Goal: Task Accomplishment & Management: Manage account settings

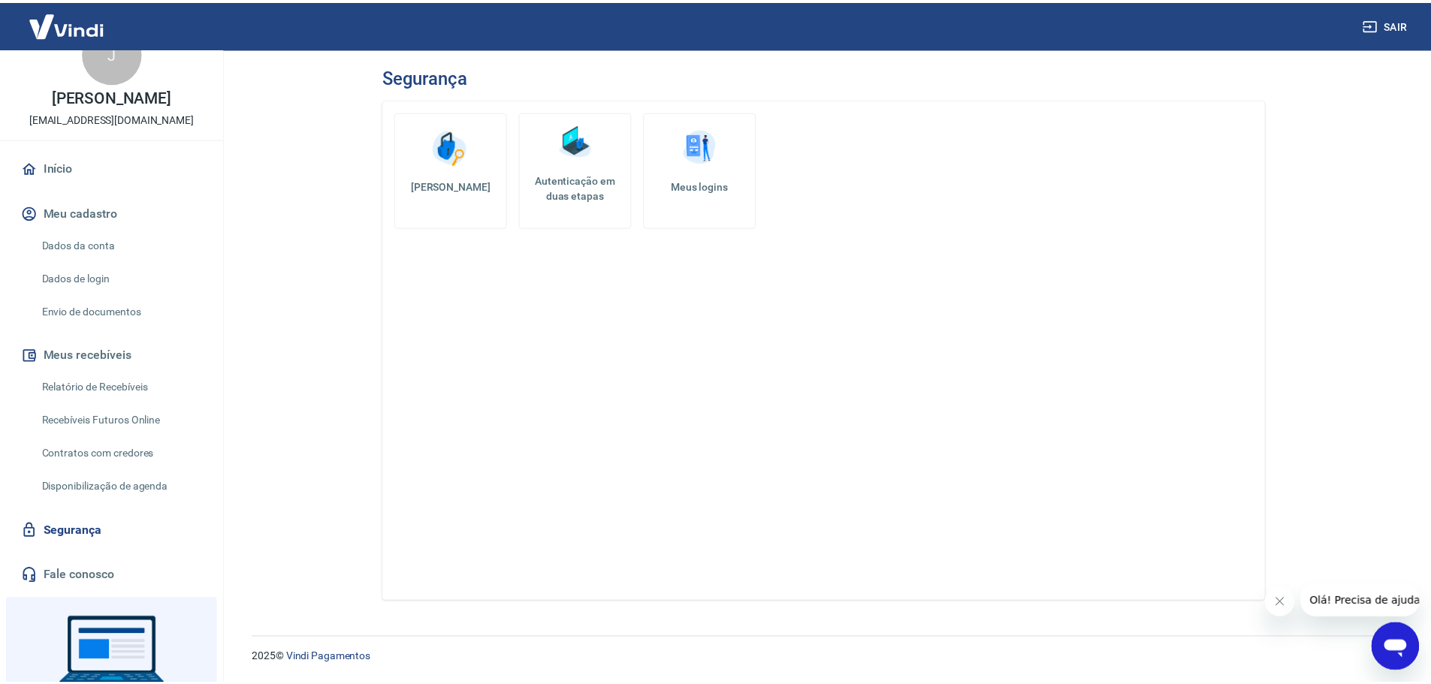
scroll to position [75, 0]
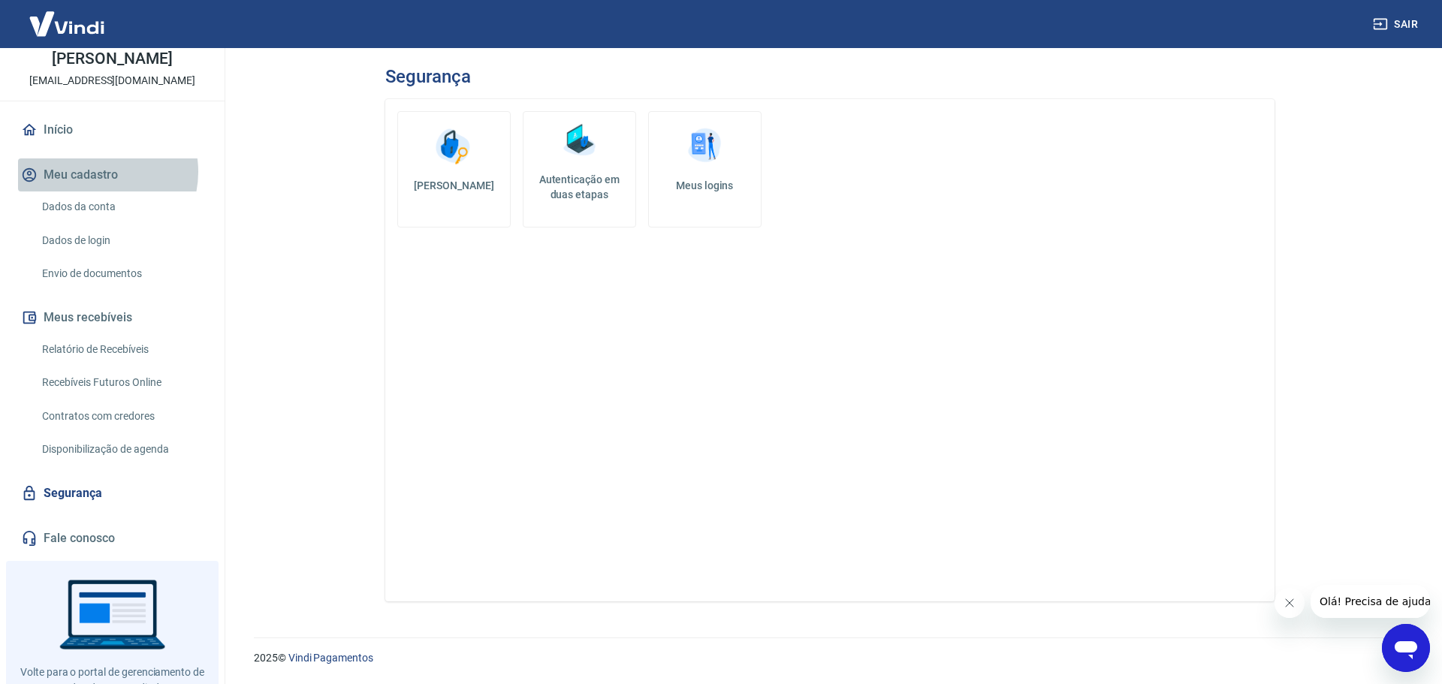
click at [98, 172] on button "Meu cadastro" at bounding box center [112, 175] width 189 height 33
click at [99, 206] on link "Dados da conta" at bounding box center [121, 207] width 171 height 31
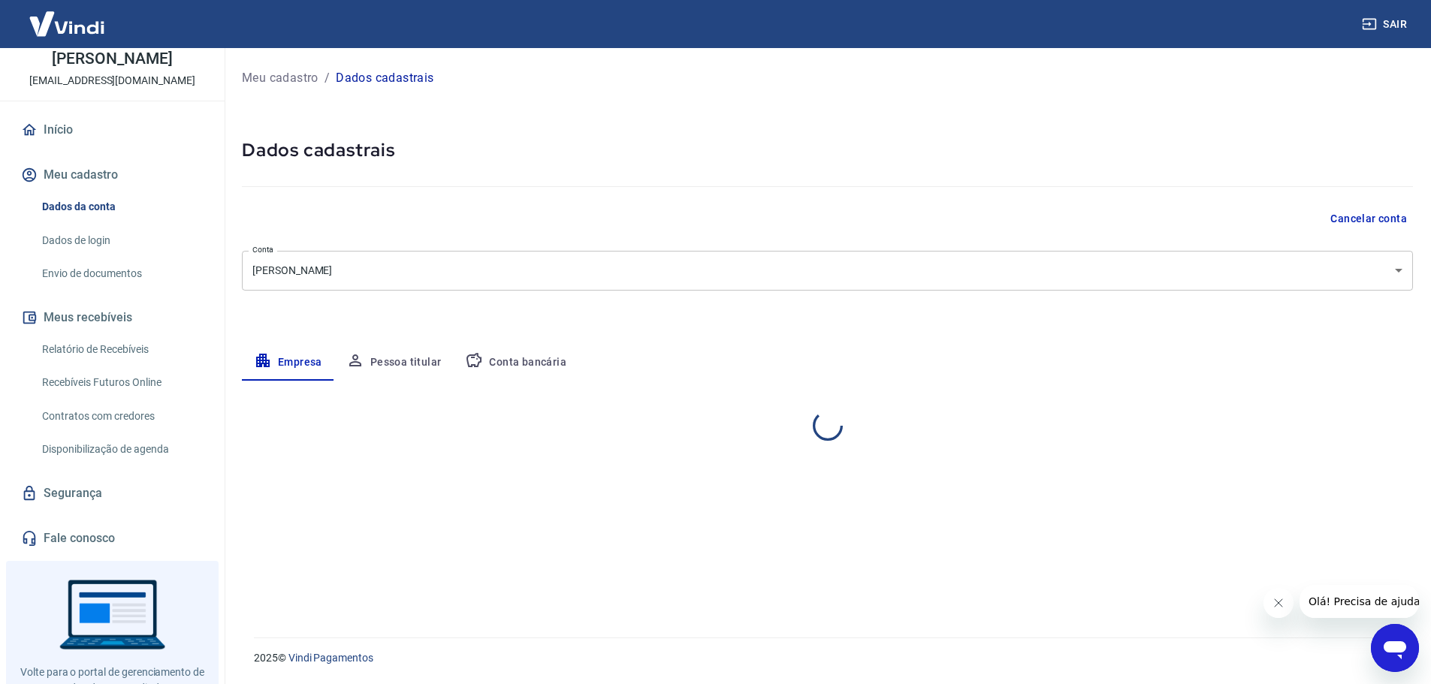
select select "RS"
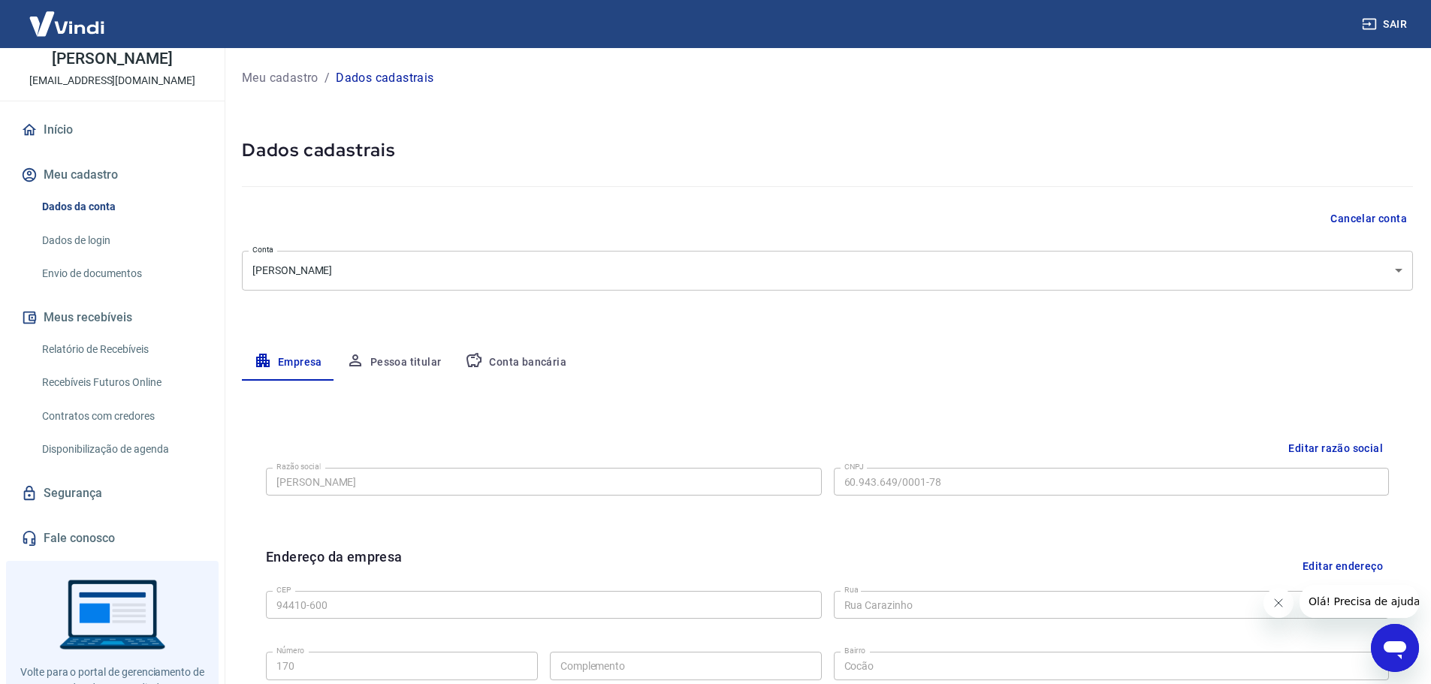
drag, startPoint x: 578, startPoint y: 385, endPoint x: 529, endPoint y: 368, distance: 52.5
click at [578, 385] on div "Editar razão social Razão social Jeferson Martins Cruz Razão social CNPJ 60.943…" at bounding box center [827, 691] width 1171 height 620
click at [518, 364] on button "Conta bancária" at bounding box center [515, 363] width 125 height 36
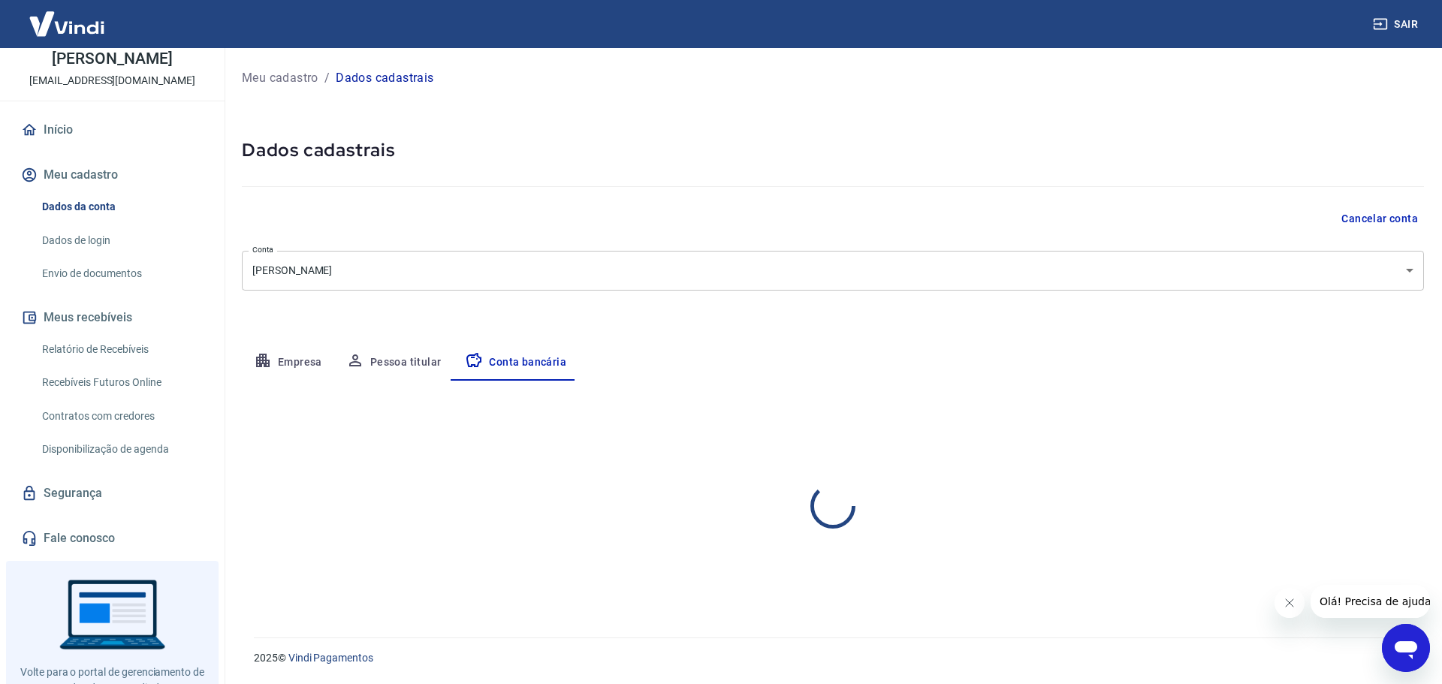
select select "1"
click at [77, 240] on link "Dados de login" at bounding box center [121, 240] width 171 height 31
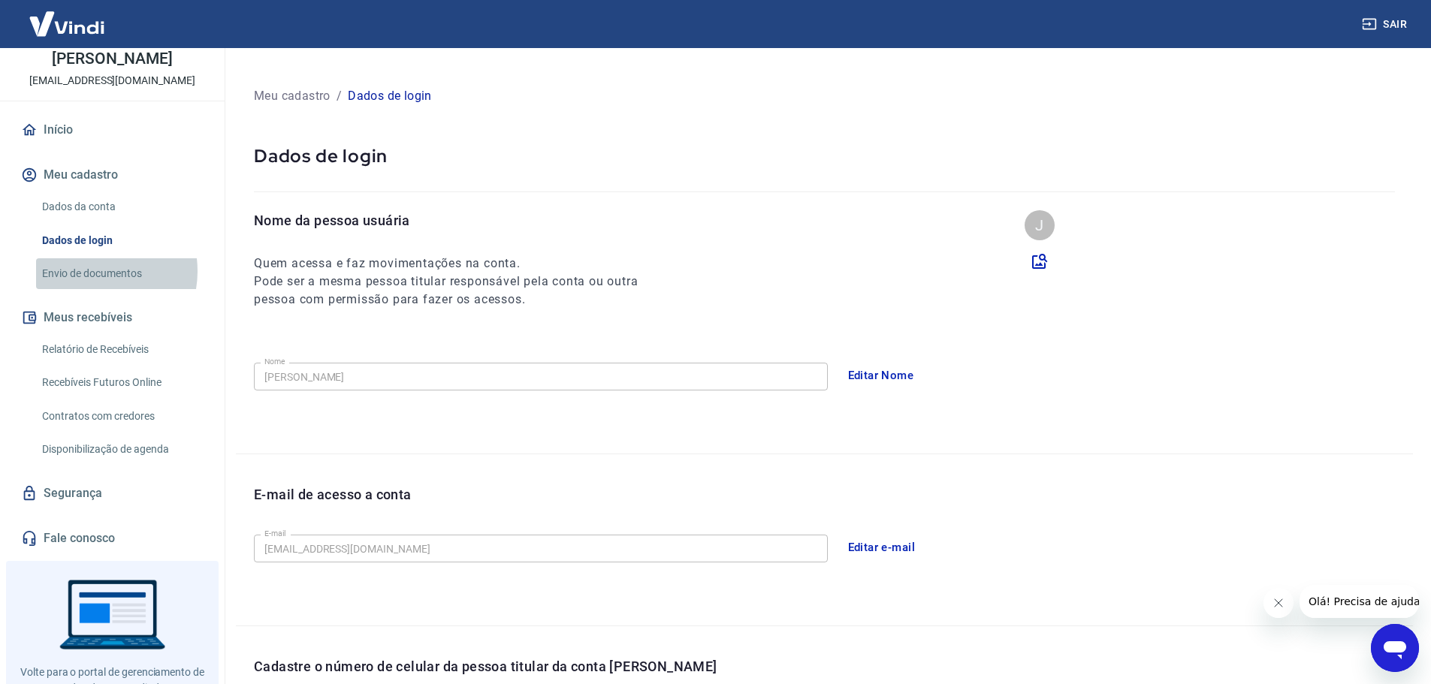
click at [89, 271] on link "Envio de documentos" at bounding box center [121, 273] width 171 height 31
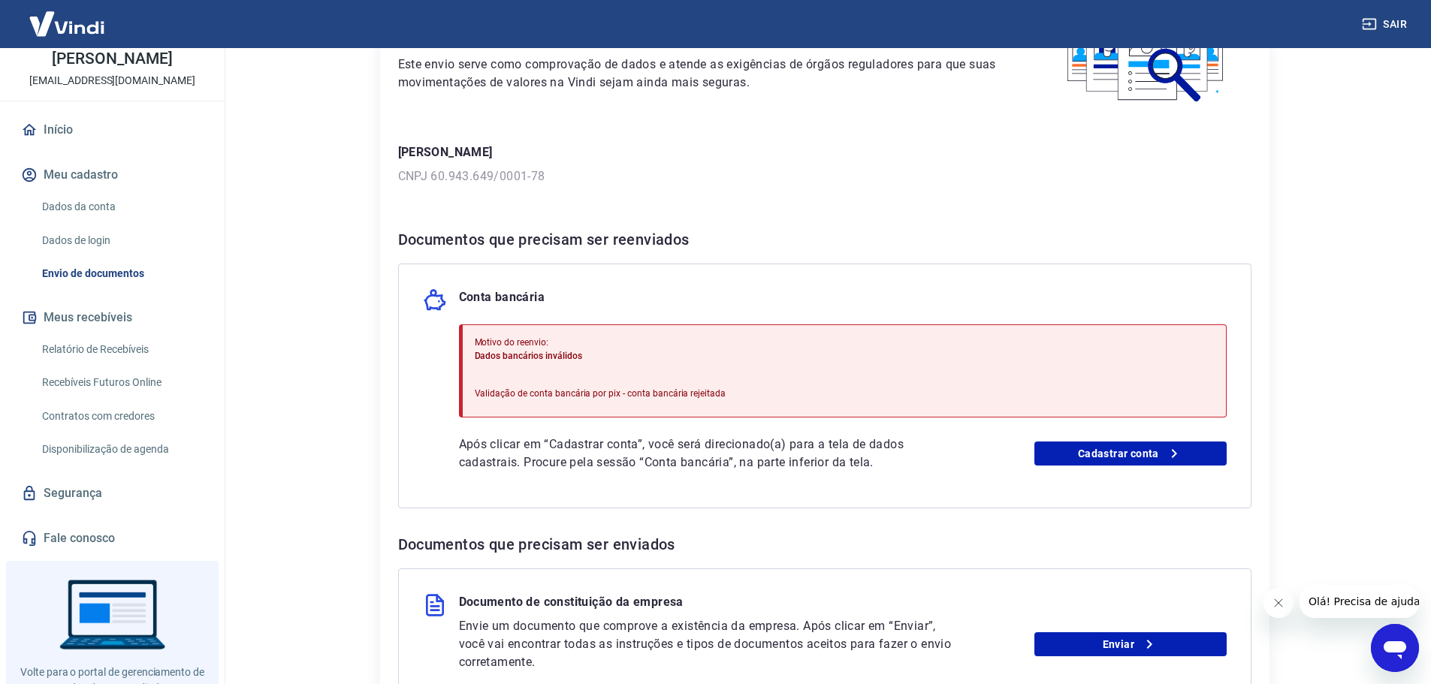
scroll to position [150, 0]
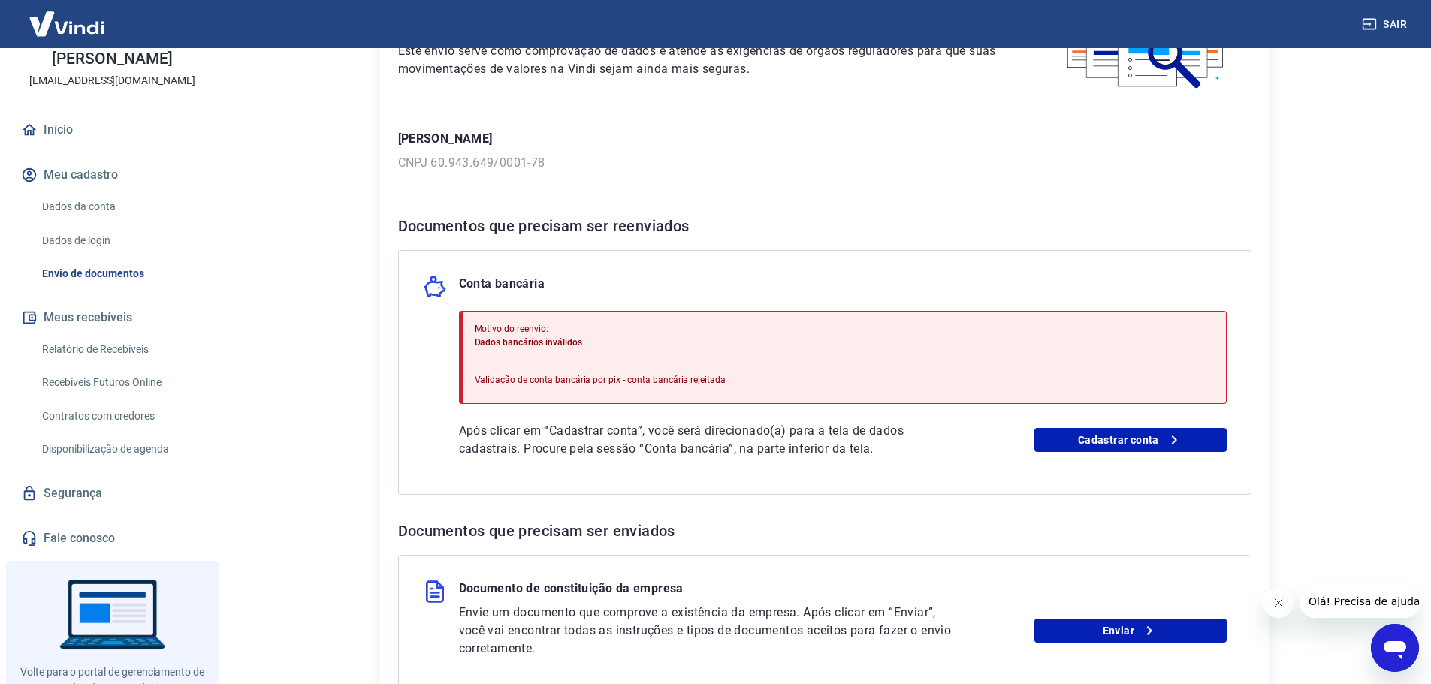
click at [486, 328] on p "Motivo do reenvio:" at bounding box center [601, 329] width 252 height 14
drag, startPoint x: 476, startPoint y: 328, endPoint x: 576, endPoint y: 316, distance: 101.4
click at [575, 316] on div "Motivo do reenvio: Dados bancários inválidos Validação de conta bancária por pi…" at bounding box center [601, 357] width 252 height 83
click at [1107, 436] on link "Cadastrar conta" at bounding box center [1130, 440] width 192 height 24
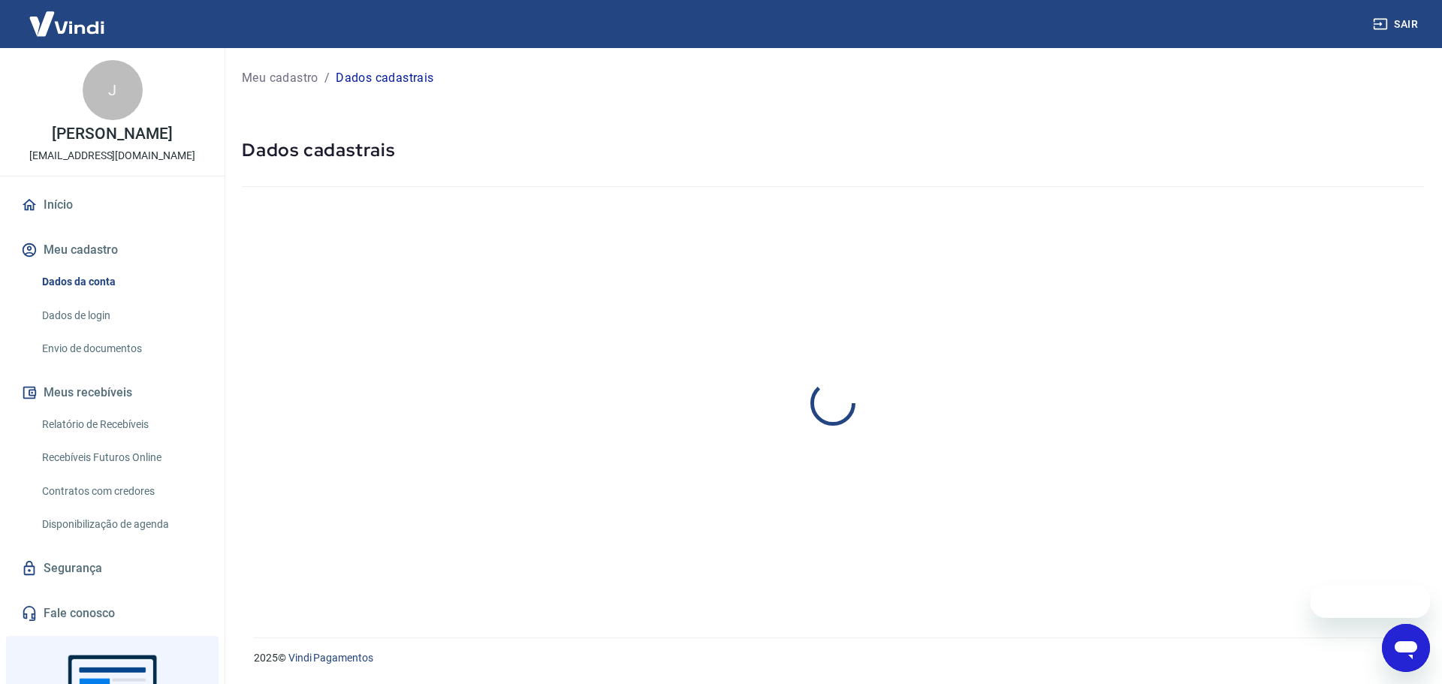
select select "RS"
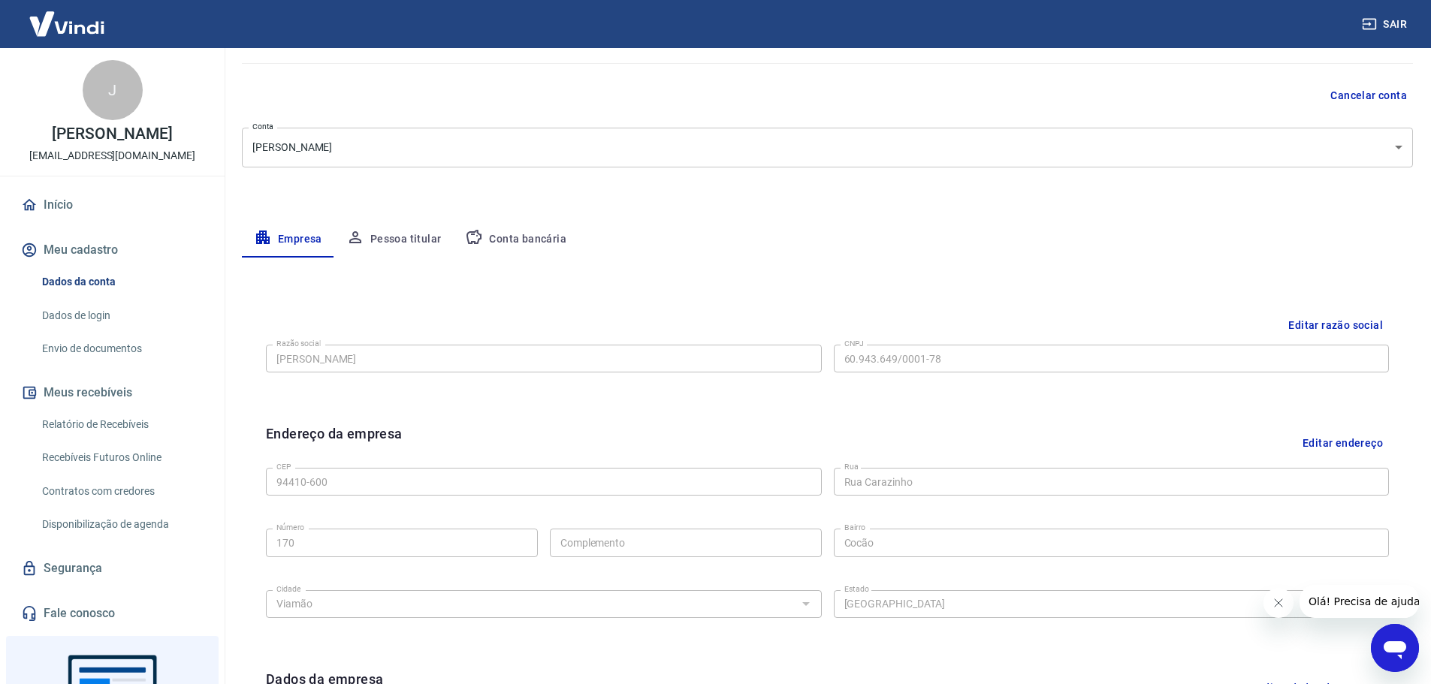
scroll to position [98, 0]
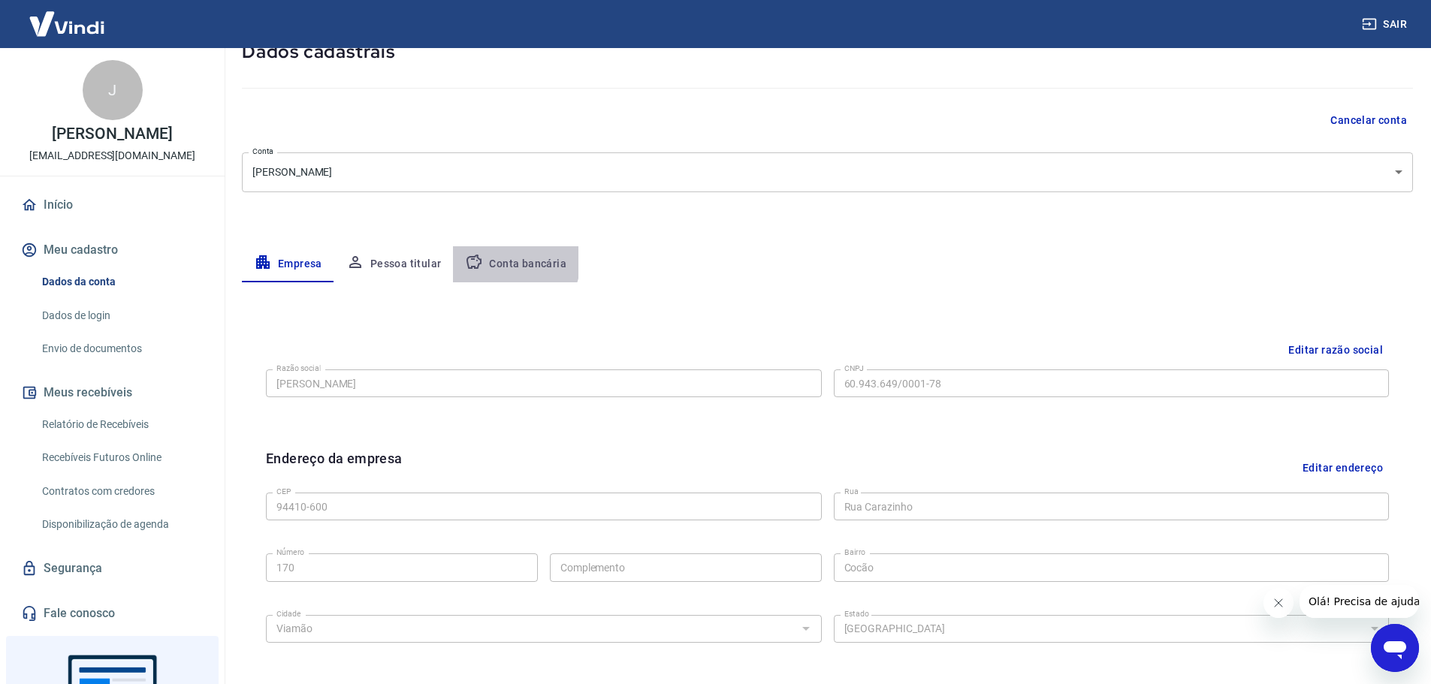
click at [504, 261] on button "Conta bancária" at bounding box center [515, 264] width 125 height 36
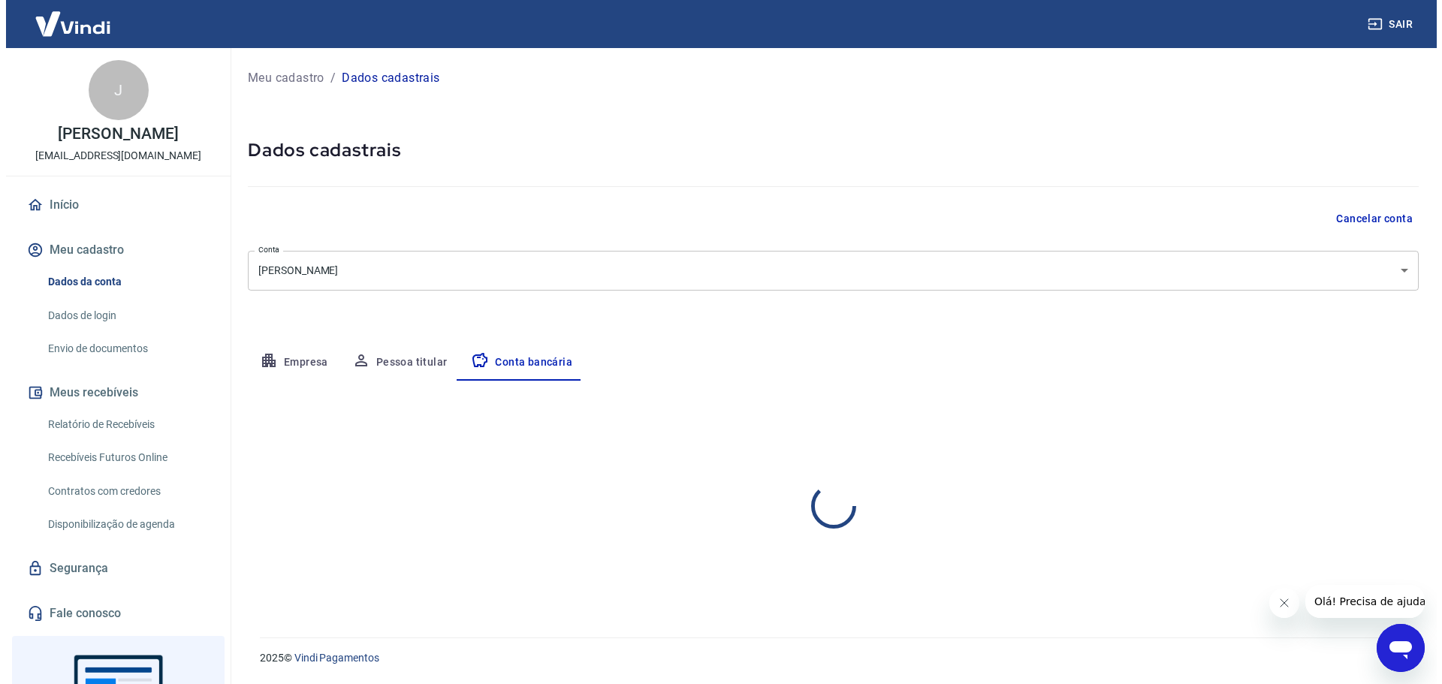
scroll to position [0, 0]
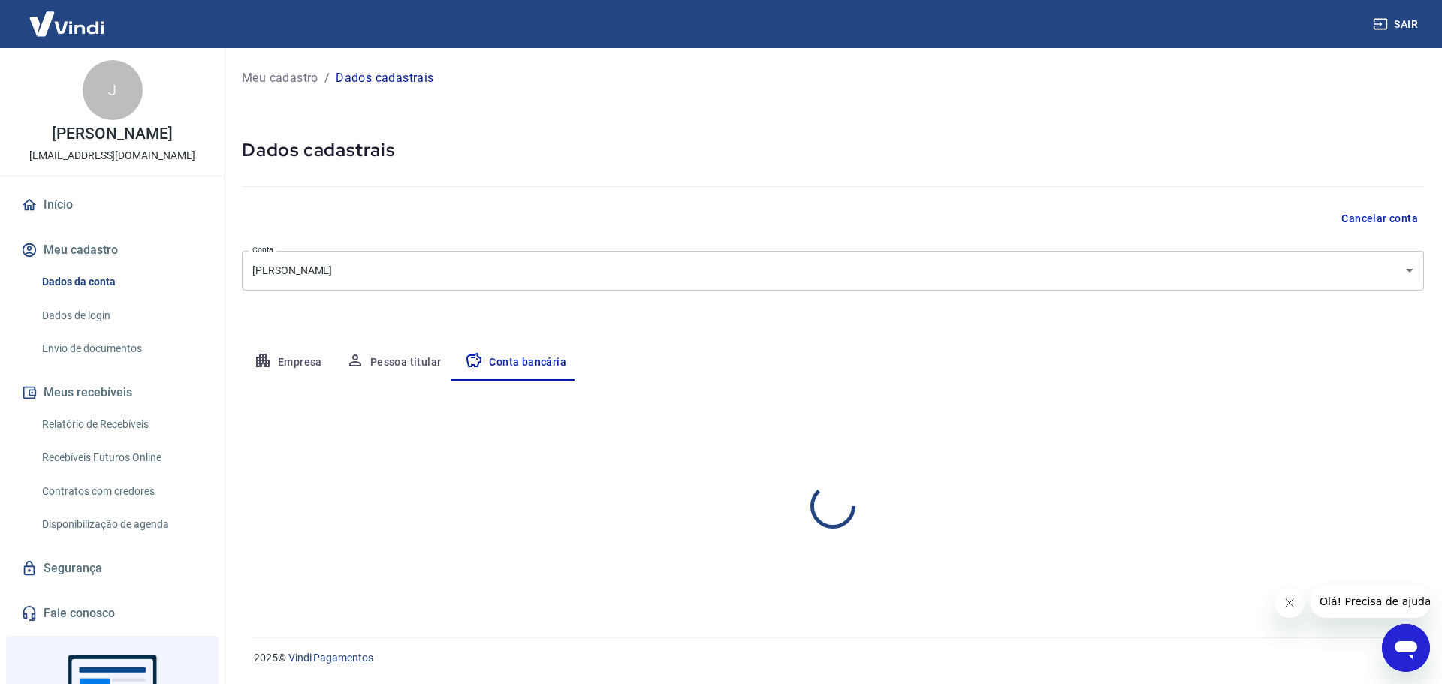
select select "1"
click at [1400, 645] on icon "Abrir janela de mensagens" at bounding box center [1406, 651] width 23 height 18
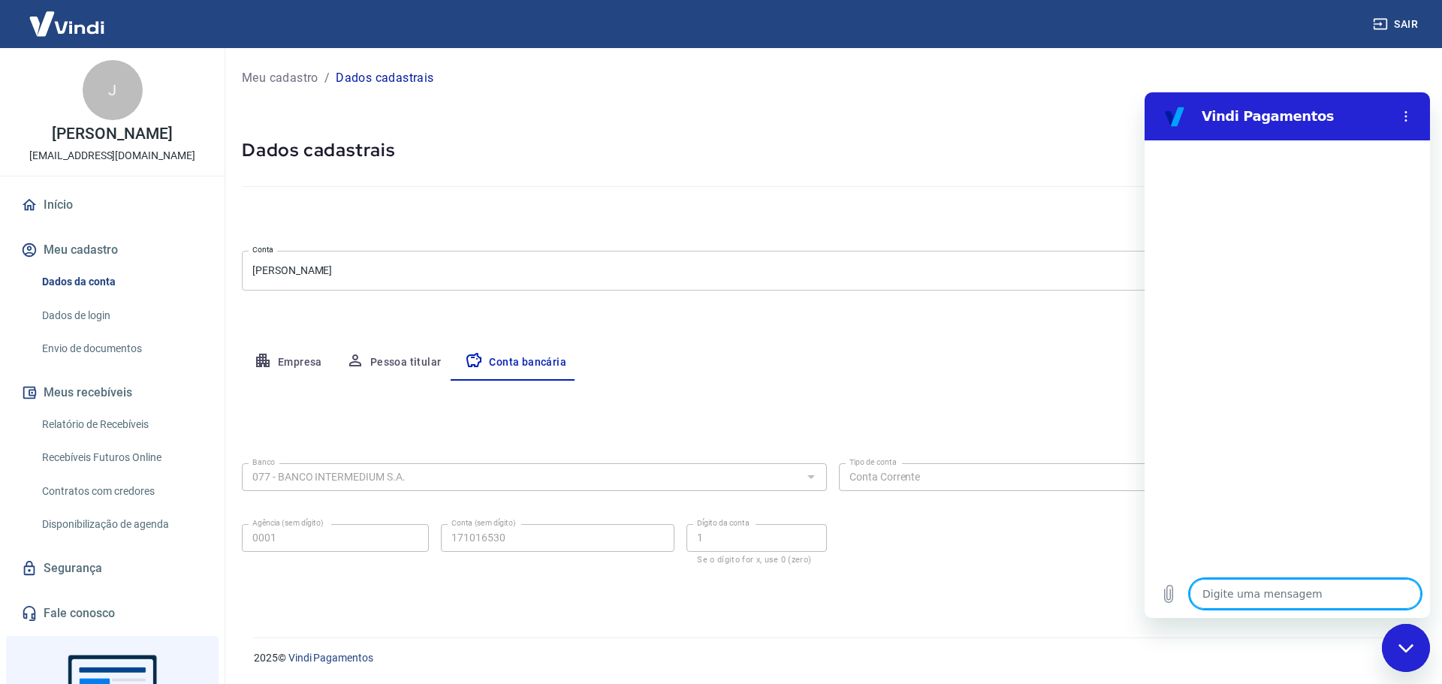
type textarea "e"
type textarea "x"
type textarea "es"
type textarea "x"
type textarea "est"
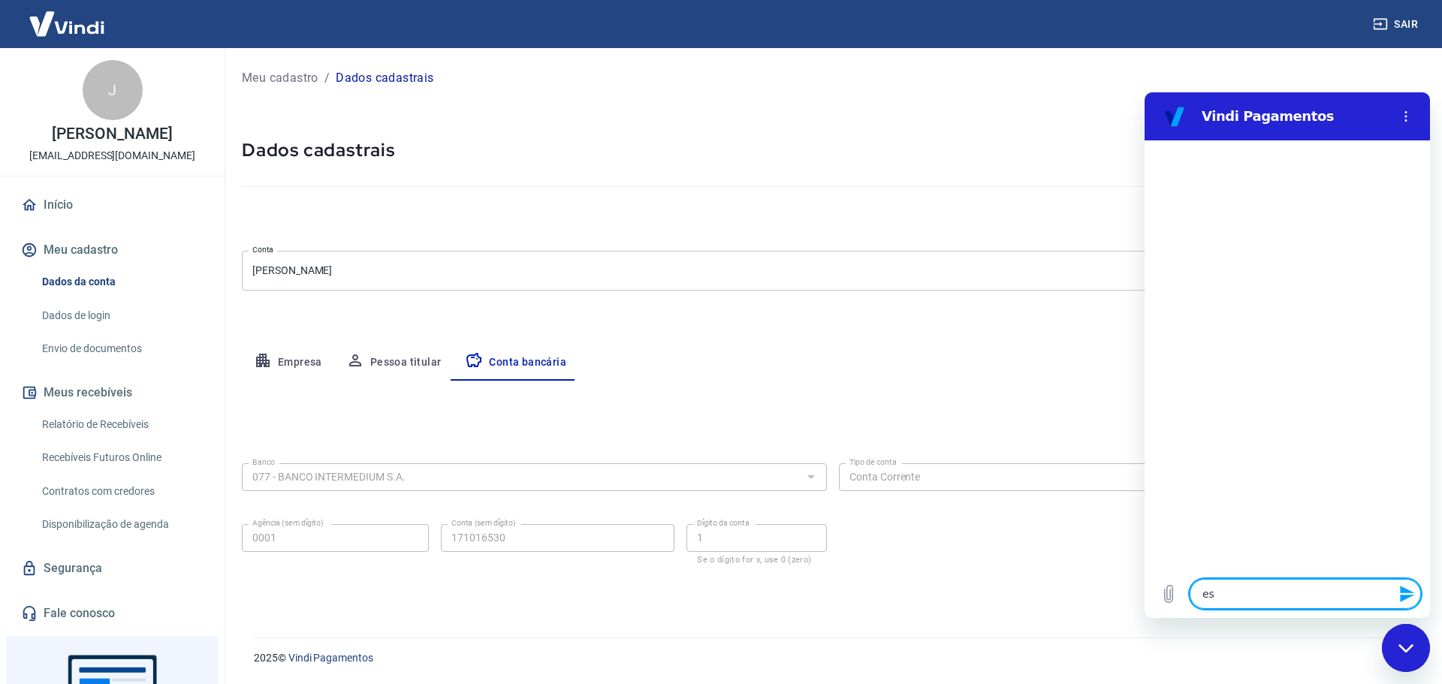
type textarea "x"
type textarea "esto"
type textarea "x"
type textarea "estou"
type textarea "x"
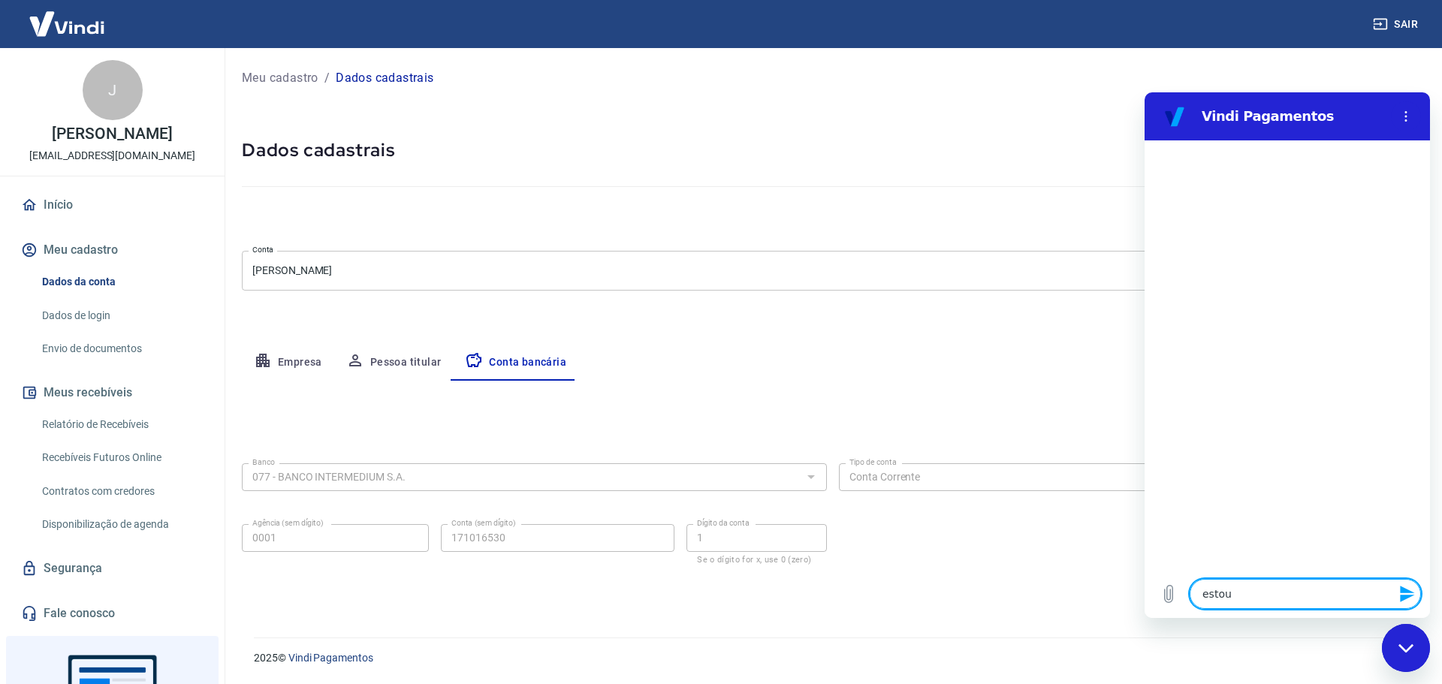
type textarea "estou"
type textarea "x"
type textarea "estou"
type textarea "x"
type textarea "esto"
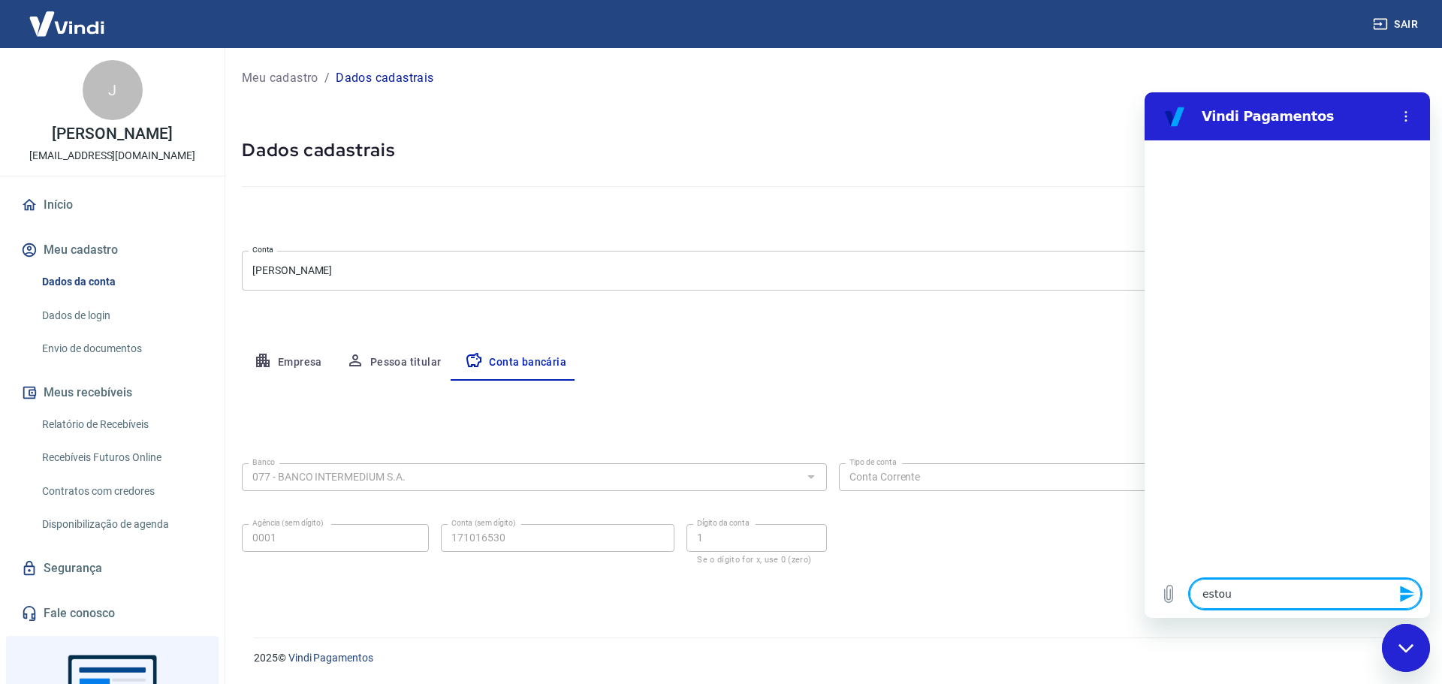
type textarea "x"
type textarea "est"
type textarea "x"
type textarea "es"
type textarea "x"
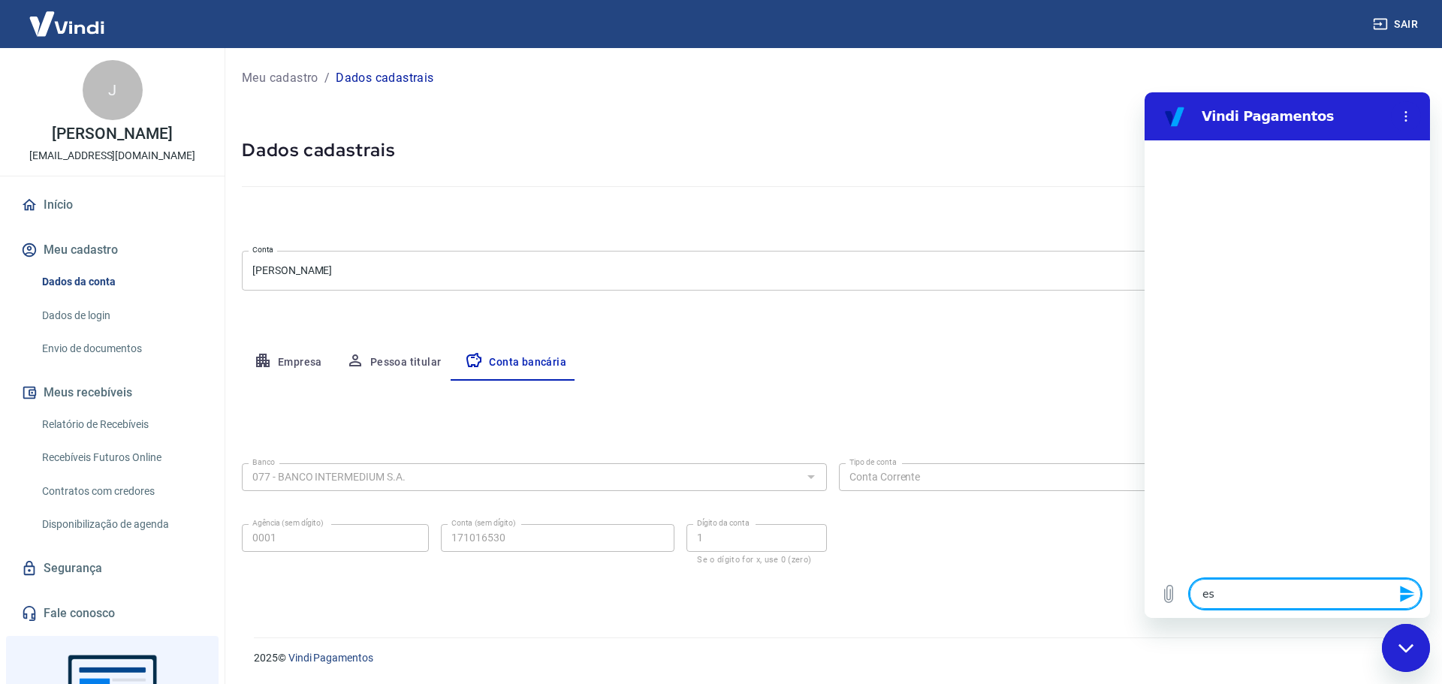
type textarea "e"
type textarea "x"
type textarea "n"
type textarea "x"
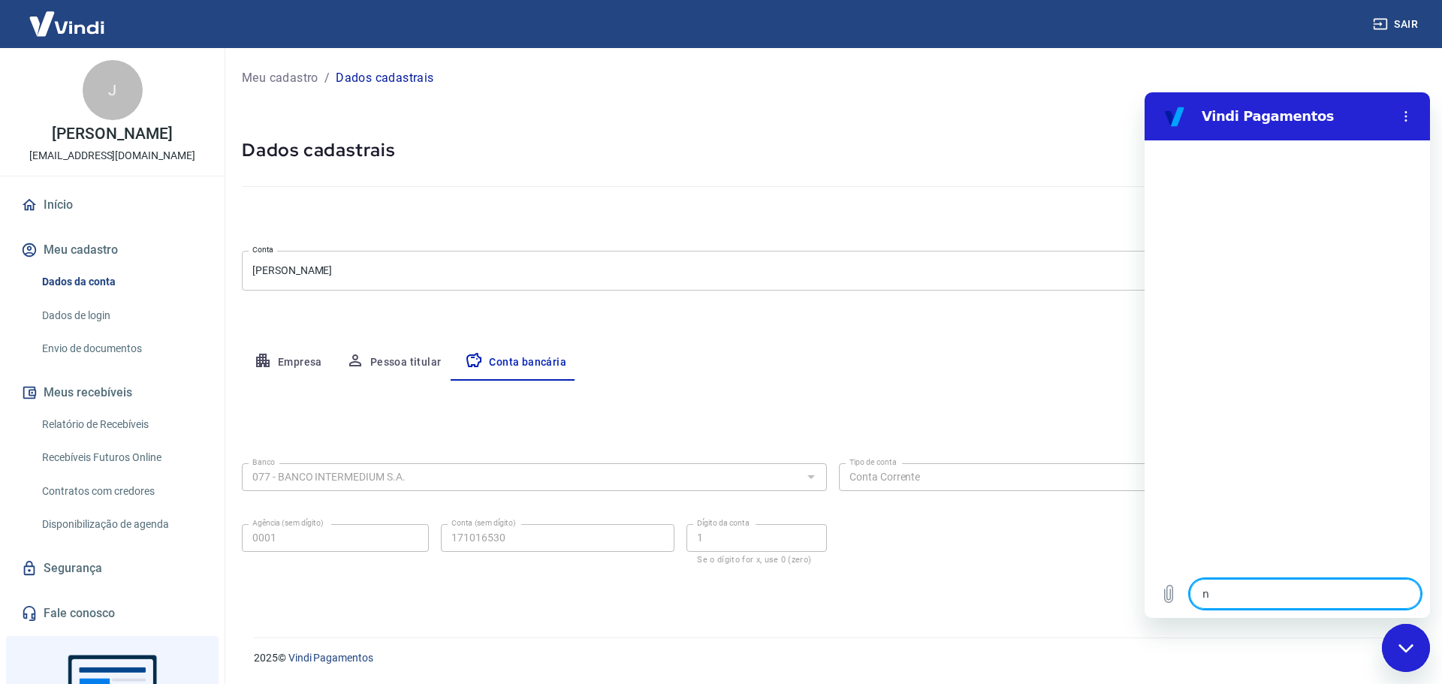
type textarea "na"
type textarea "x"
type textarea "nao"
type textarea "x"
type textarea "nao"
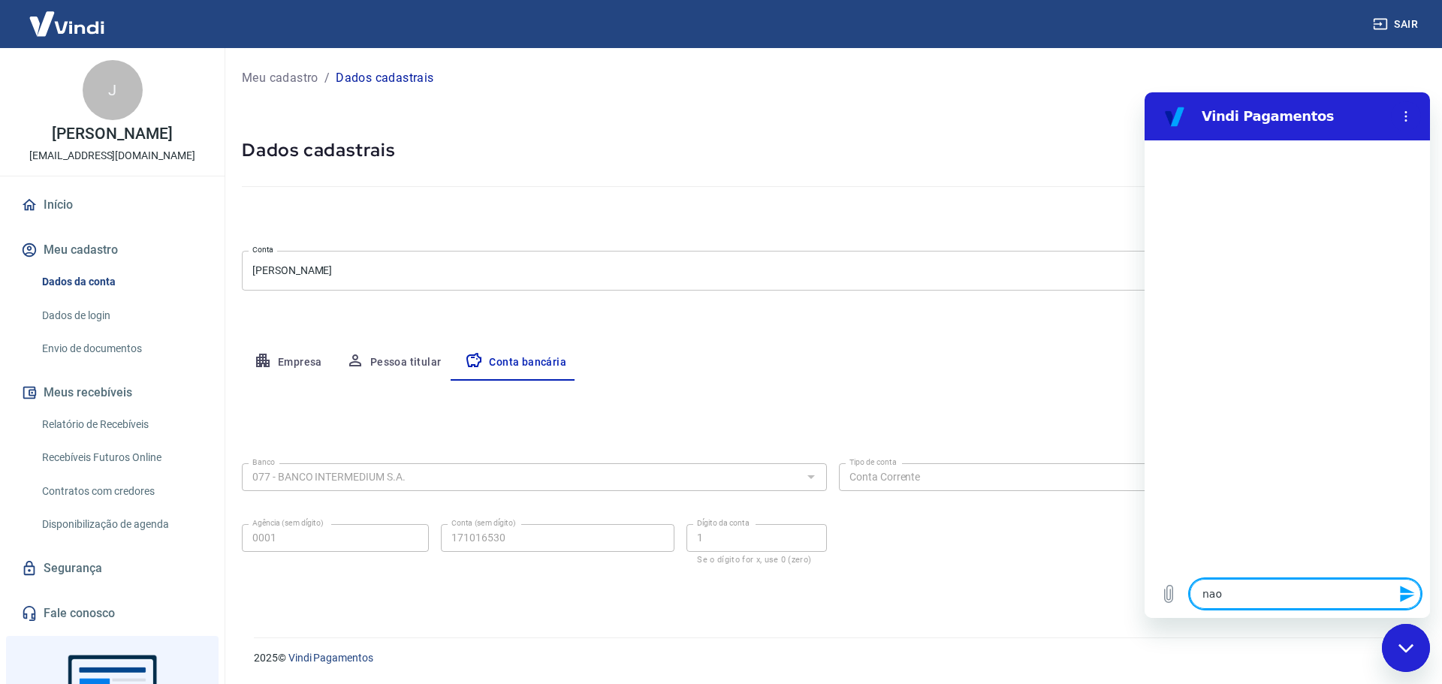
type textarea "x"
type textarea "nao e"
type textarea "x"
type textarea "nao es"
type textarea "x"
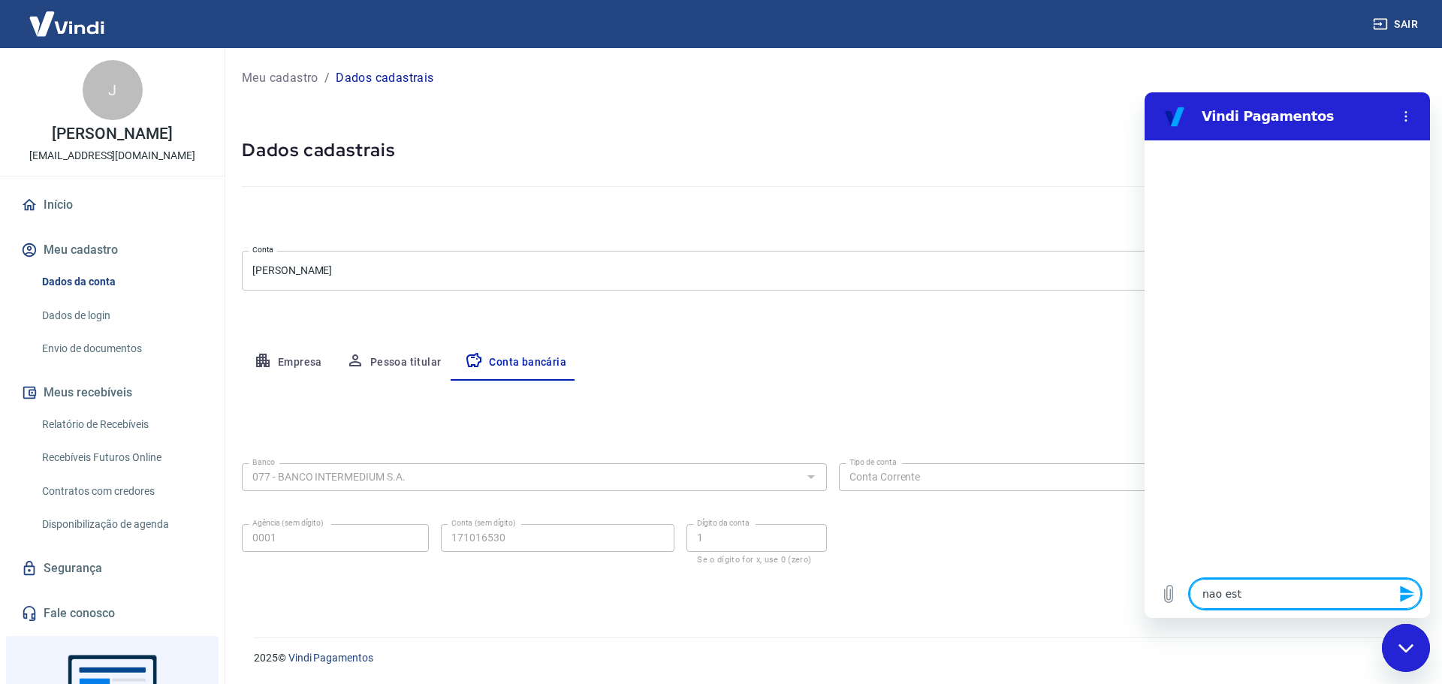
type textarea "nao estr"
type textarea "x"
type textarea "nao estro"
type textarea "x"
type textarea "nao estr"
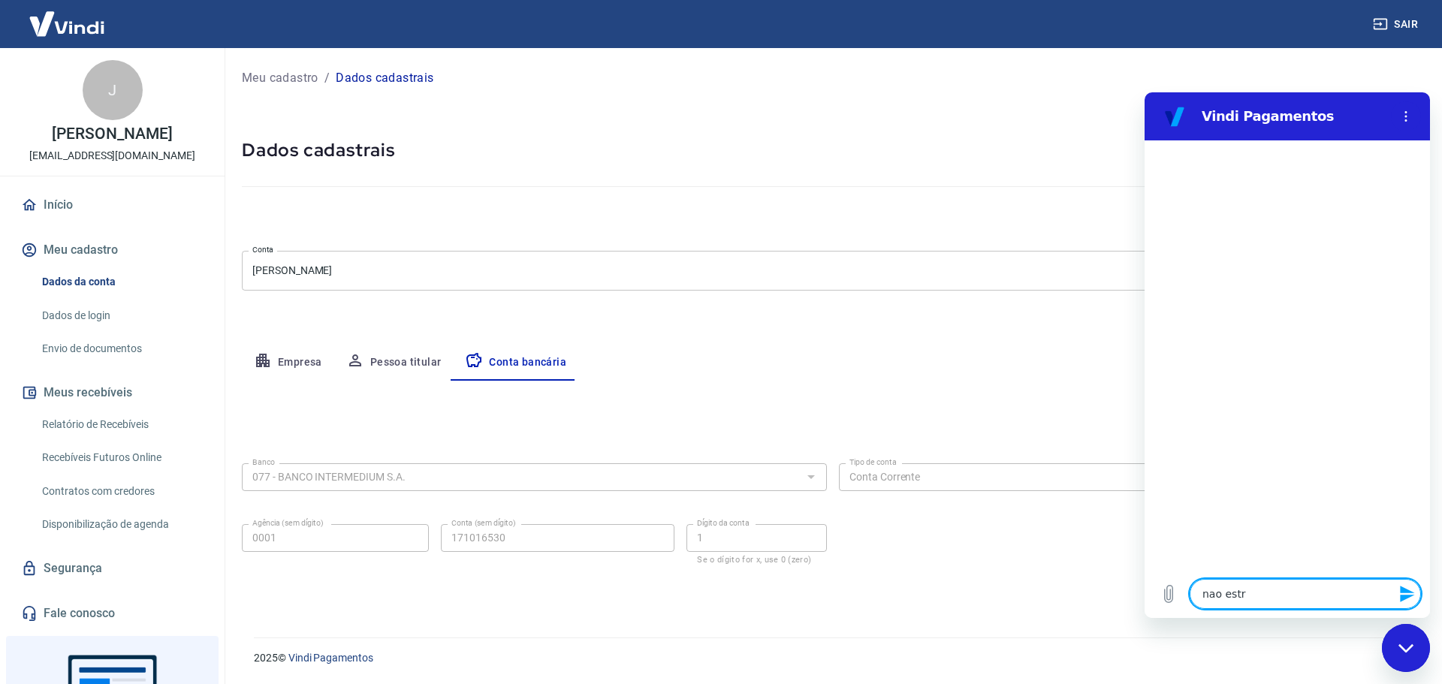
type textarea "x"
type textarea "nao est"
type textarea "x"
type textarea "nao esto"
type textarea "x"
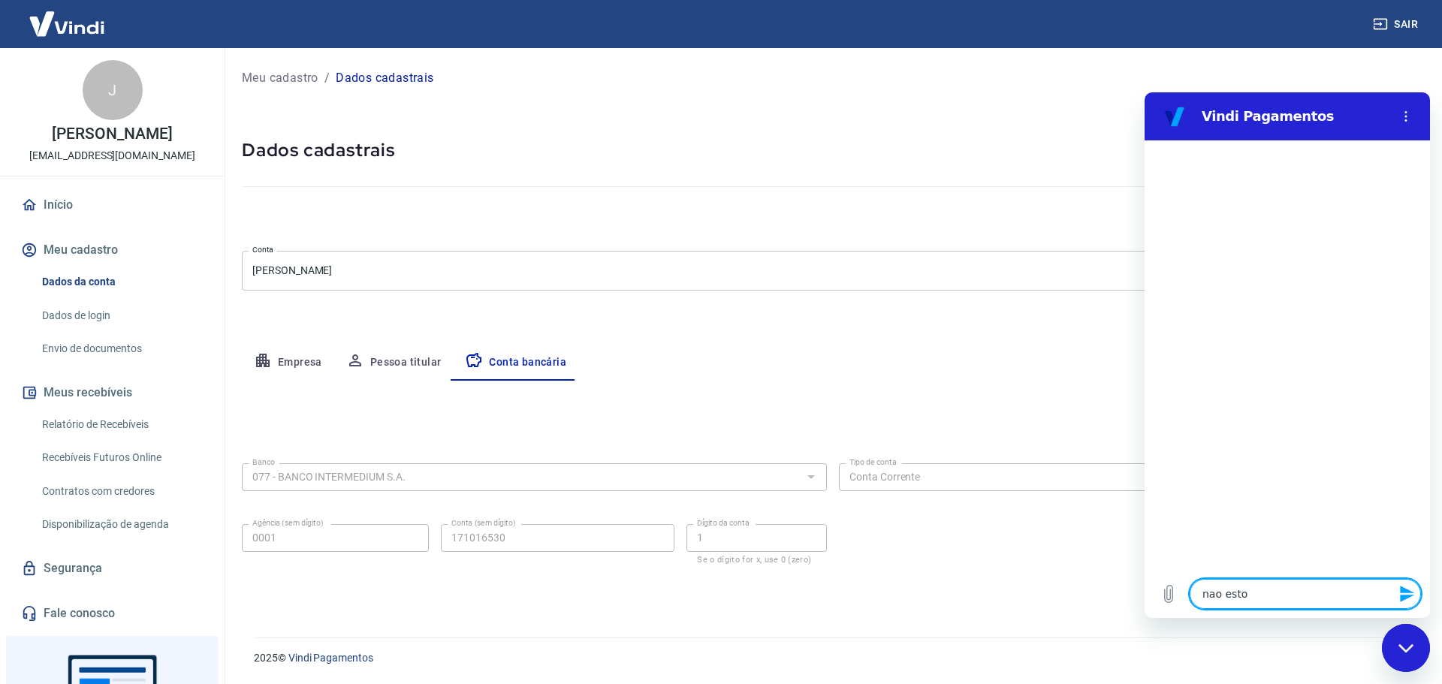
type textarea "nao estou"
type textarea "x"
type textarea "nao estouc"
type textarea "x"
type textarea "nao estouc o"
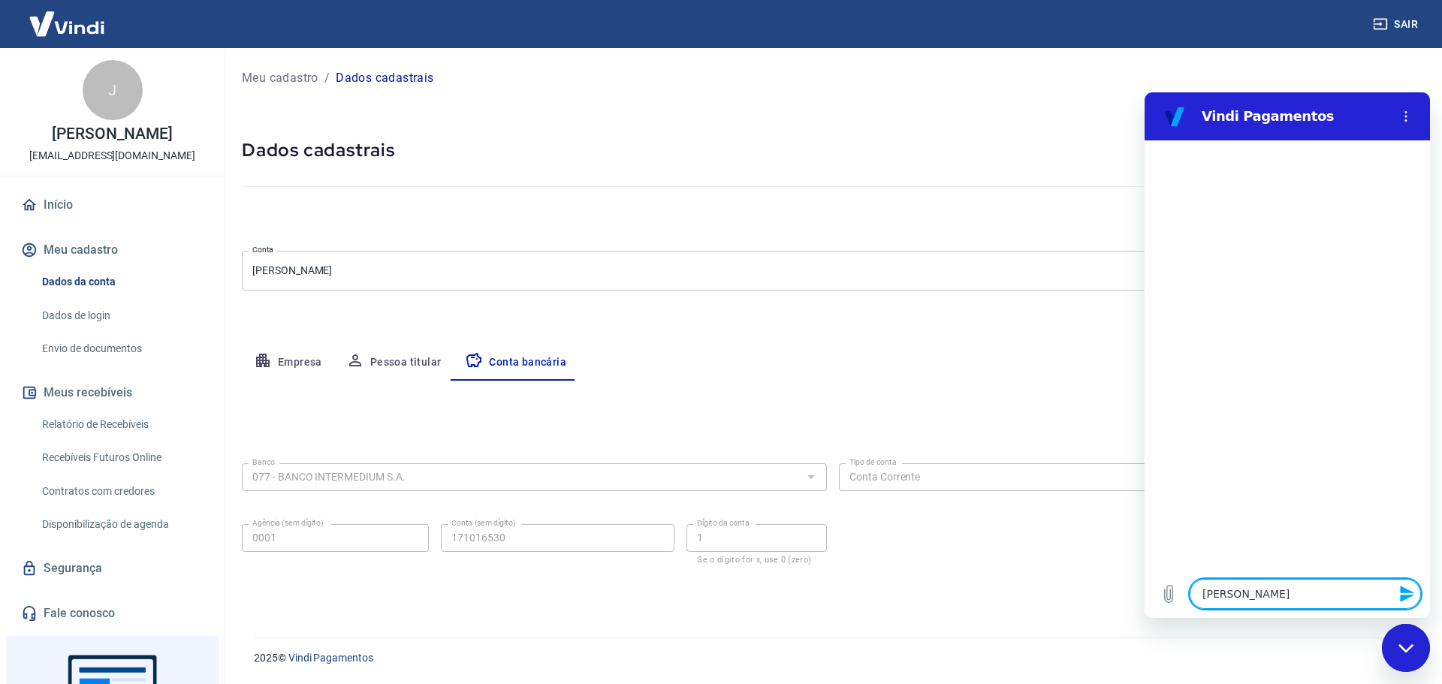
type textarea "x"
type textarea "nao estouc oo"
type textarea "x"
type textarea "nao estouc o"
type textarea "x"
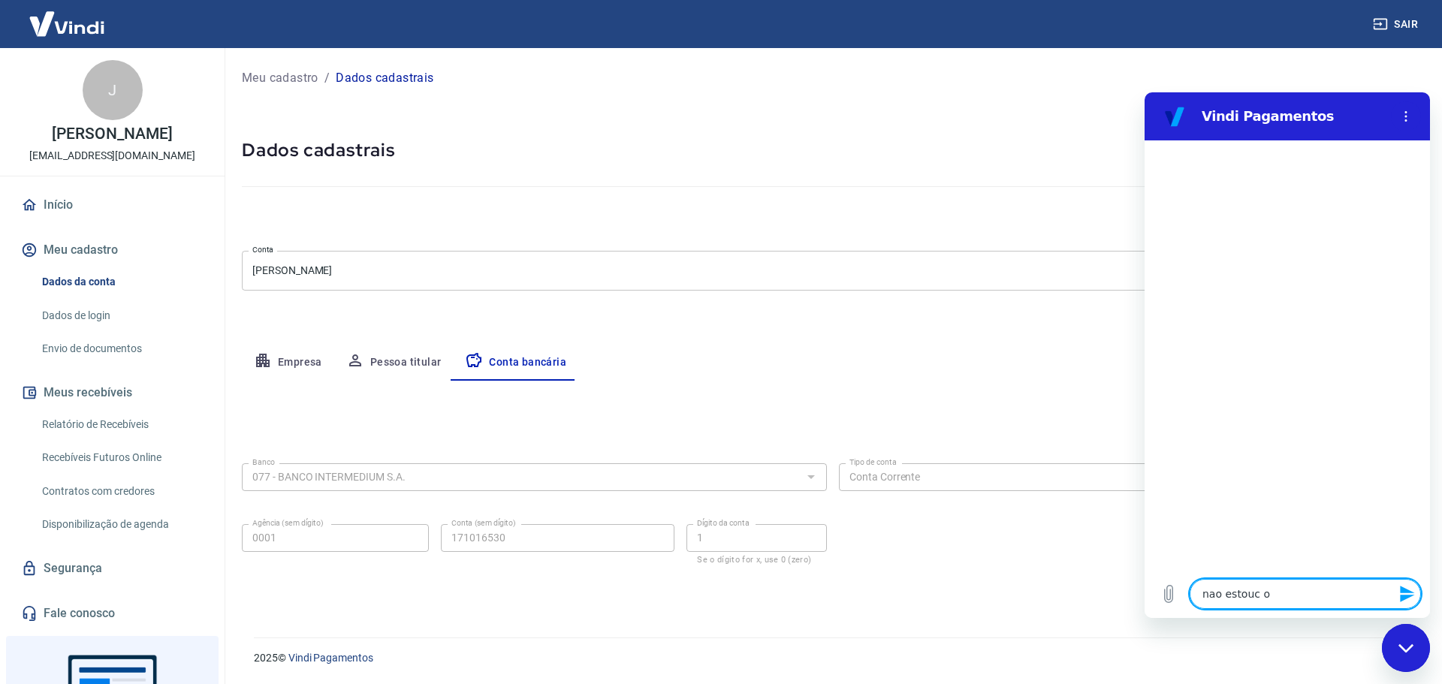
type textarea "nao estouc"
type textarea "x"
type textarea "nao estouc"
type textarea "x"
type textarea "nao estou"
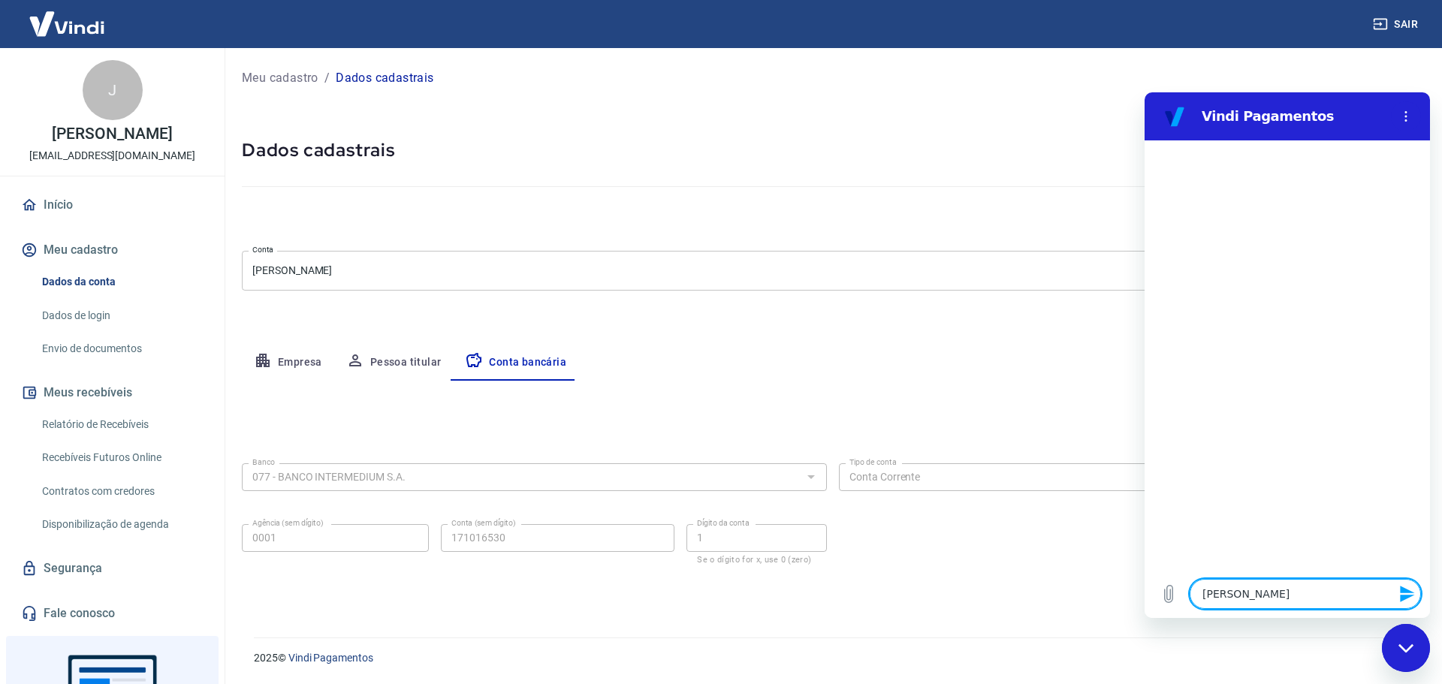
type textarea "x"
type textarea "nao estou"
type textarea "x"
type textarea "nao estou c"
type textarea "x"
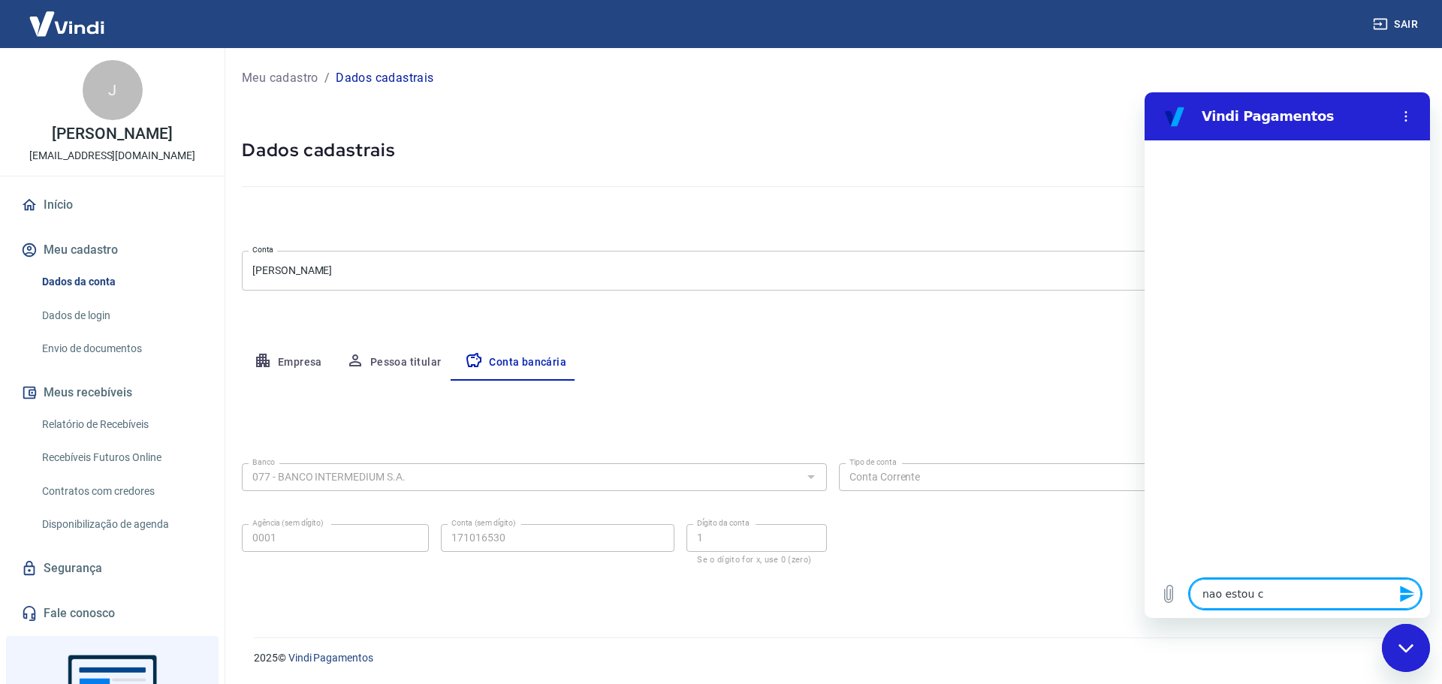
type textarea "nao estou co"
type textarea "x"
type textarea "nao estou con"
type textarea "x"
type textarea "nao estou cons"
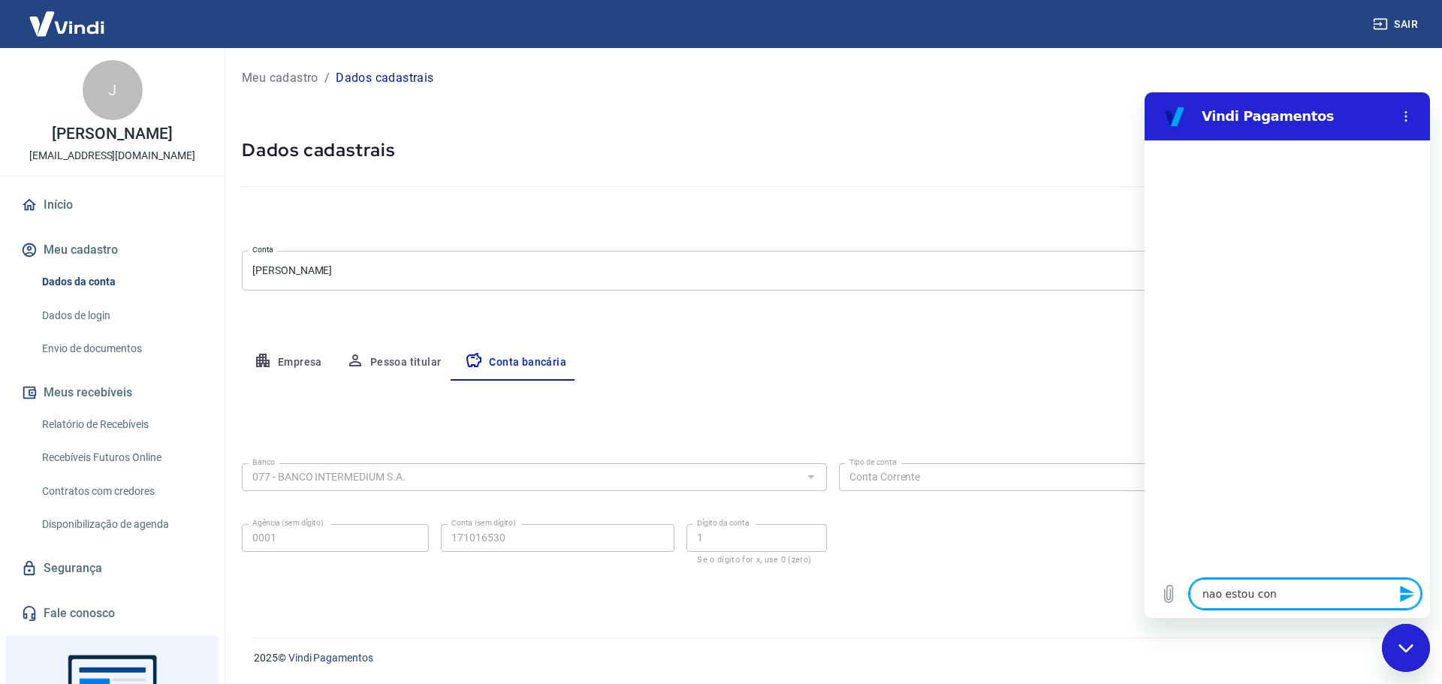
type textarea "x"
type textarea "nao estou conse"
type textarea "x"
type textarea "nao estou conseg"
type textarea "x"
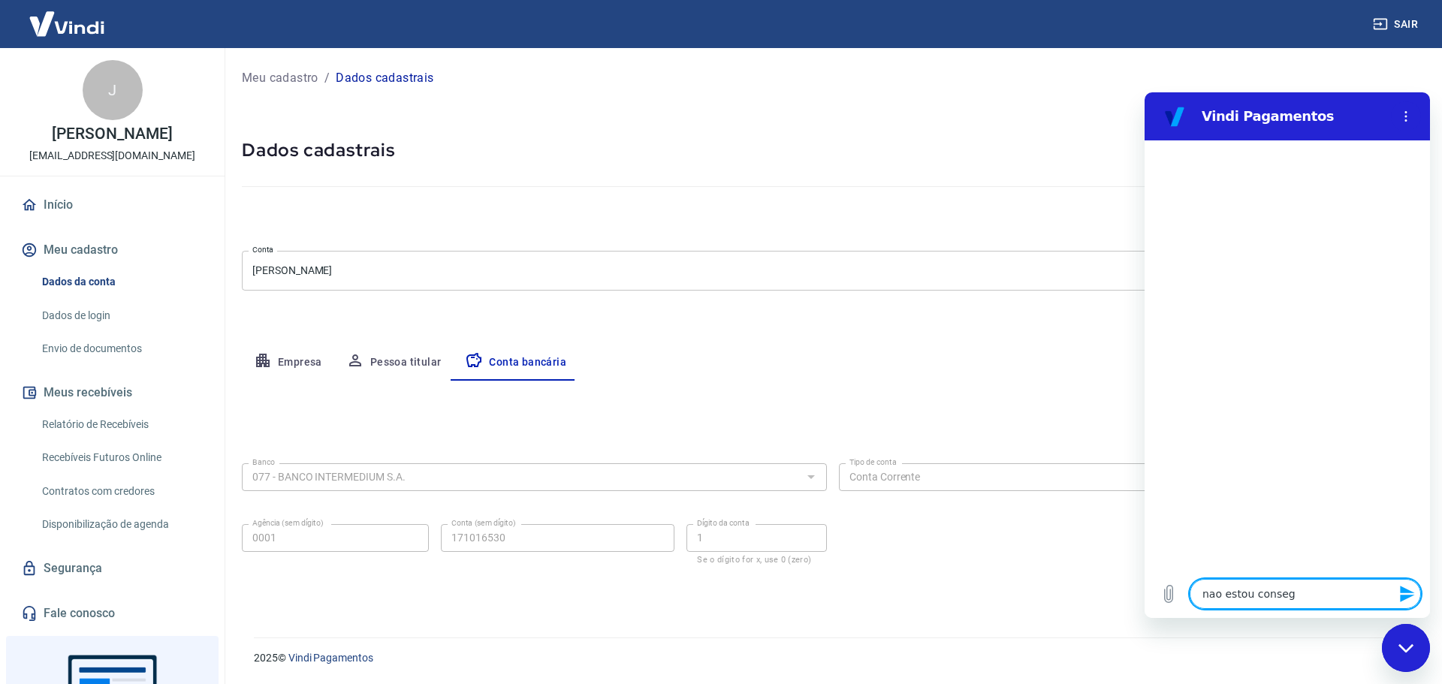
type textarea "nao estou consegu"
type textarea "x"
type textarea "nao estou consegui"
type textarea "x"
type textarea "nao estou conseguin"
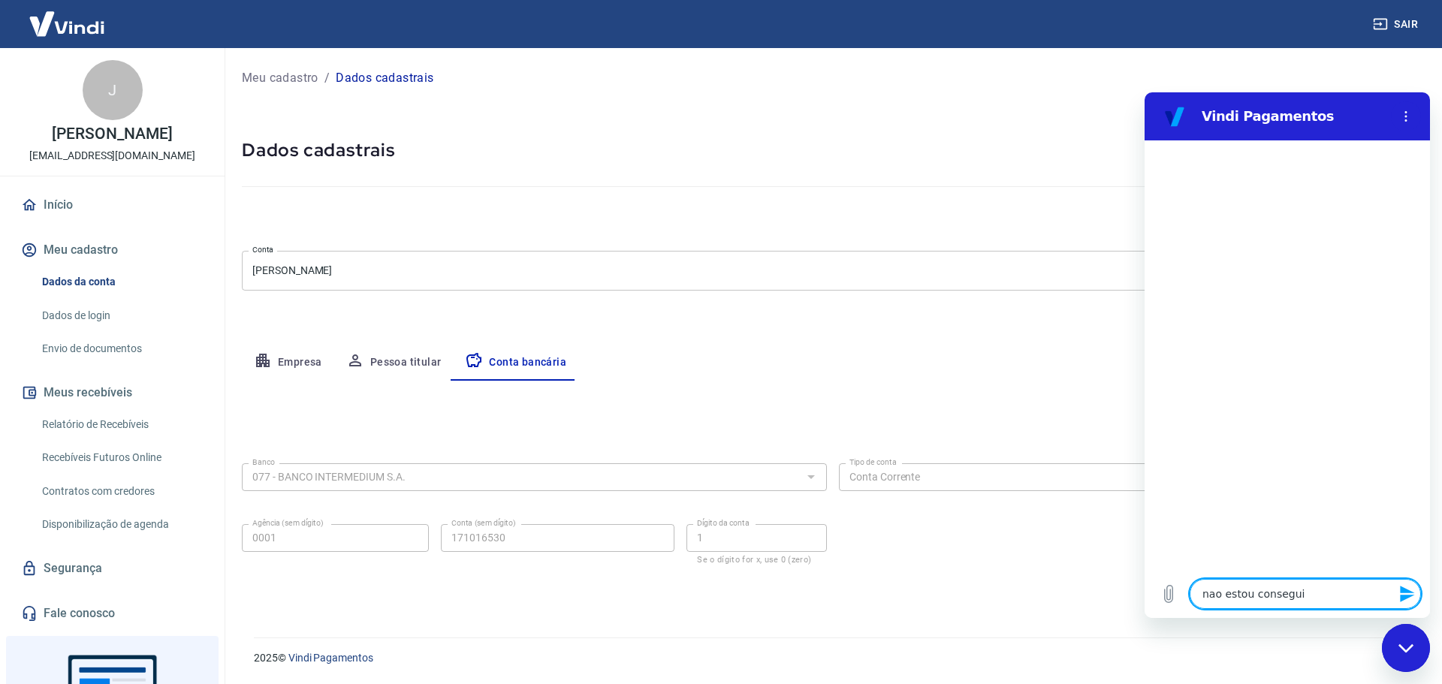
type textarea "x"
type textarea "nao estou conseguind"
type textarea "x"
type textarea "nao estou conseguindo"
type textarea "x"
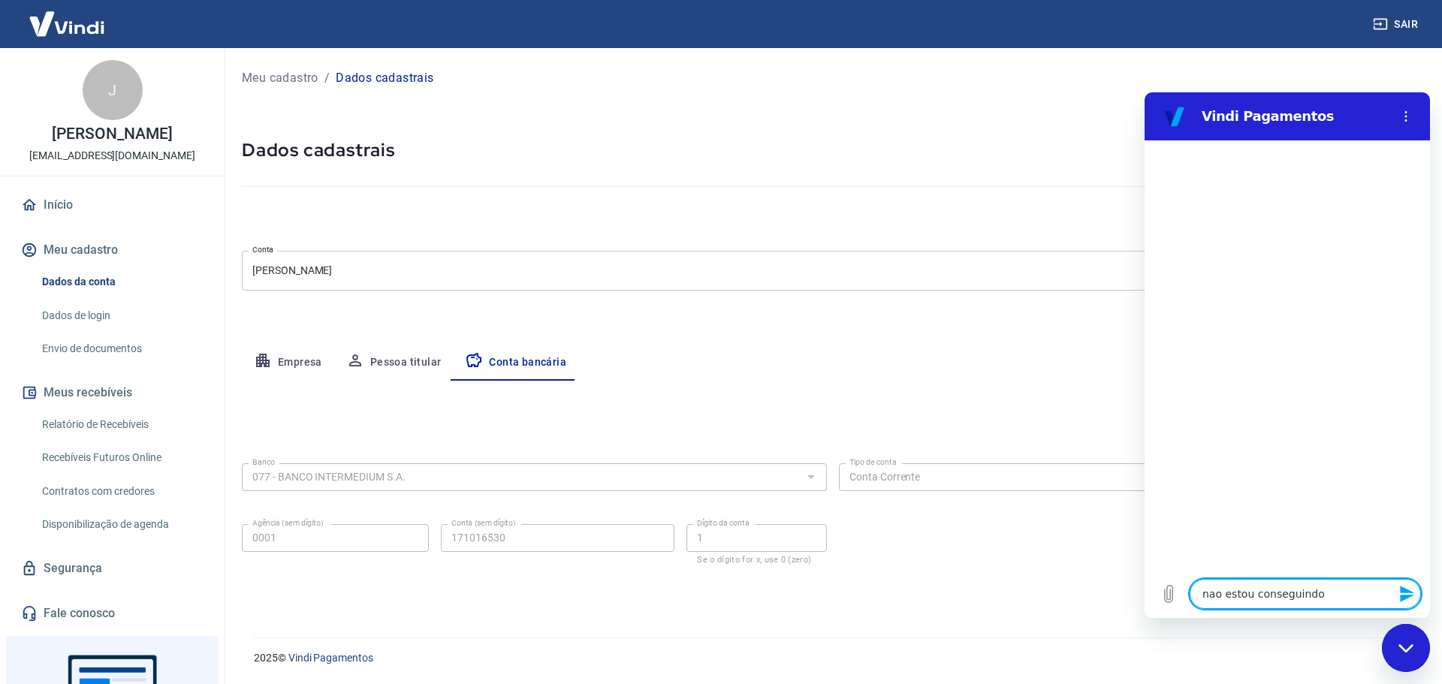
type textarea "nao estou conseguindo"
type textarea "x"
type textarea "nao estou conseguindo r"
type textarea "x"
type textarea "nao estou conseguindo re"
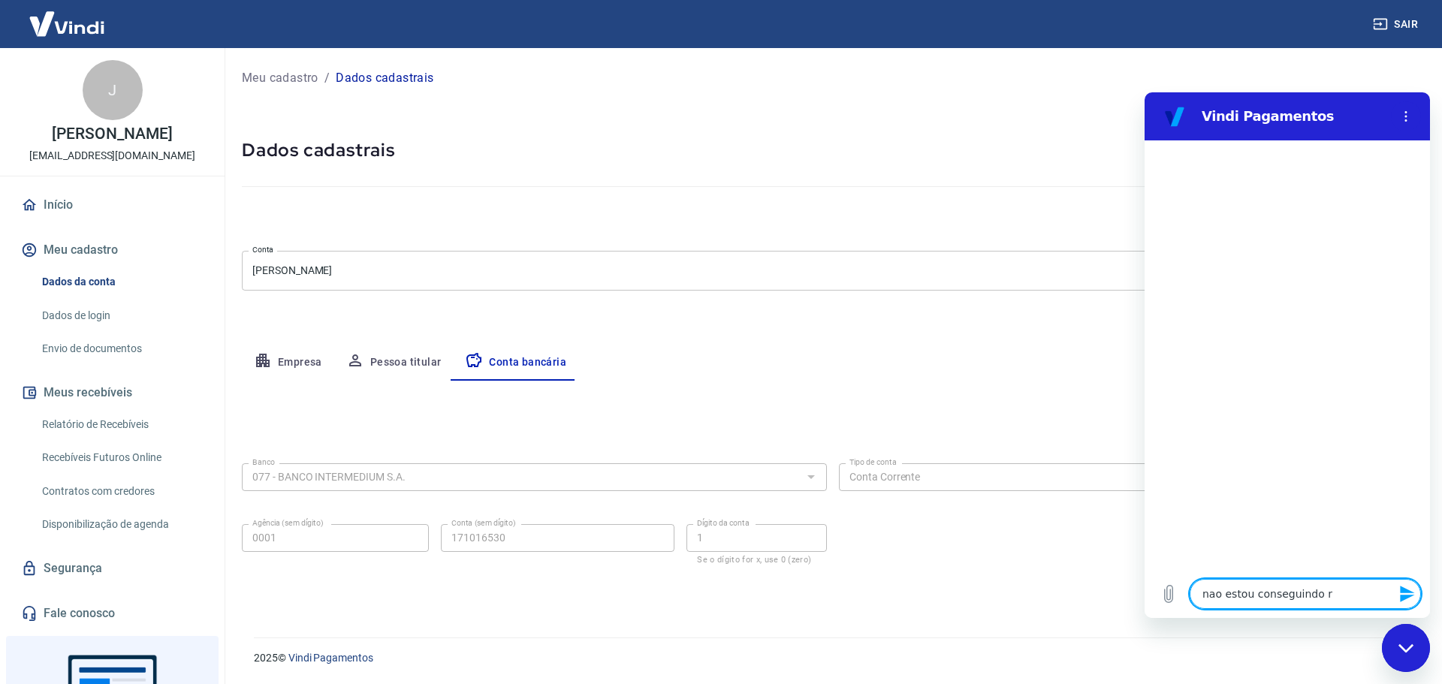
type textarea "x"
type textarea "nao estou conseguindo reg"
type textarea "x"
type textarea "nao estou conseguindo regi"
type textarea "x"
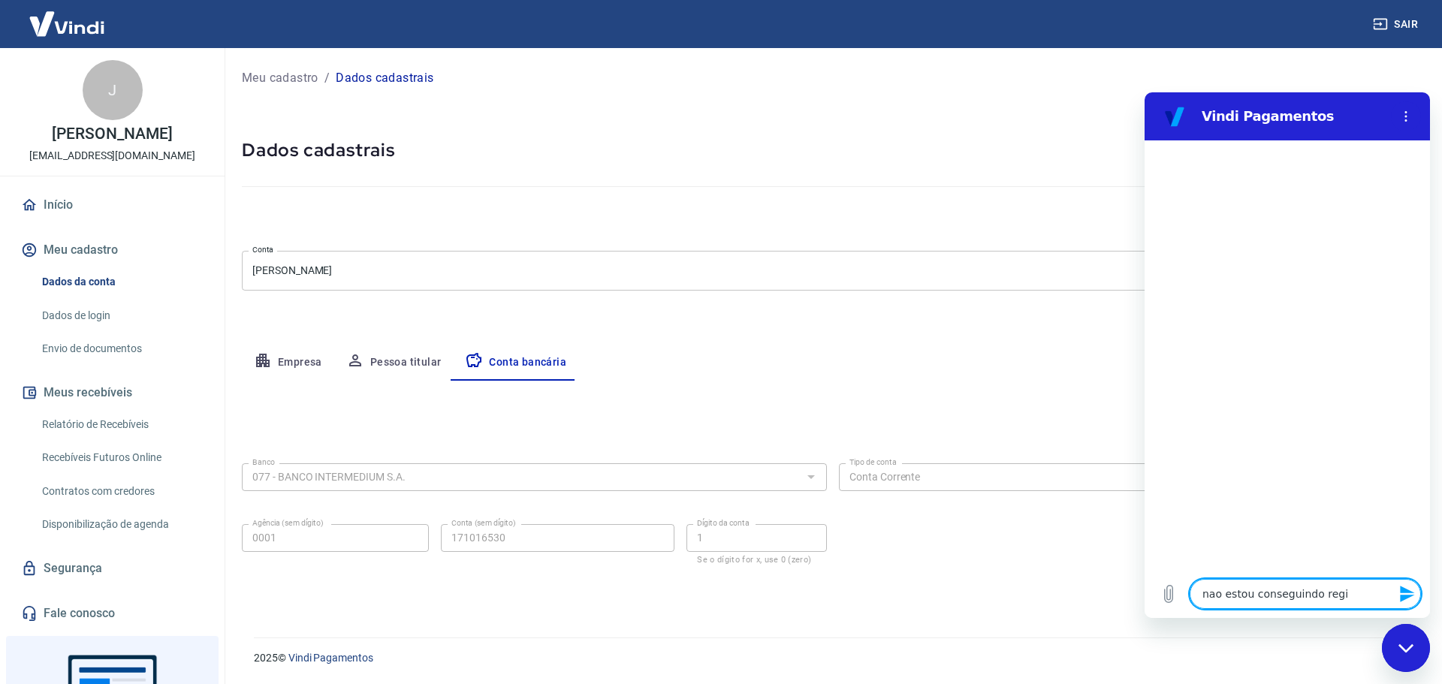
type textarea "nao estou conseguindo regis"
type textarea "x"
type textarea "nao estou conseguindo regist"
type textarea "x"
type textarea "nao estou conseguindo registr"
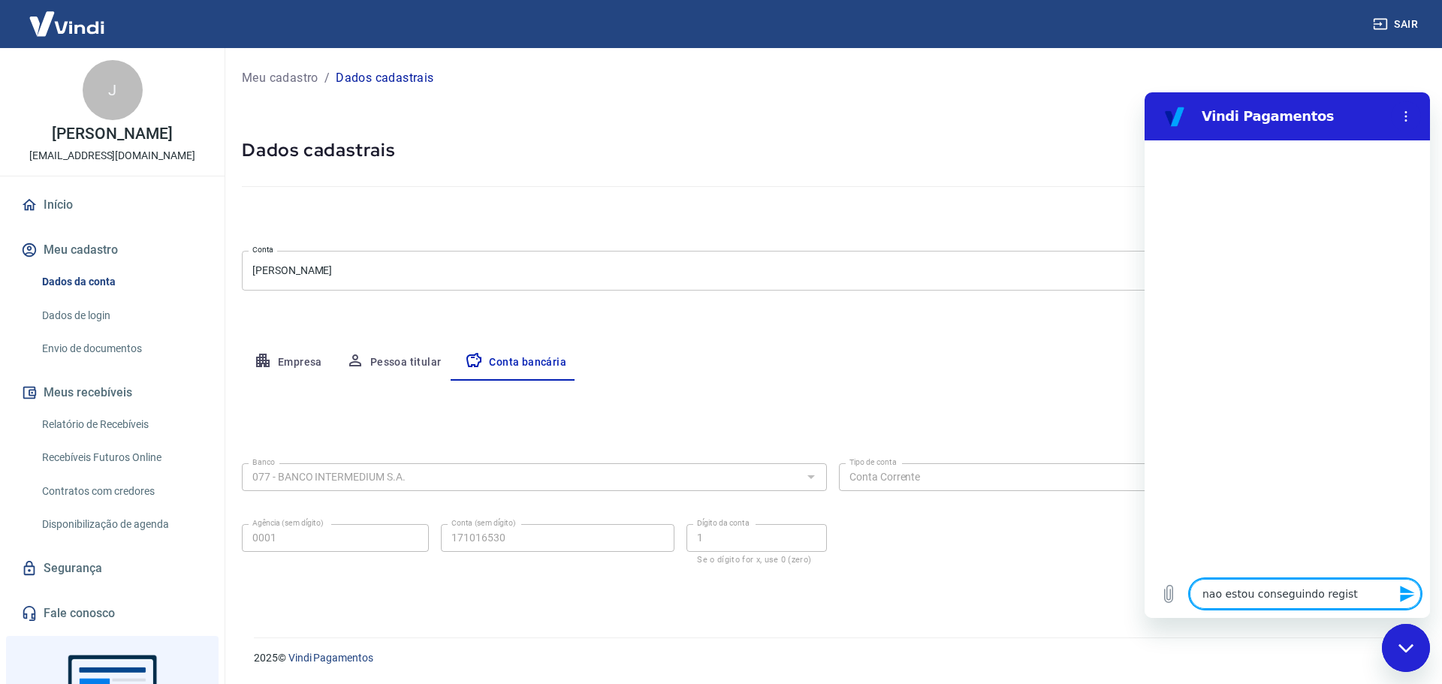
type textarea "x"
type textarea "nao estou conseguindo registra"
type textarea "x"
type textarea "nao estou conseguindo registrar"
type textarea "x"
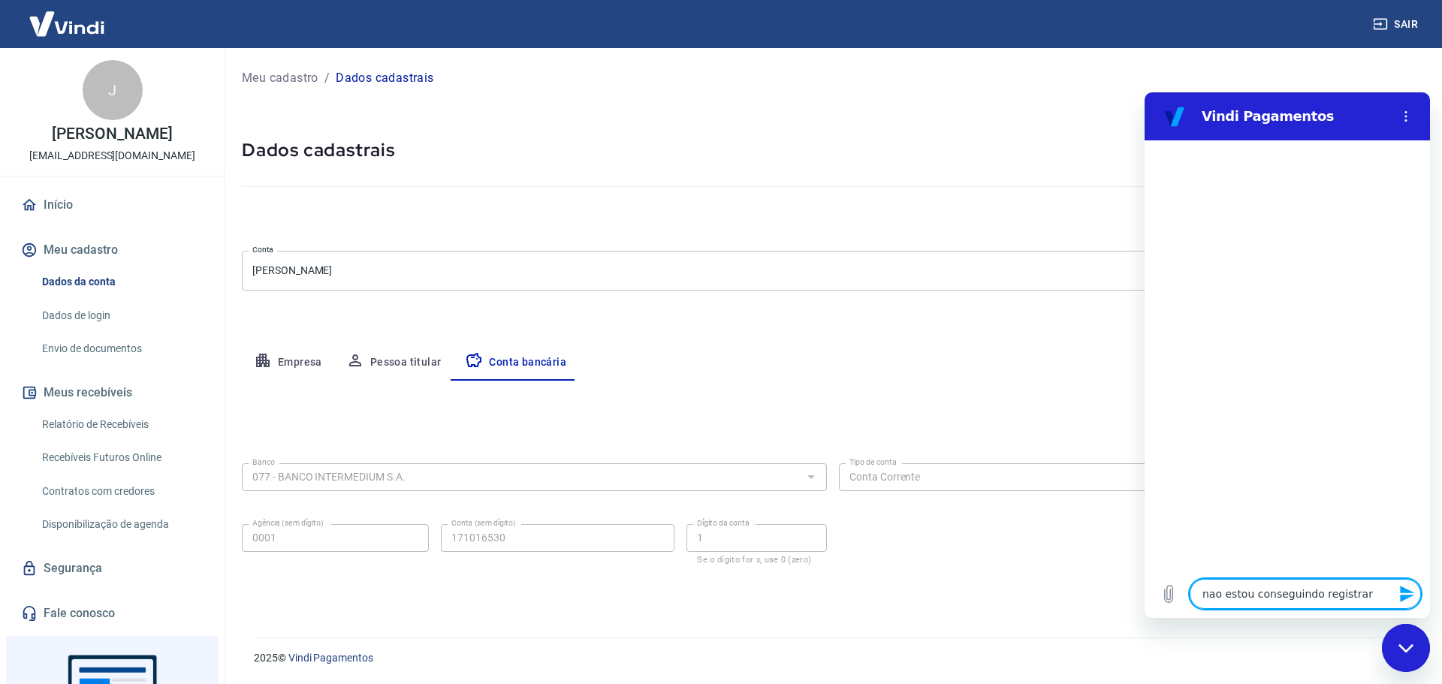
type textarea "nao estou conseguindo registrar"
type textarea "x"
type textarea "nao estou conseguindo registrar m"
type textarea "x"
type textarea "nao estou conseguindo registrar mi"
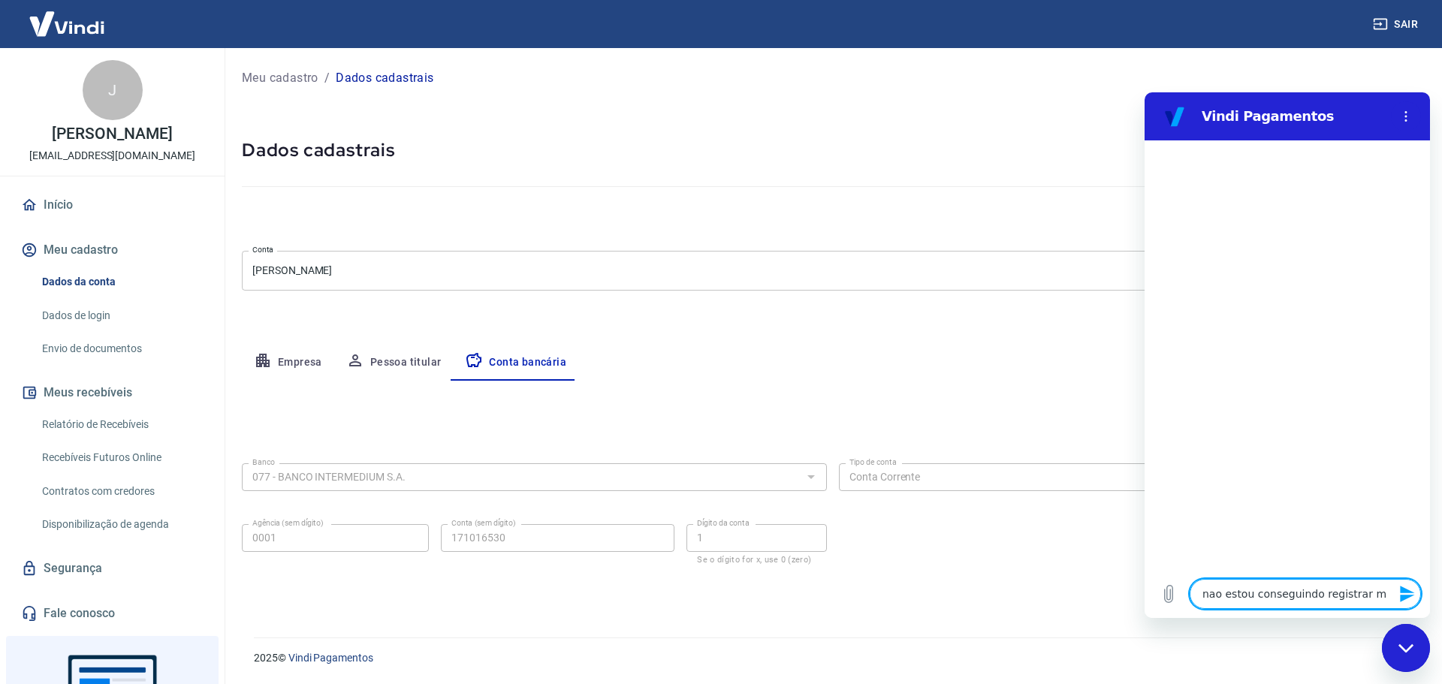
type textarea "x"
type textarea "nao estou conseguindo registrar min"
type textarea "x"
type textarea "nao estou conseguindo registrar minh"
type textarea "x"
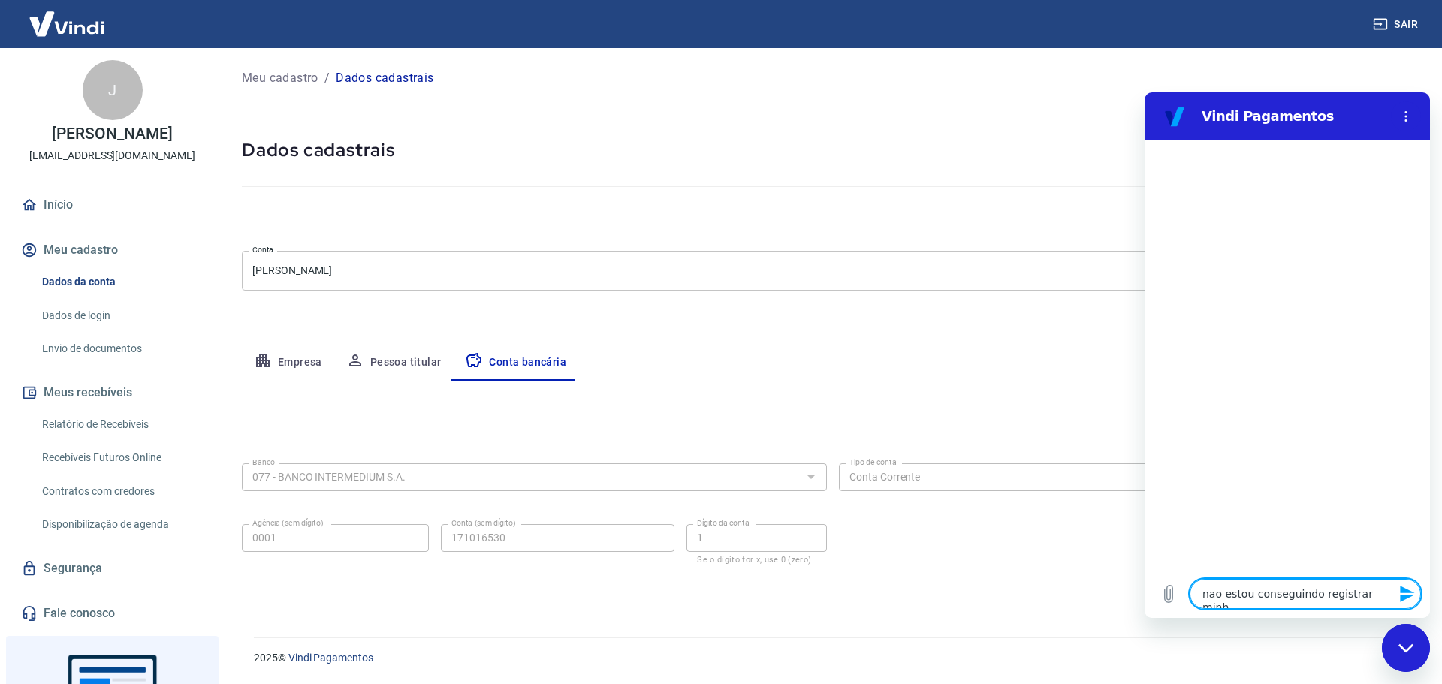
type textarea "nao estou conseguindo registrar minha"
type textarea "x"
type textarea "nao estou conseguindo registrar minha"
type textarea "x"
type textarea "nao estou conseguindo registrar minha c"
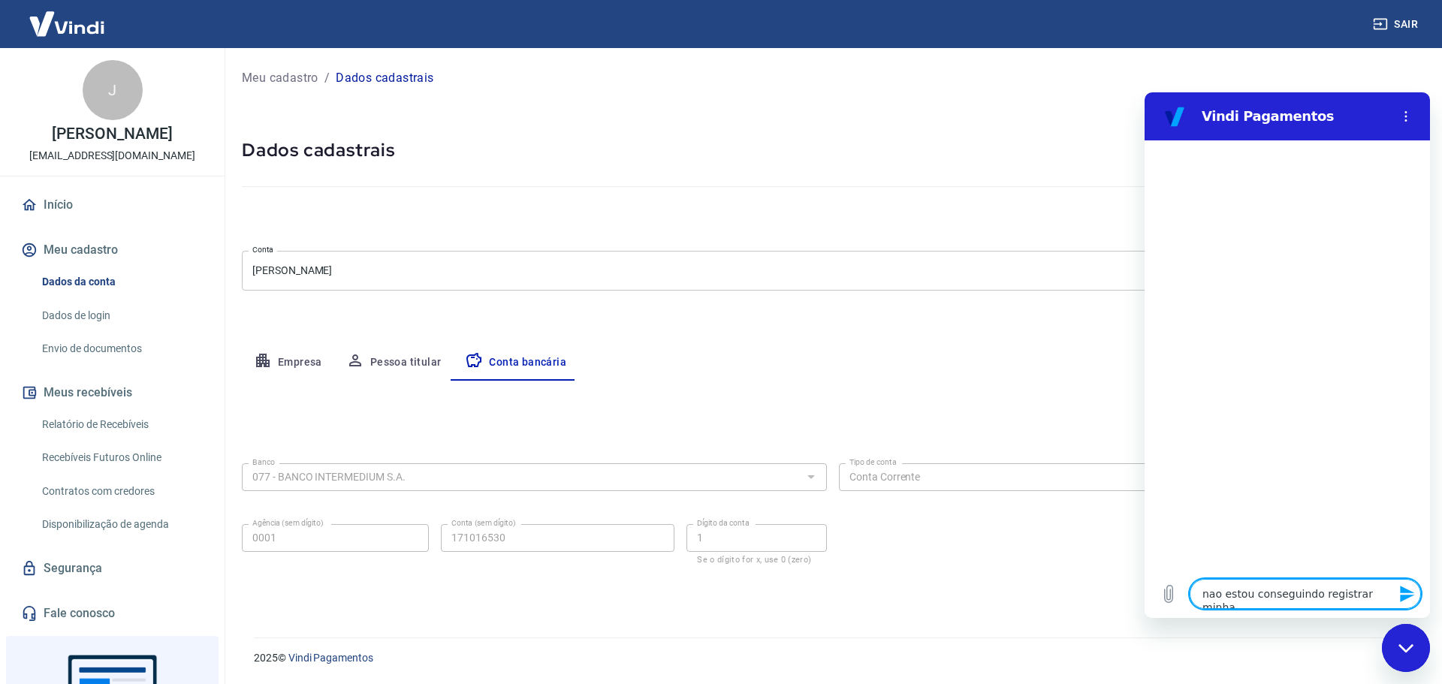
type textarea "x"
type textarea "nao estou conseguindo registrar minha co"
type textarea "x"
type textarea "nao estou conseguindo registrar minha con"
type textarea "x"
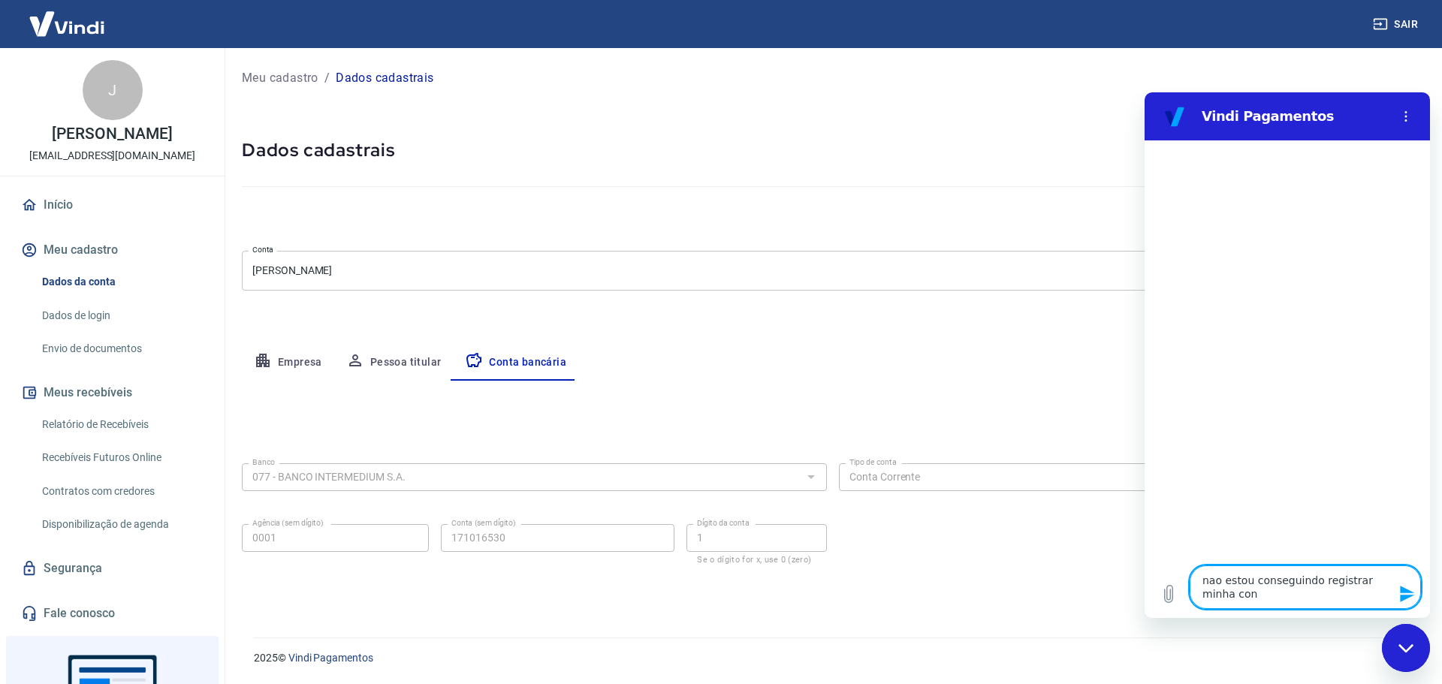
type textarea "nao estou conseguindo registrar minha cont"
type textarea "x"
type textarea "nao estou conseguindo registrar minha conta"
type textarea "x"
type textarea "nao estou conseguindo registrar minha conta"
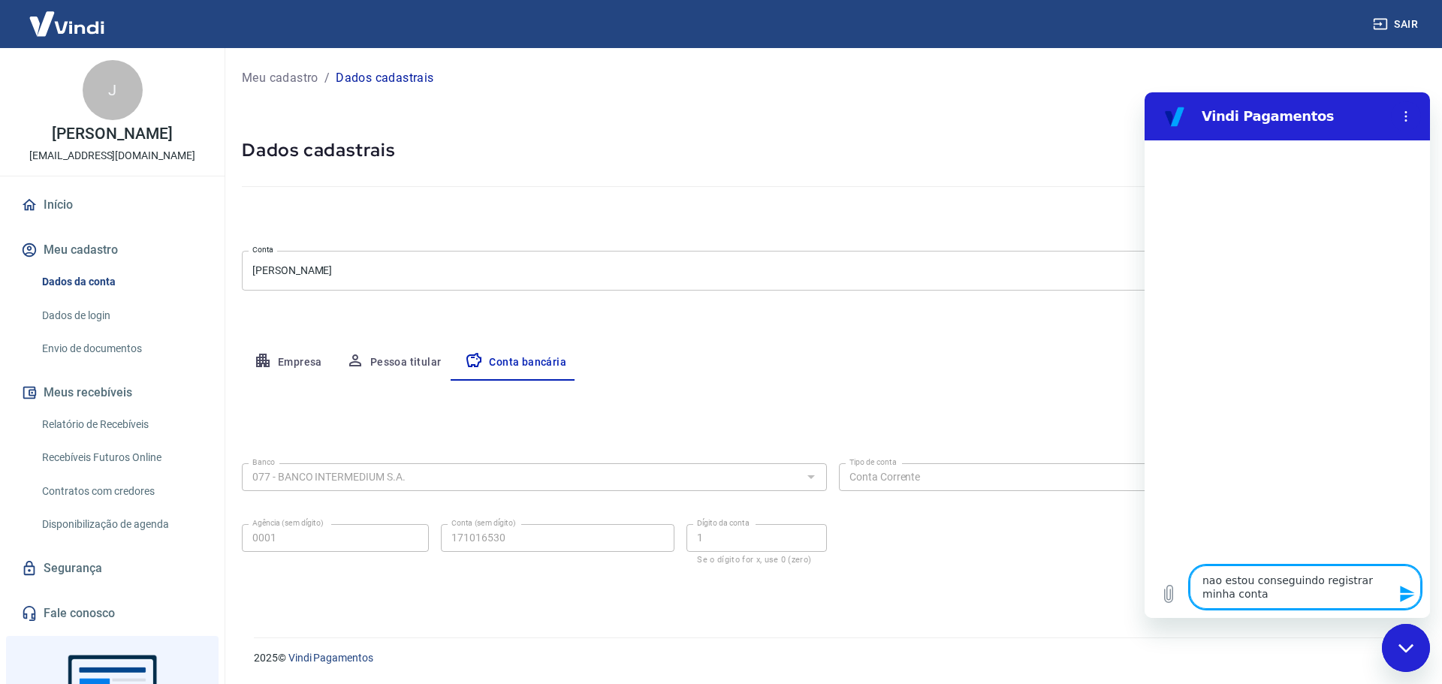
type textarea "x"
type textarea "nao estou conseguindo registrar minha conta b"
type textarea "x"
type textarea "nao estou conseguindo registrar minha conta ba"
type textarea "x"
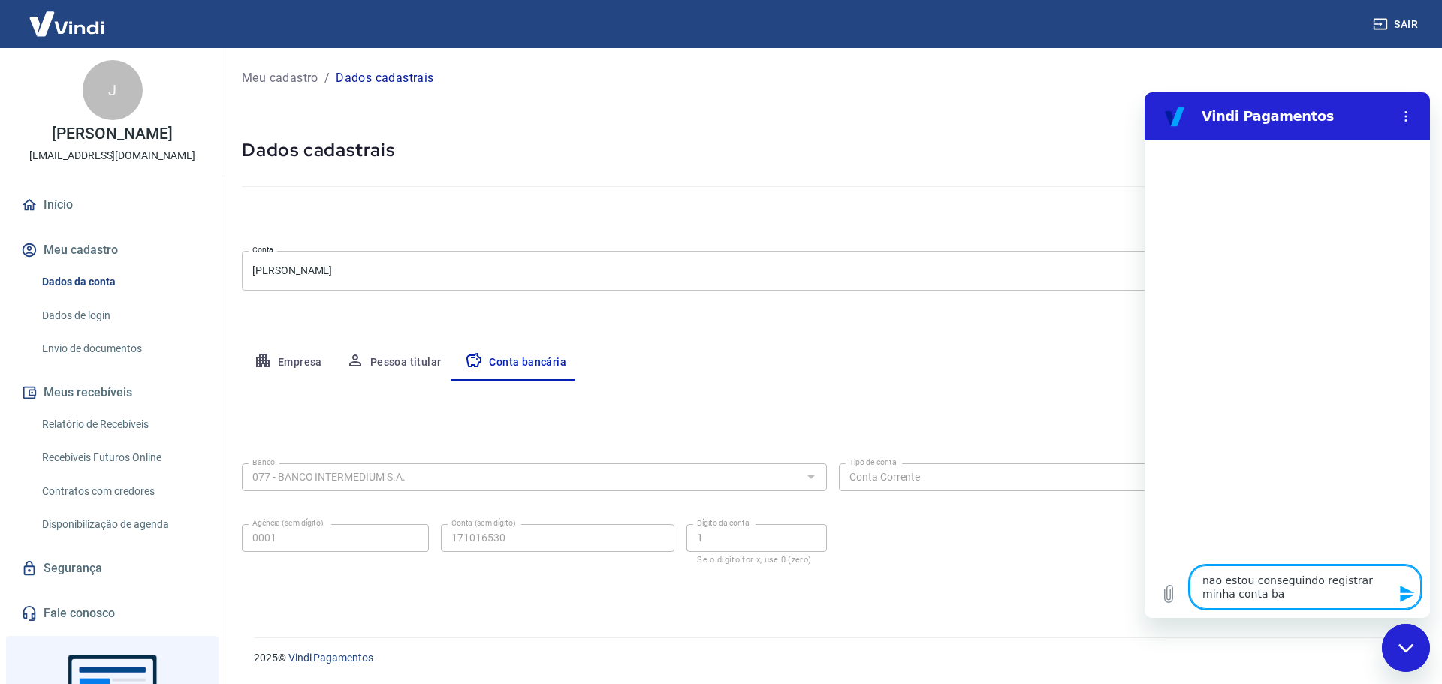
type textarea "nao estou conseguindo registrar minha conta ban"
type textarea "x"
type textarea "nao estou conseguindo registrar minha conta banc"
type textarea "x"
type textarea "nao estou conseguindo registrar minha conta banca"
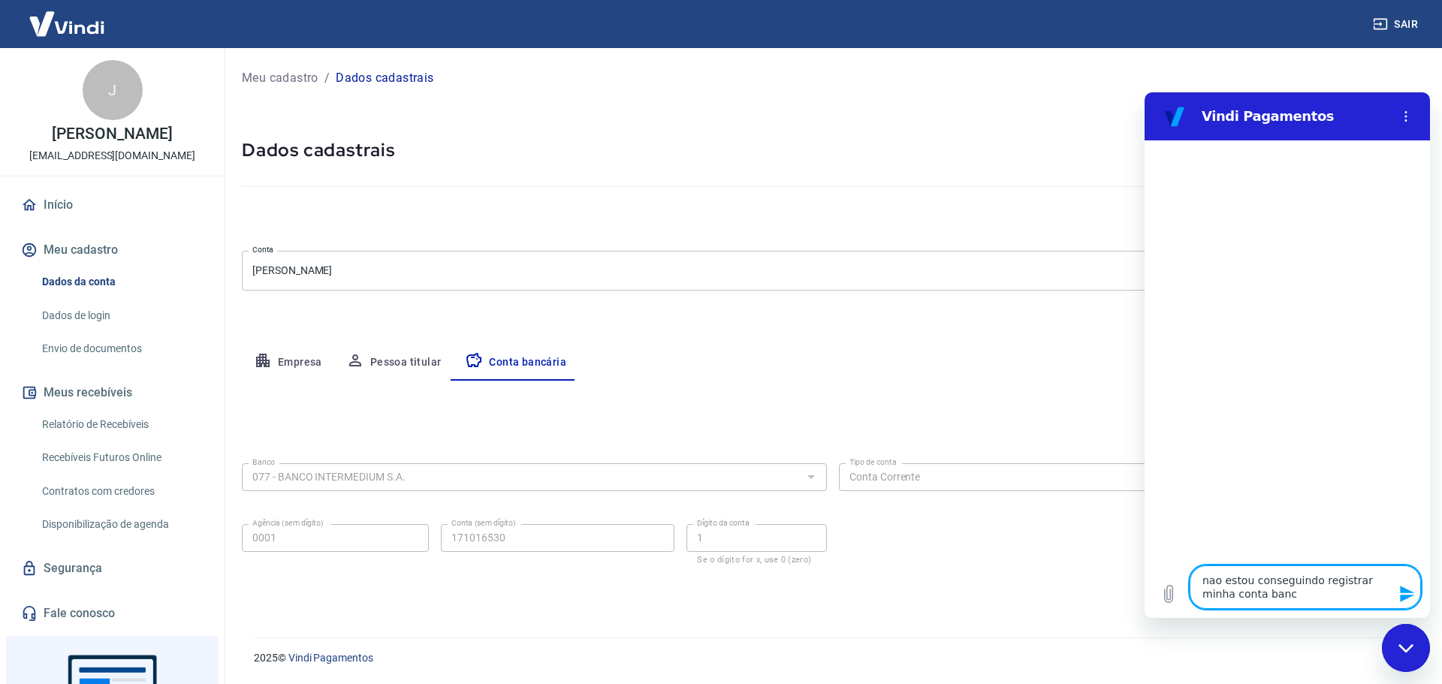
type textarea "x"
type textarea "nao estou conseguindo registrar minha conta bancar"
type textarea "x"
type textarea "nao estou conseguindo registrar minha conta bancari"
type textarea "x"
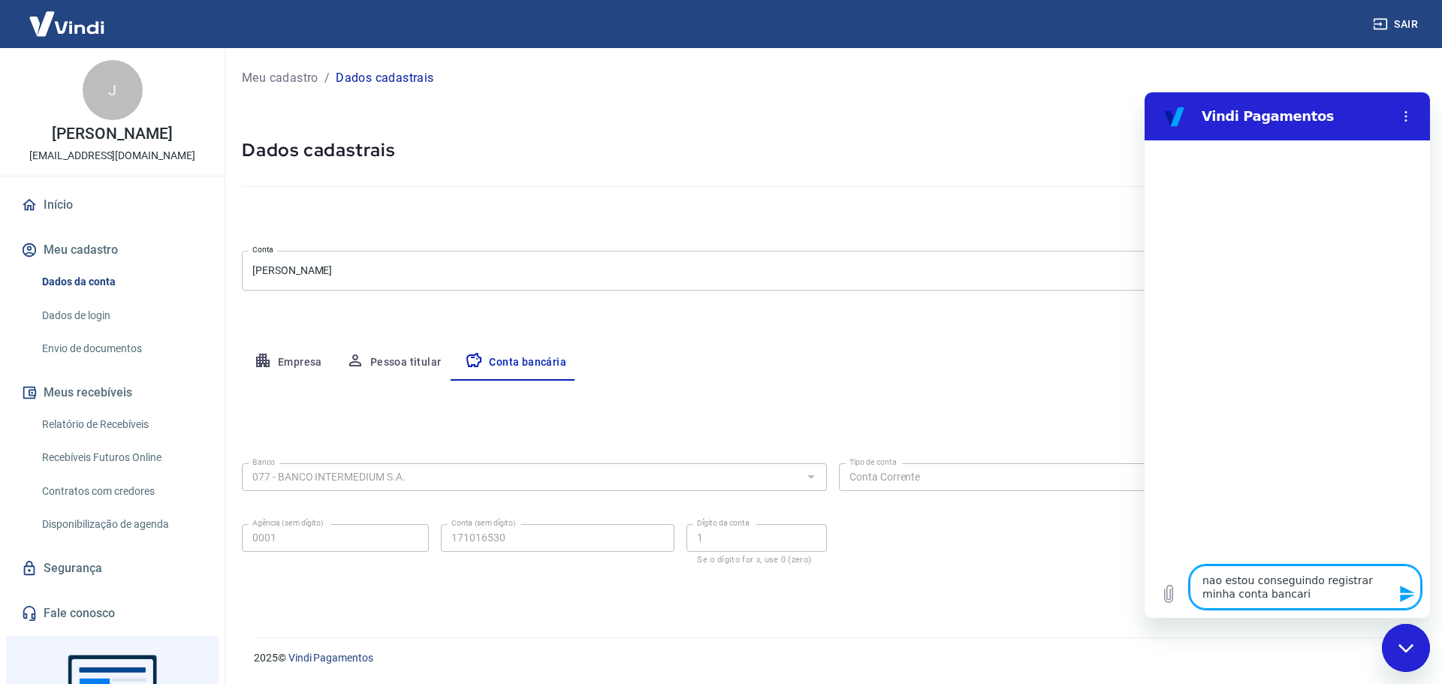
type textarea "nao estou conseguindo registrar minha conta bancaria"
type textarea "x"
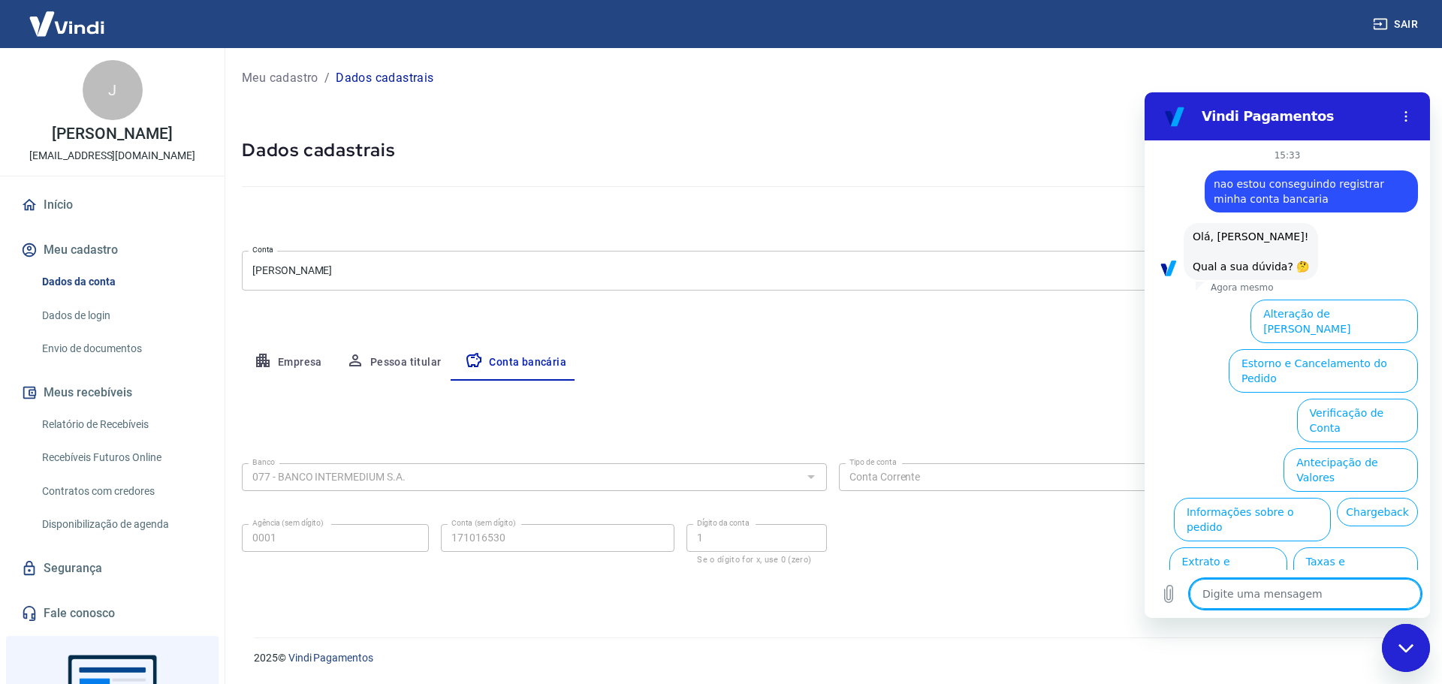
scroll to position [38, 0]
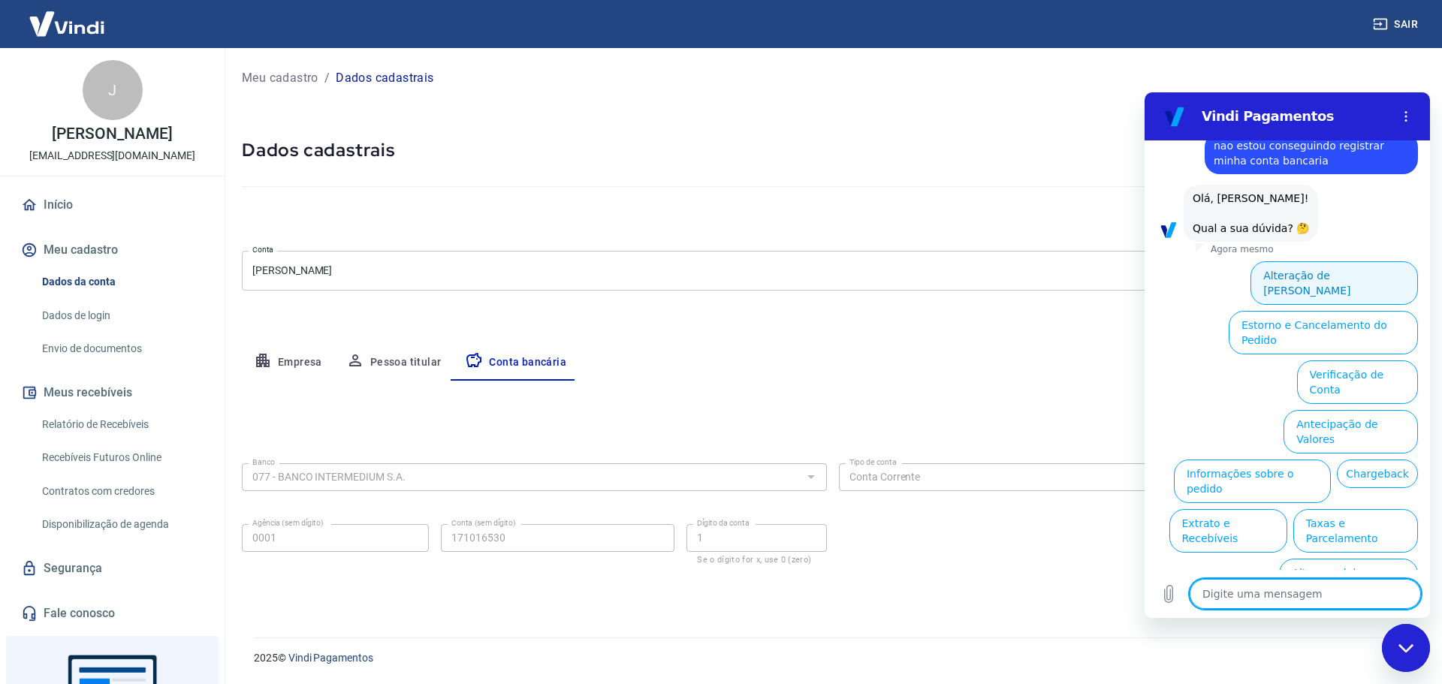
click at [1344, 271] on button "Alteração de Dados Cadastrais" at bounding box center [1335, 283] width 168 height 44
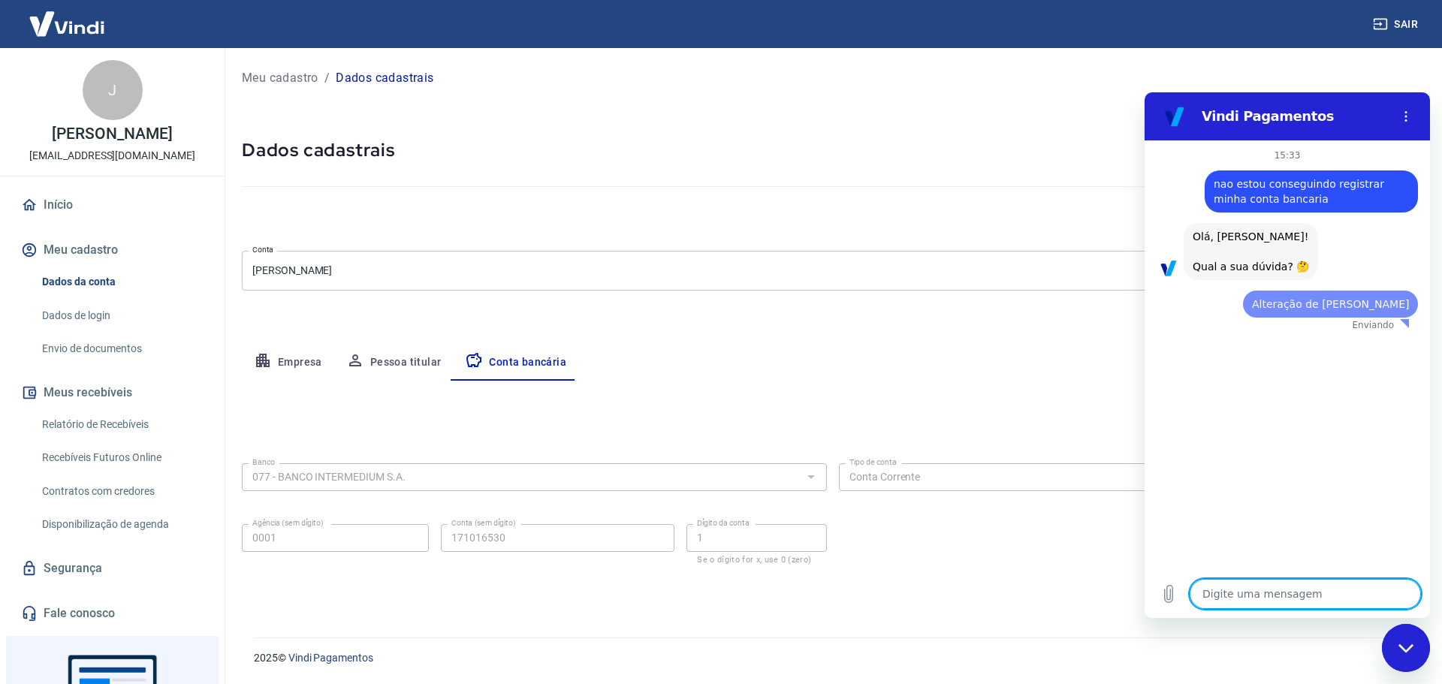
scroll to position [0, 0]
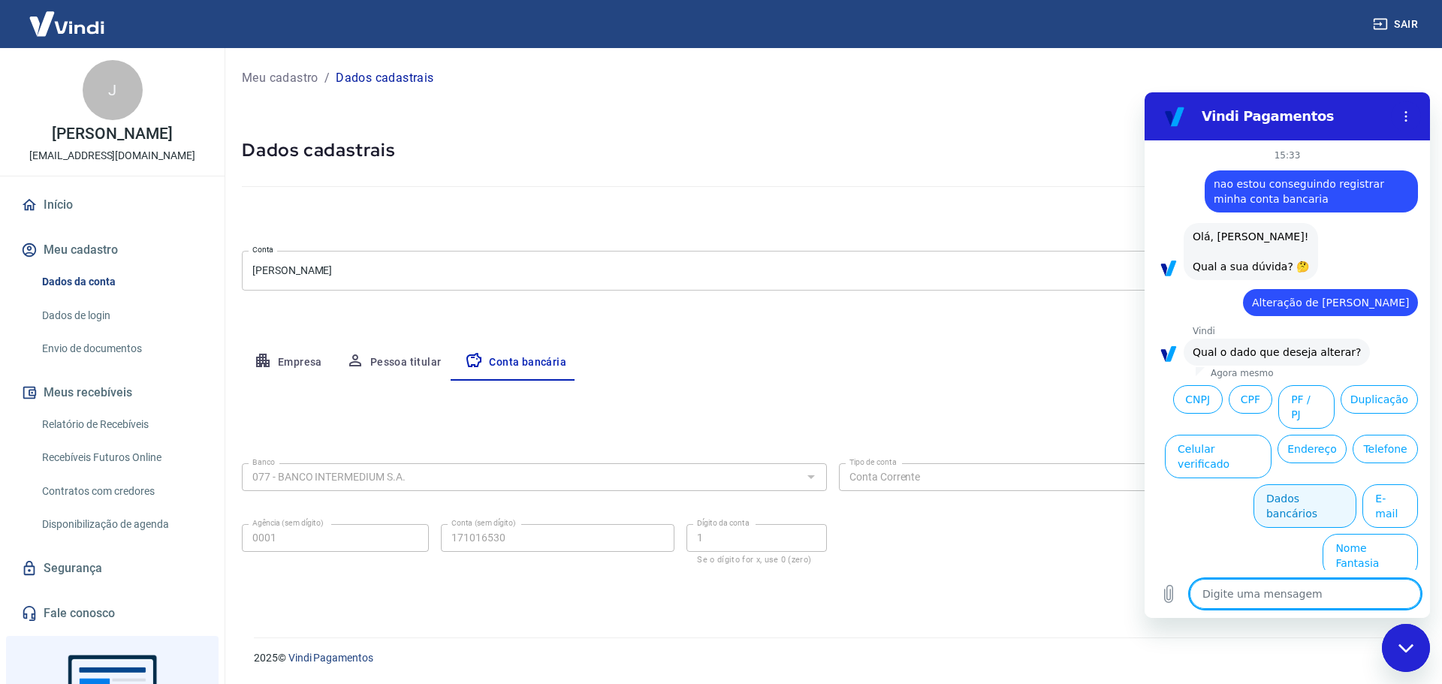
click at [1313, 485] on button "Dados bancários" at bounding box center [1305, 507] width 103 height 44
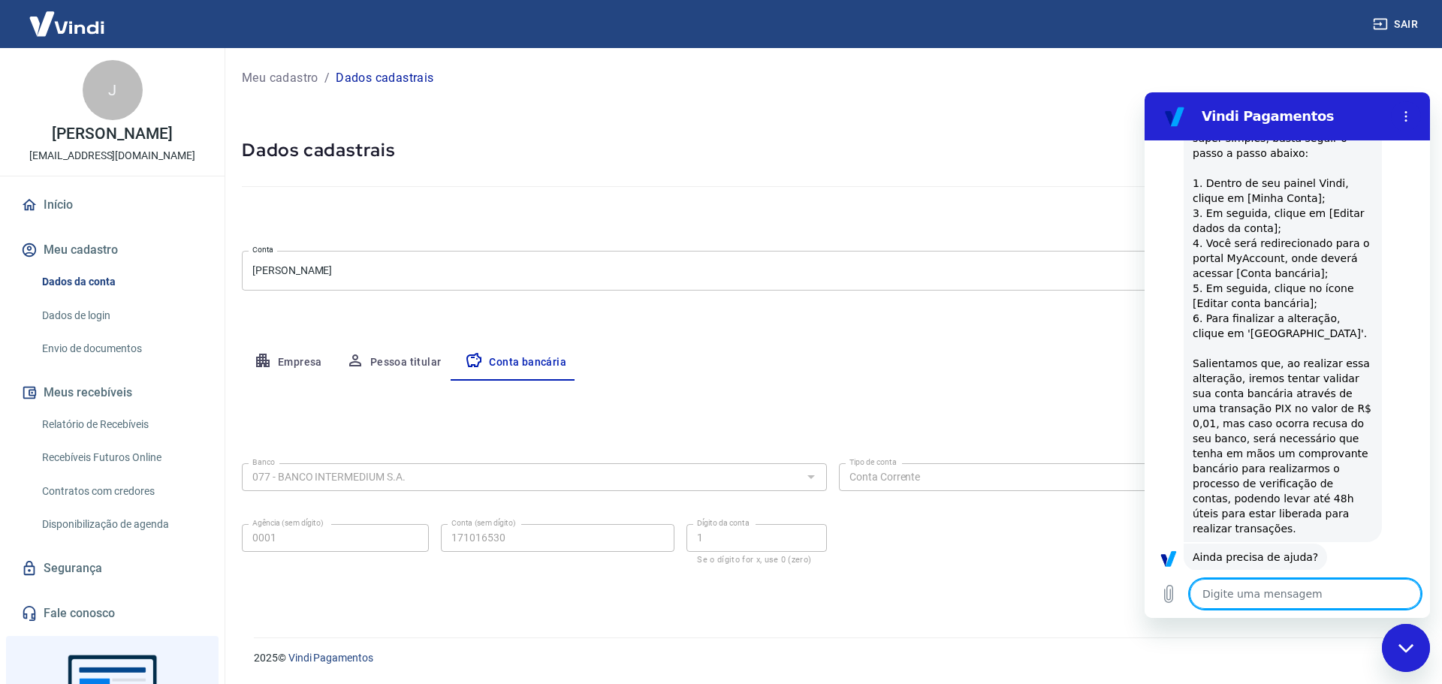
scroll to position [367, 0]
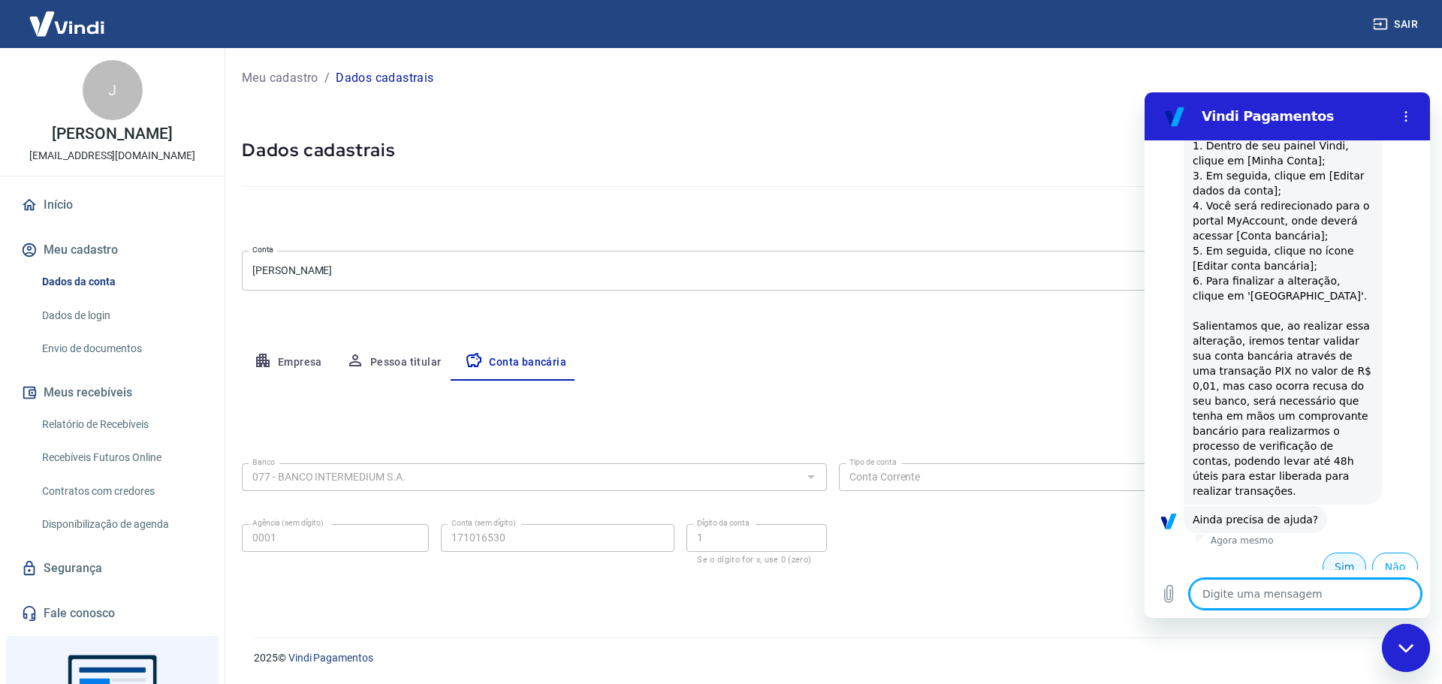
click at [1325, 557] on button "Sim" at bounding box center [1345, 567] width 44 height 29
type textarea "x"
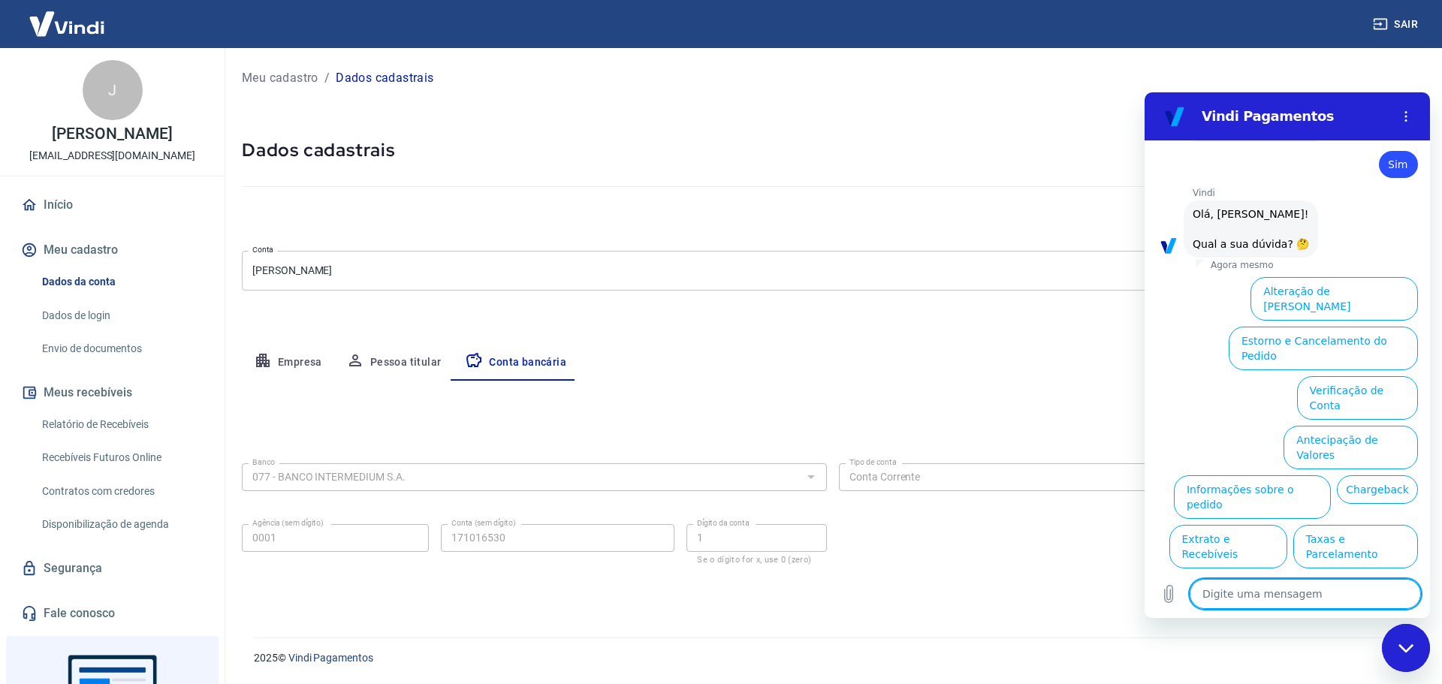
scroll to position [759, 0]
type textarea "f"
type textarea "x"
type textarea "fa"
type textarea "x"
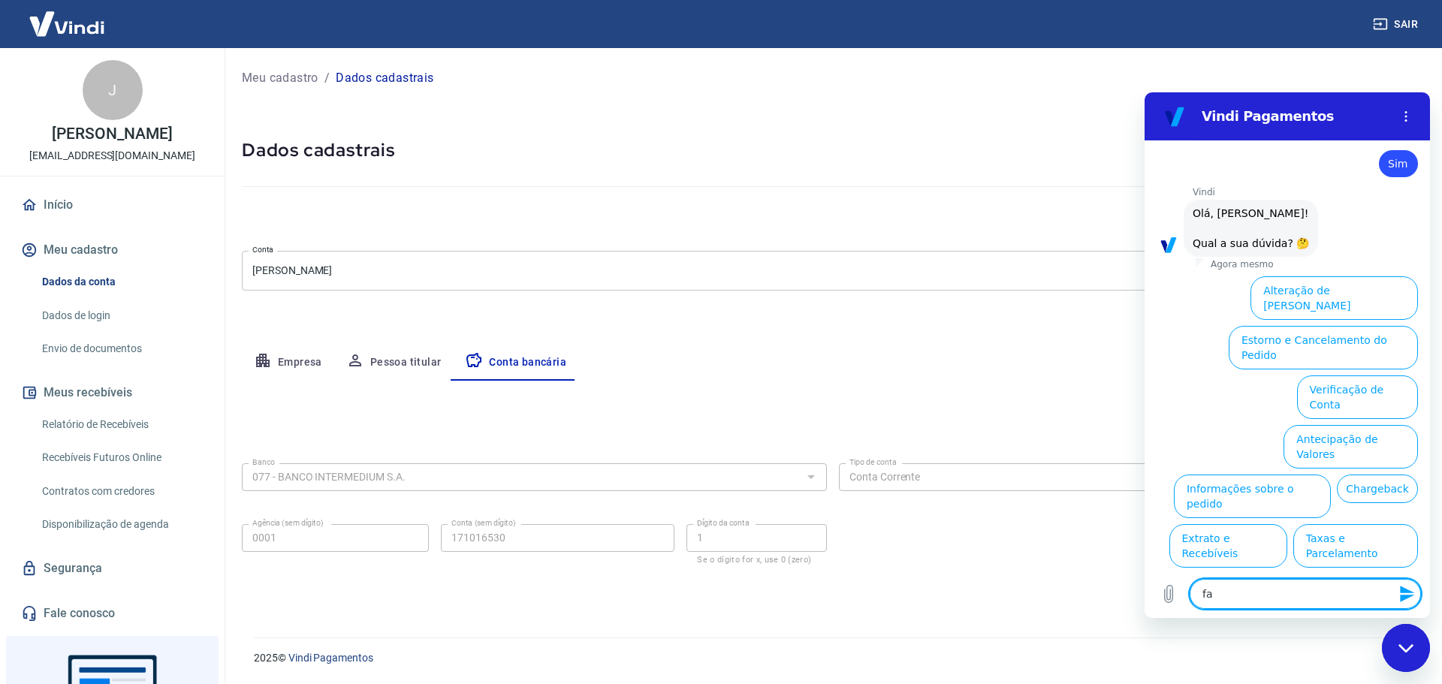
type textarea "fal"
type textarea "x"
type textarea "fala"
type textarea "x"
type textarea "falar"
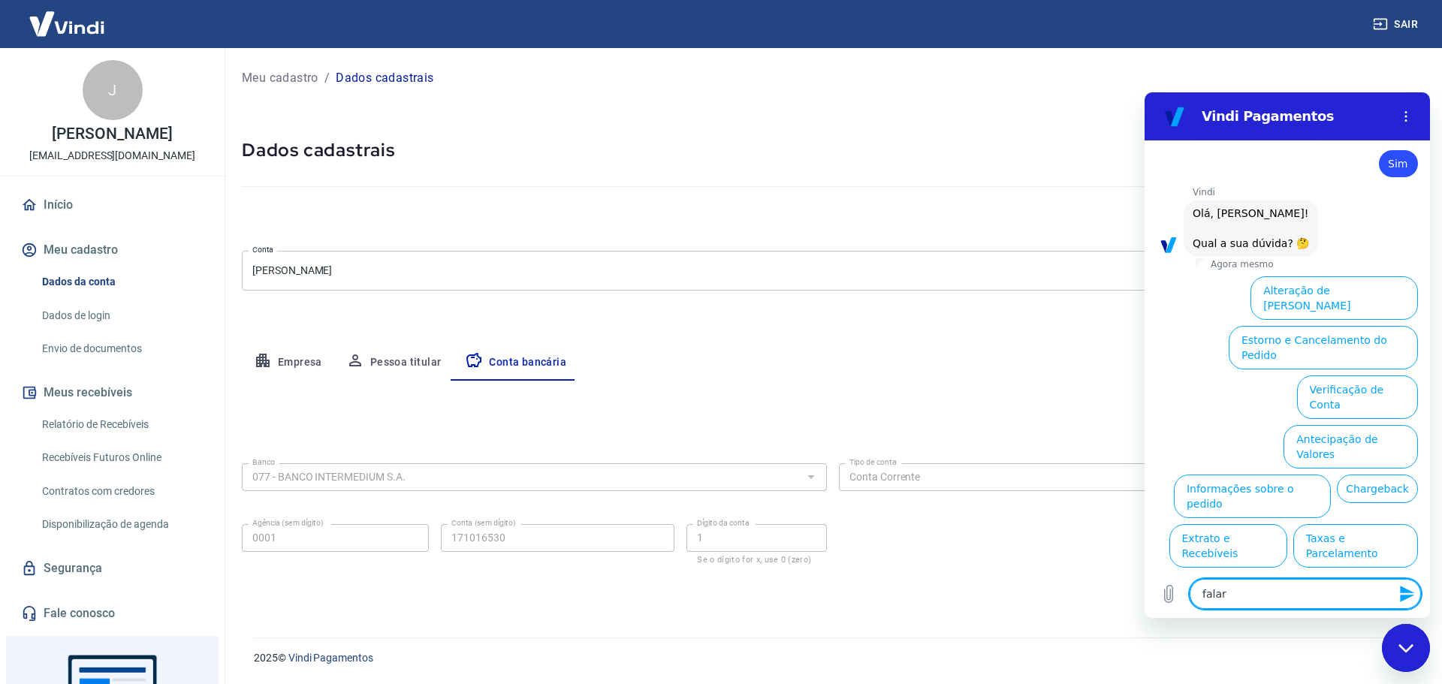
type textarea "x"
type textarea "falar"
type textarea "x"
type textarea "falar c"
type textarea "x"
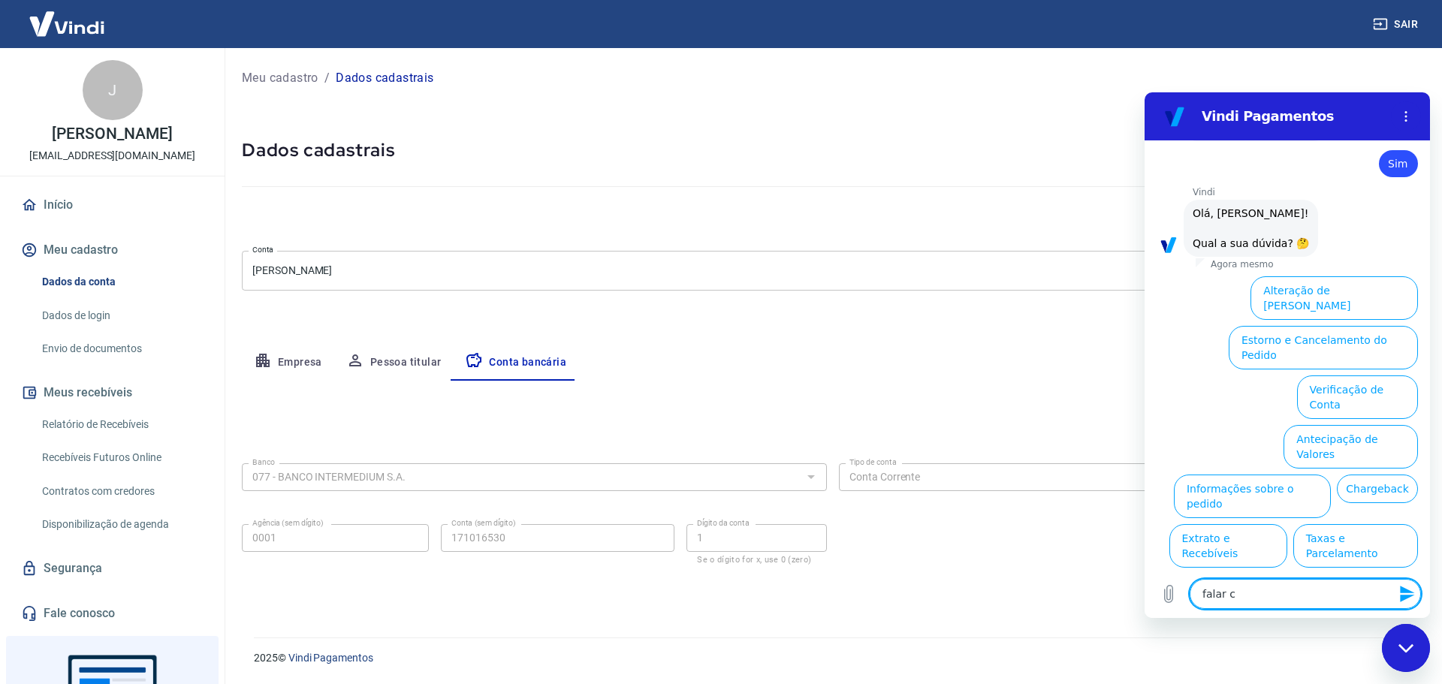
type textarea "falar co"
type textarea "x"
type textarea "falar co"
type textarea "x"
type textarea "falar co m"
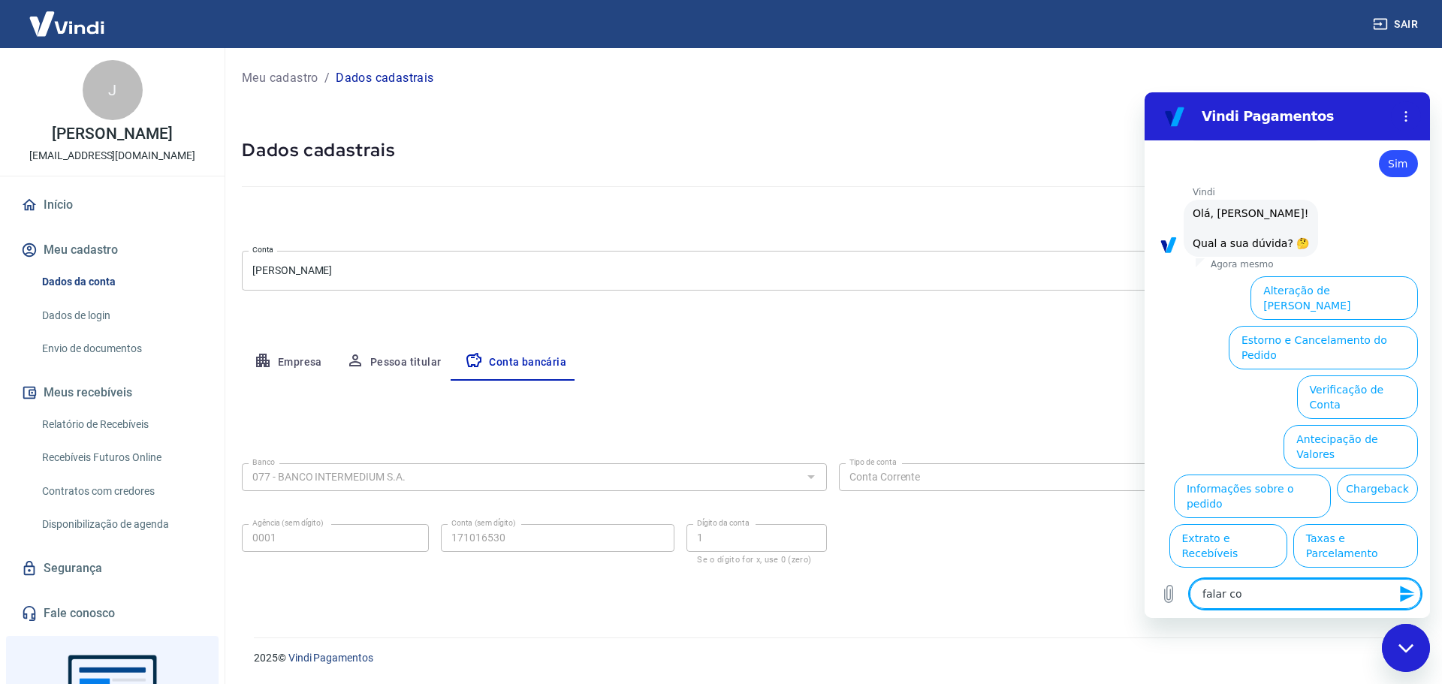
type textarea "x"
type textarea "falar co"
type textarea "x"
type textarea "falar co"
type textarea "x"
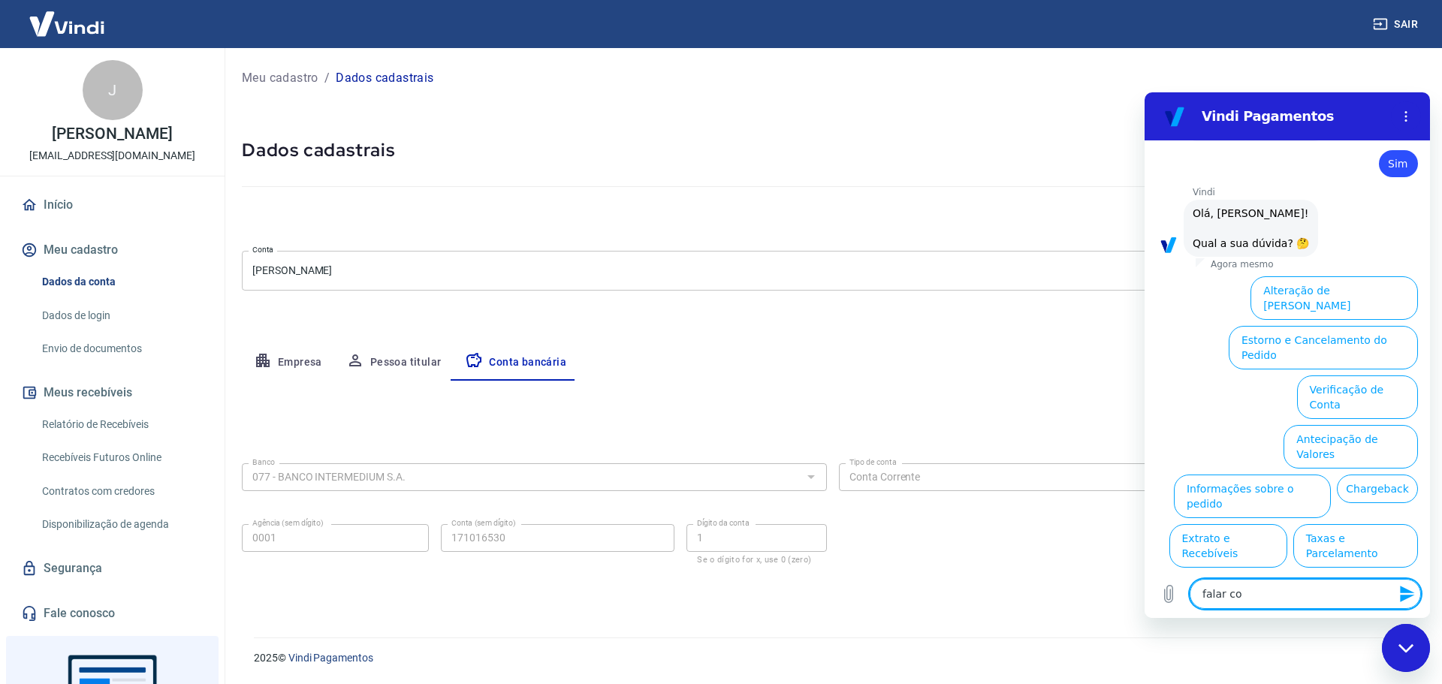
type textarea "falar com"
type textarea "x"
type textarea "falar com"
type textarea "x"
type textarea "falar com s"
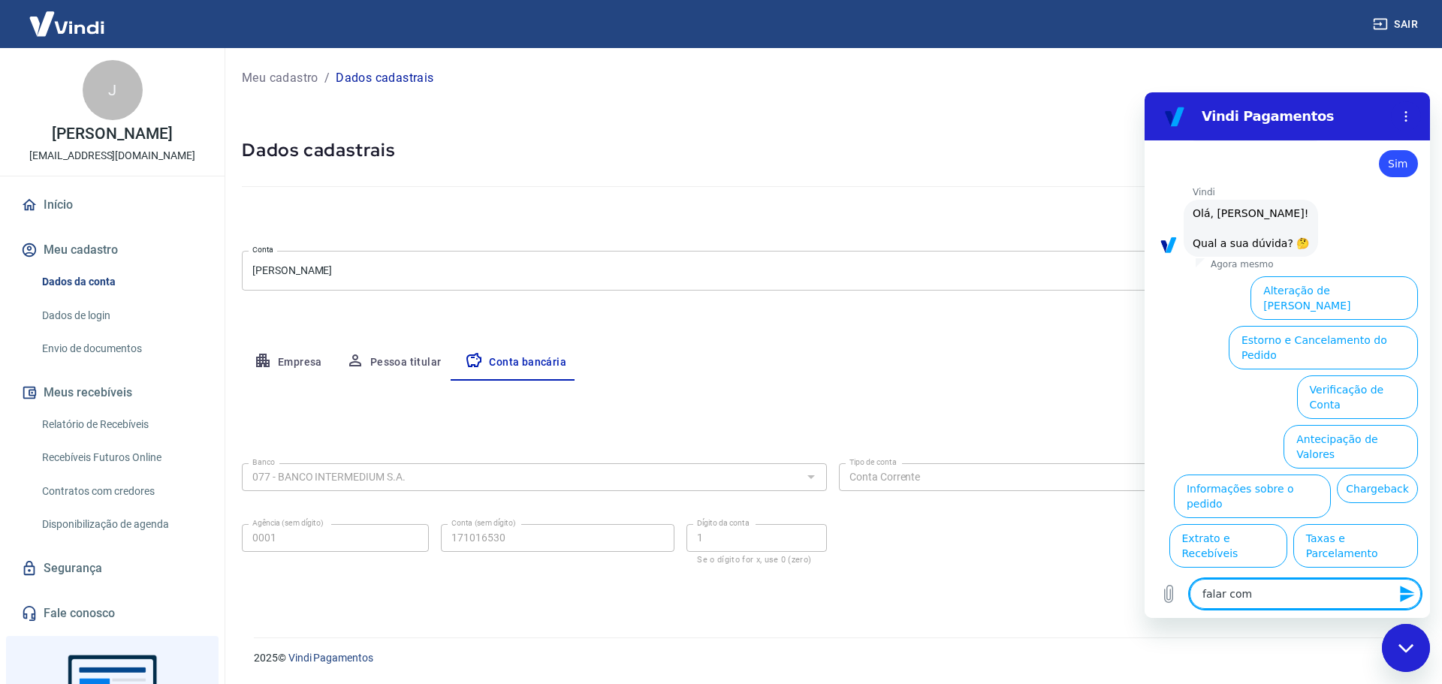
type textarea "x"
type textarea "falar com su"
type textarea "x"
type textarea "falar com sup"
type textarea "x"
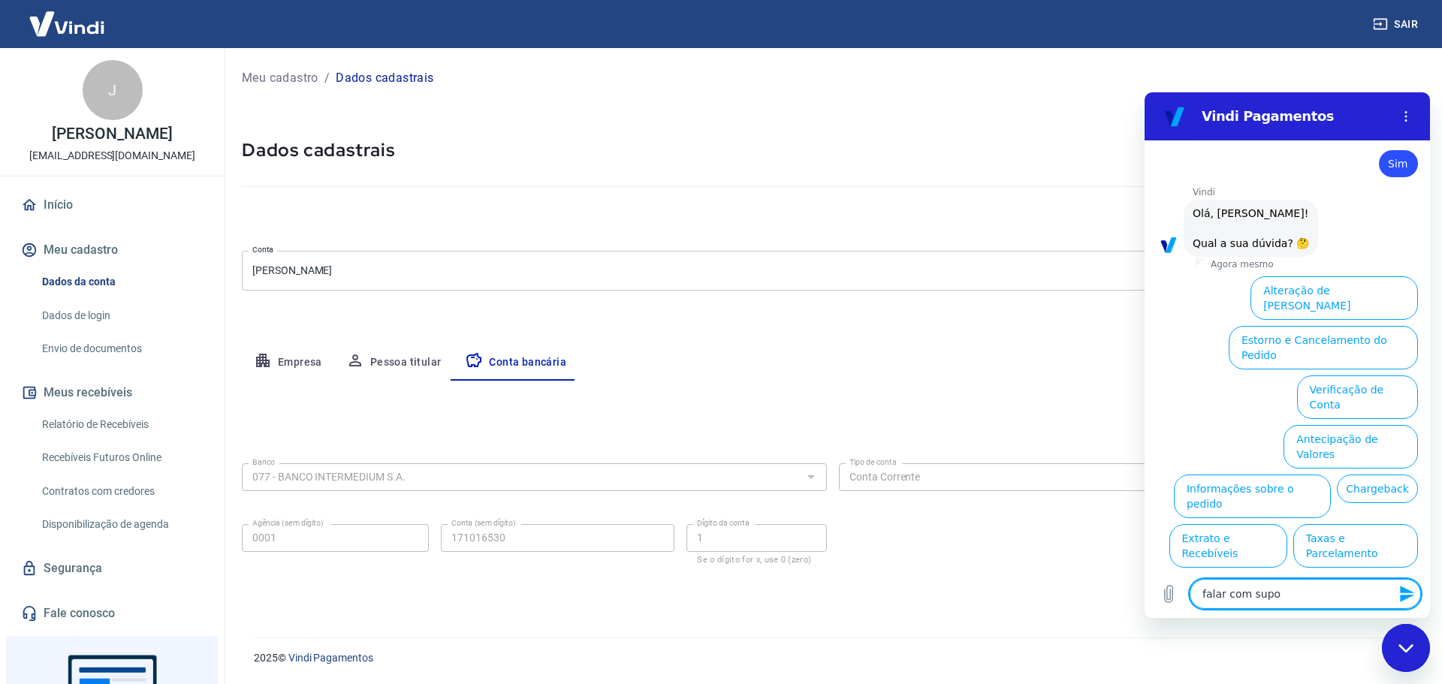
type textarea "falar com supor"
type textarea "x"
type textarea "falar com suport"
type textarea "x"
type textarea "falar com suporte"
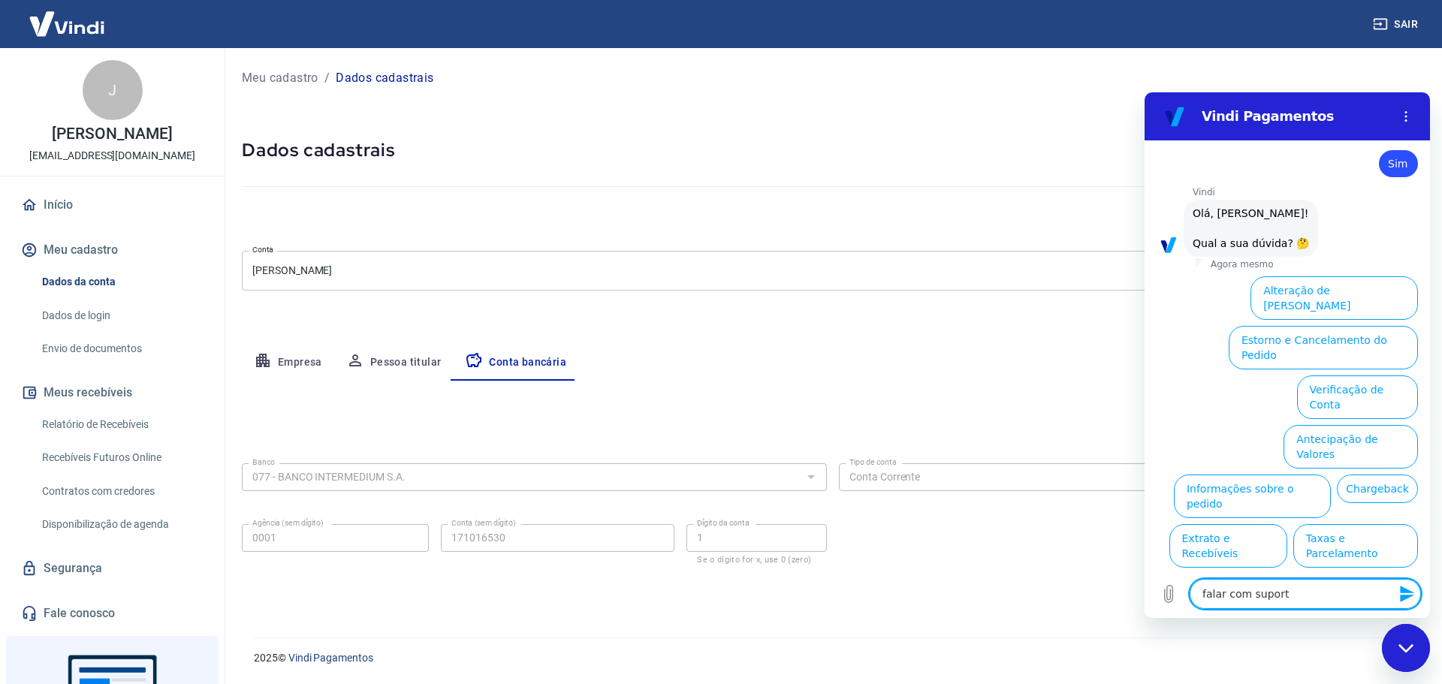
type textarea "x"
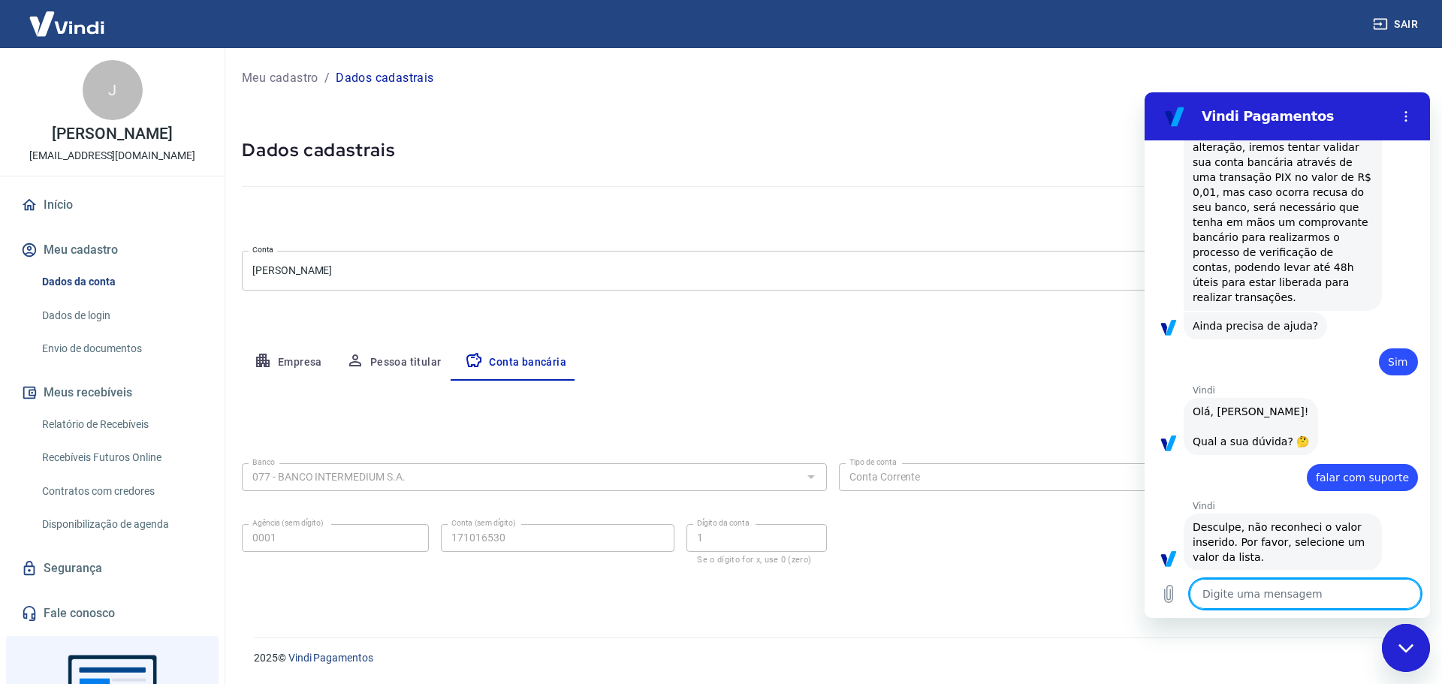
scroll to position [564, 0]
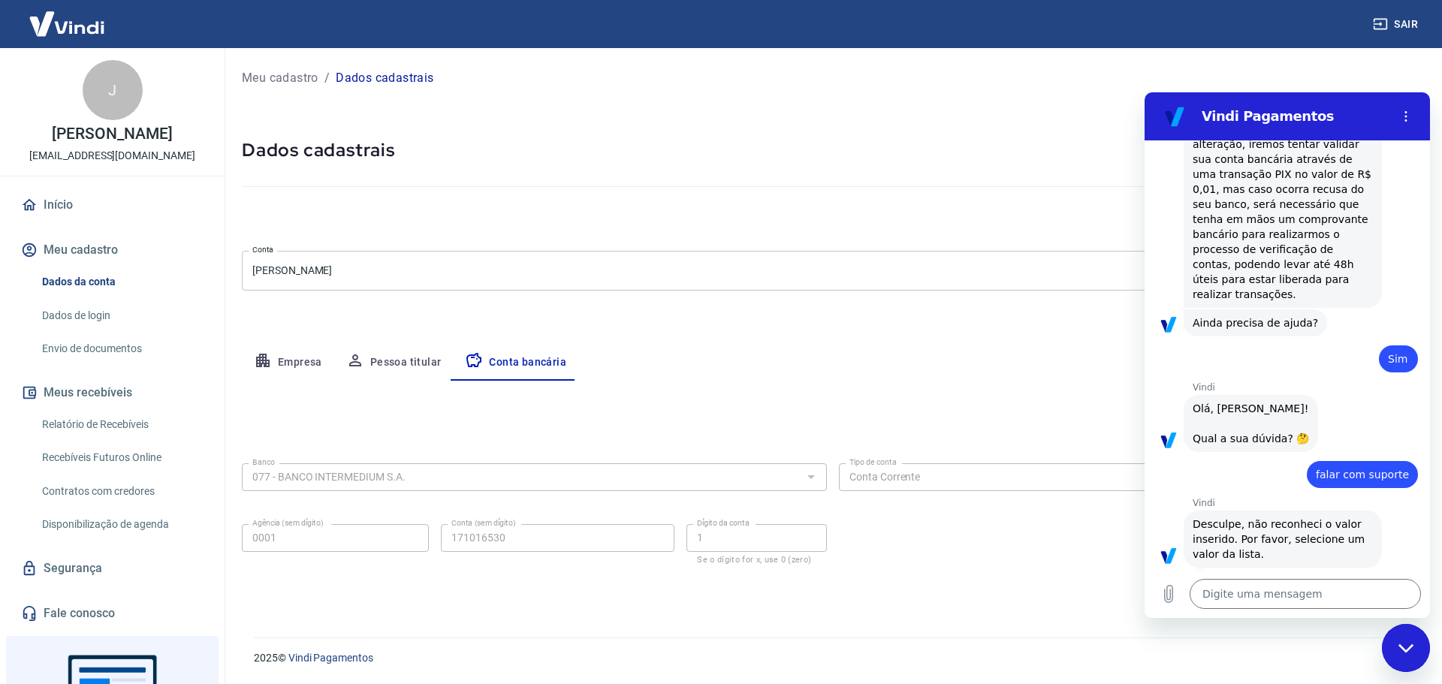
click at [1418, 647] on div "Fechar janela de mensagens" at bounding box center [1406, 648] width 45 height 45
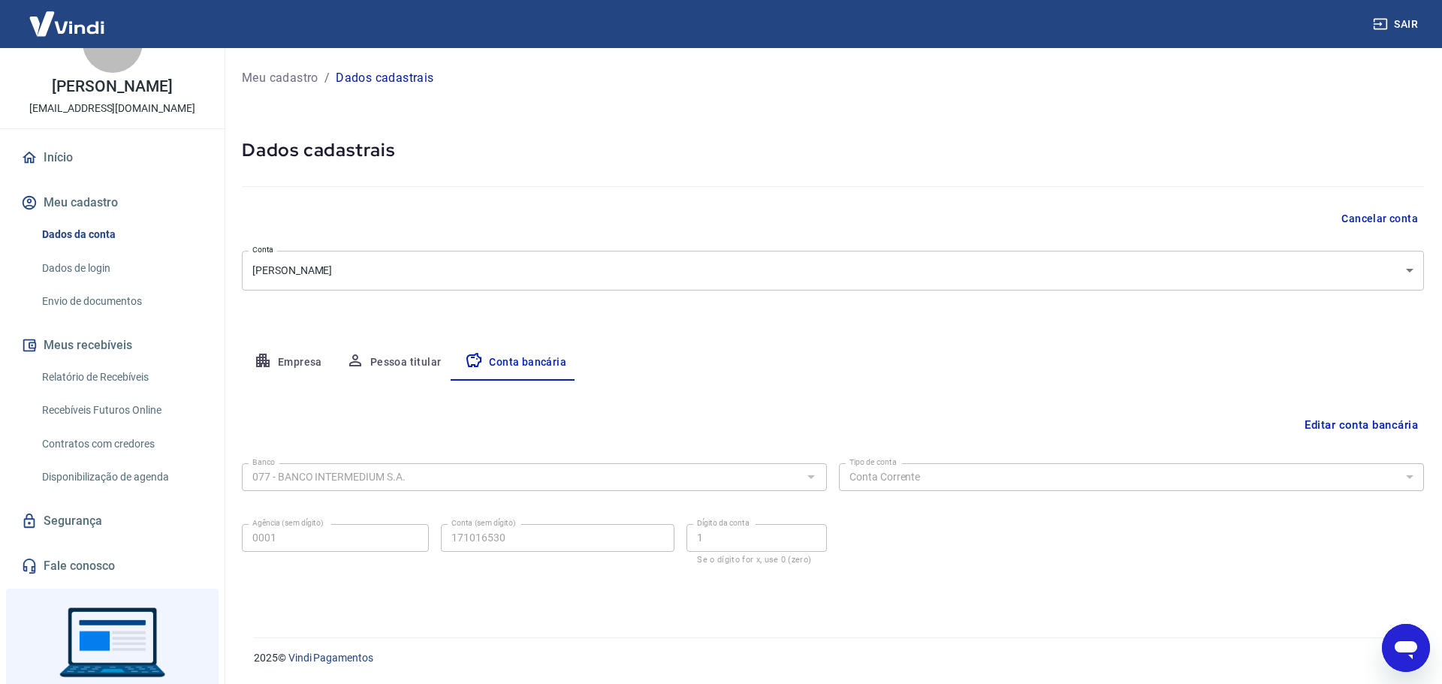
scroll to position [128, 0]
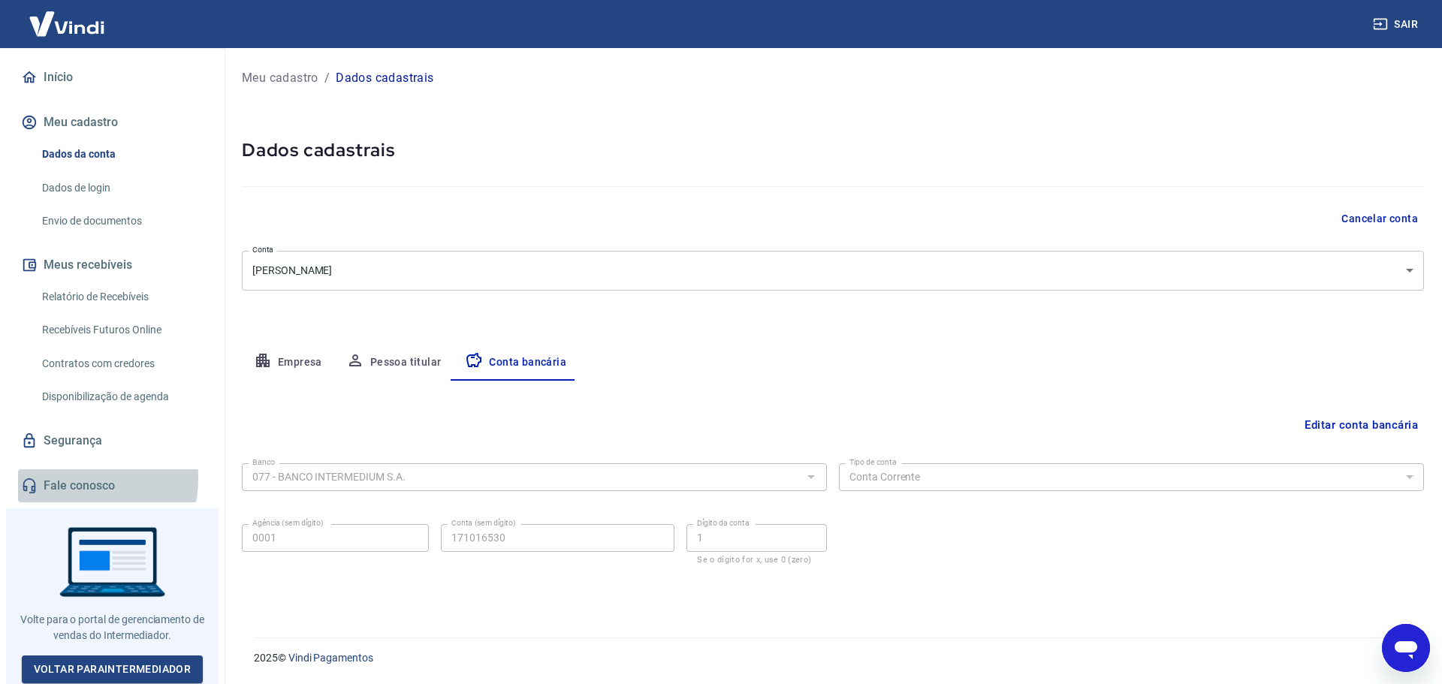
click at [63, 478] on link "Fale conosco" at bounding box center [112, 486] width 189 height 33
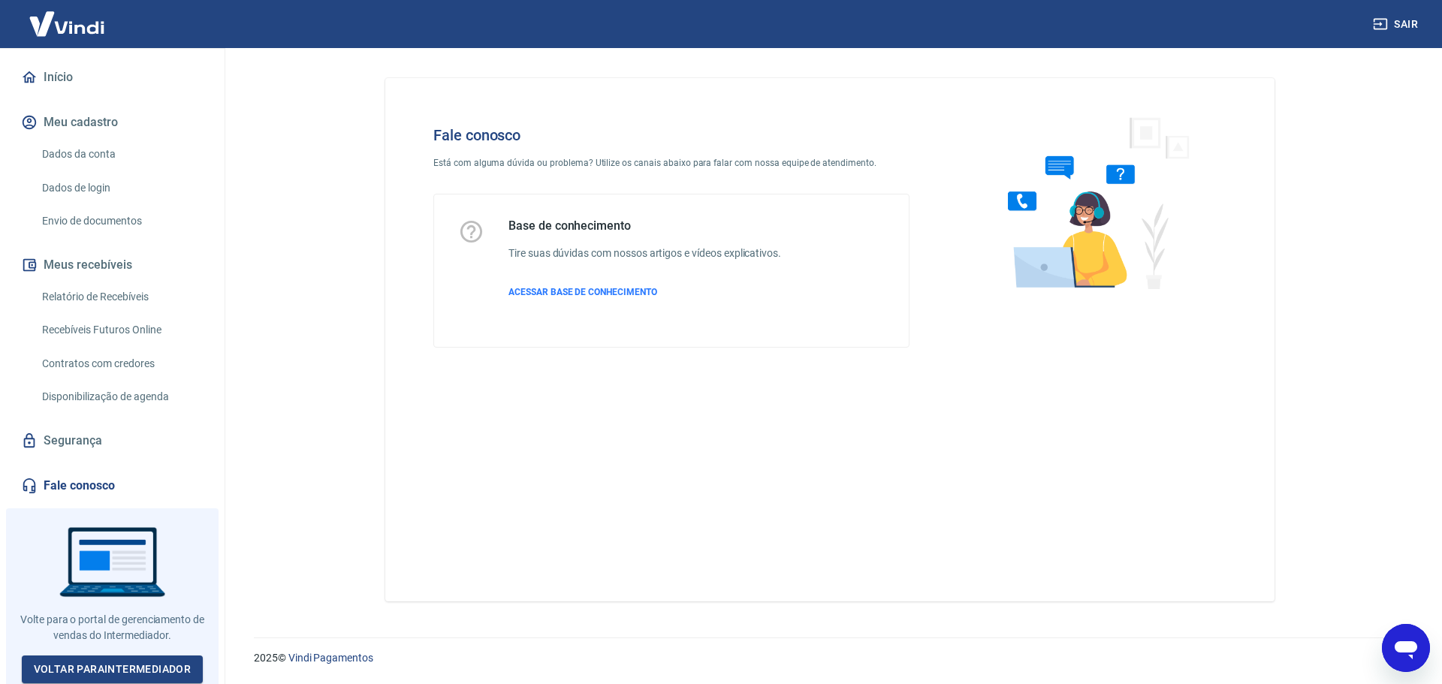
click at [475, 171] on div "Fale conosco Está com alguma dúvida ou problema? Utilize os canais abaixo para …" at bounding box center [671, 237] width 524 height 270
click at [621, 302] on div "Base de conhecimento Tire suas dúvidas com nossos artigos e vídeos explicativos…" at bounding box center [645, 271] width 273 height 104
click at [621, 285] on p "ACESSAR BASE DE CONHECIMENTO" at bounding box center [645, 292] width 273 height 14
click at [81, 485] on link "Fale conosco" at bounding box center [112, 486] width 189 height 33
click at [82, 488] on link "Fale conosco" at bounding box center [112, 486] width 189 height 33
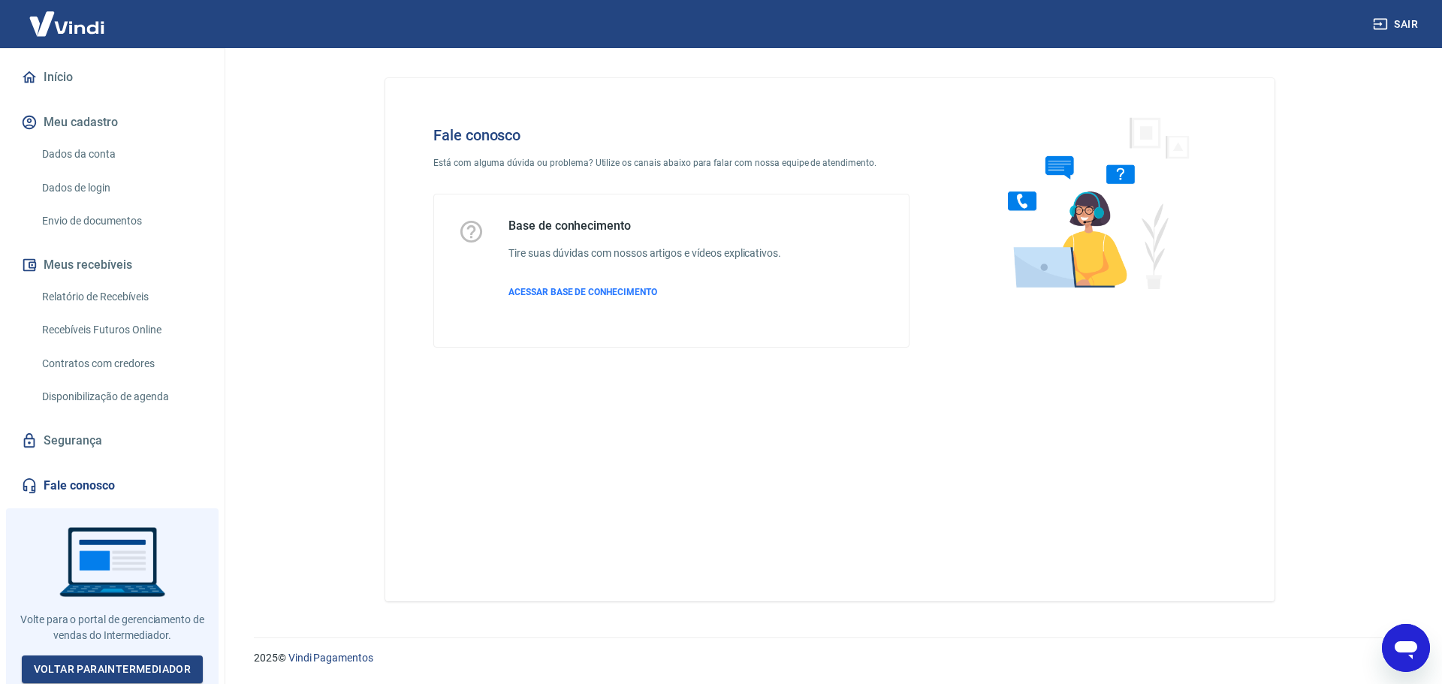
click at [82, 488] on link "Fale conosco" at bounding box center [112, 486] width 189 height 33
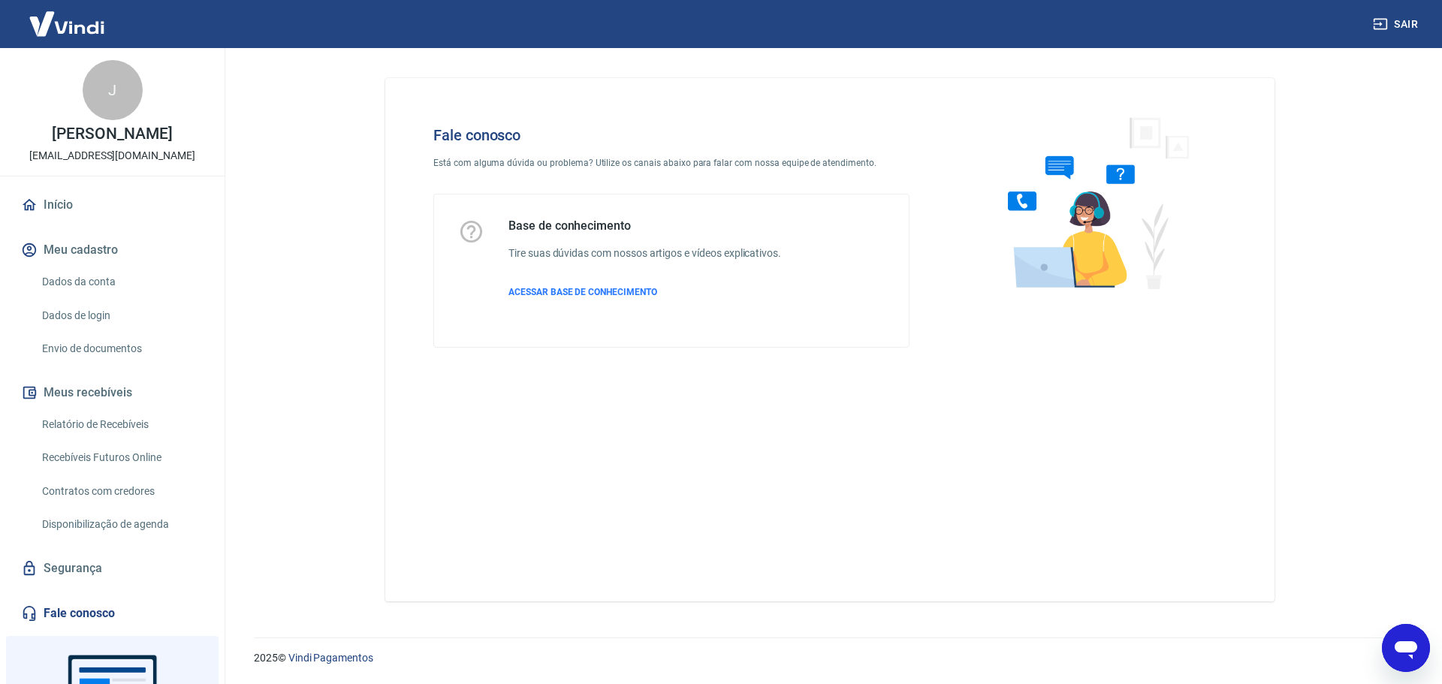
click at [65, 184] on div "J Jeferson Martins Cruz jefersonmcruz@icloud.com Início Meu cadastro Dados da c…" at bounding box center [112, 339] width 225 height 582
click at [71, 266] on button "Meu cadastro" at bounding box center [112, 250] width 189 height 33
click at [71, 24] on img at bounding box center [67, 24] width 98 height 46
click at [65, 207] on link "Início" at bounding box center [112, 205] width 189 height 33
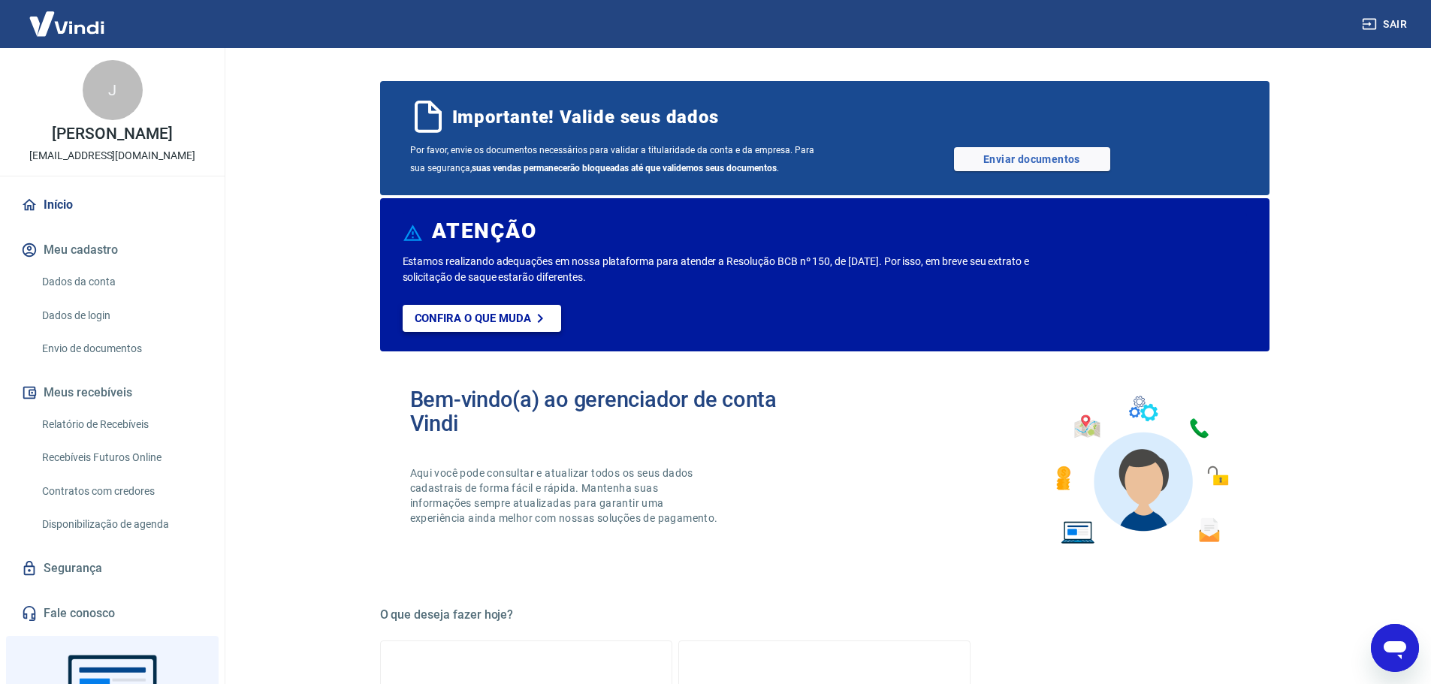
click at [442, 322] on p "Confira o que muda" at bounding box center [473, 319] width 116 height 14
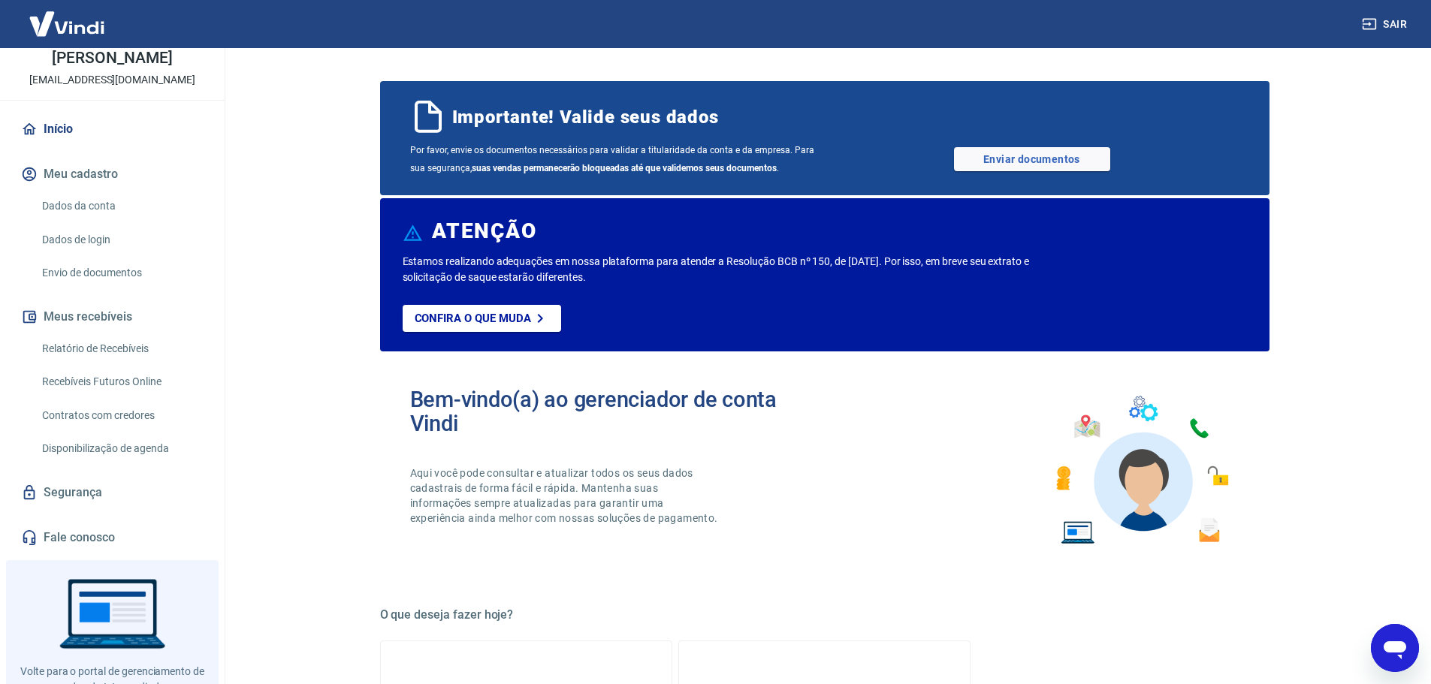
type textarea "x"
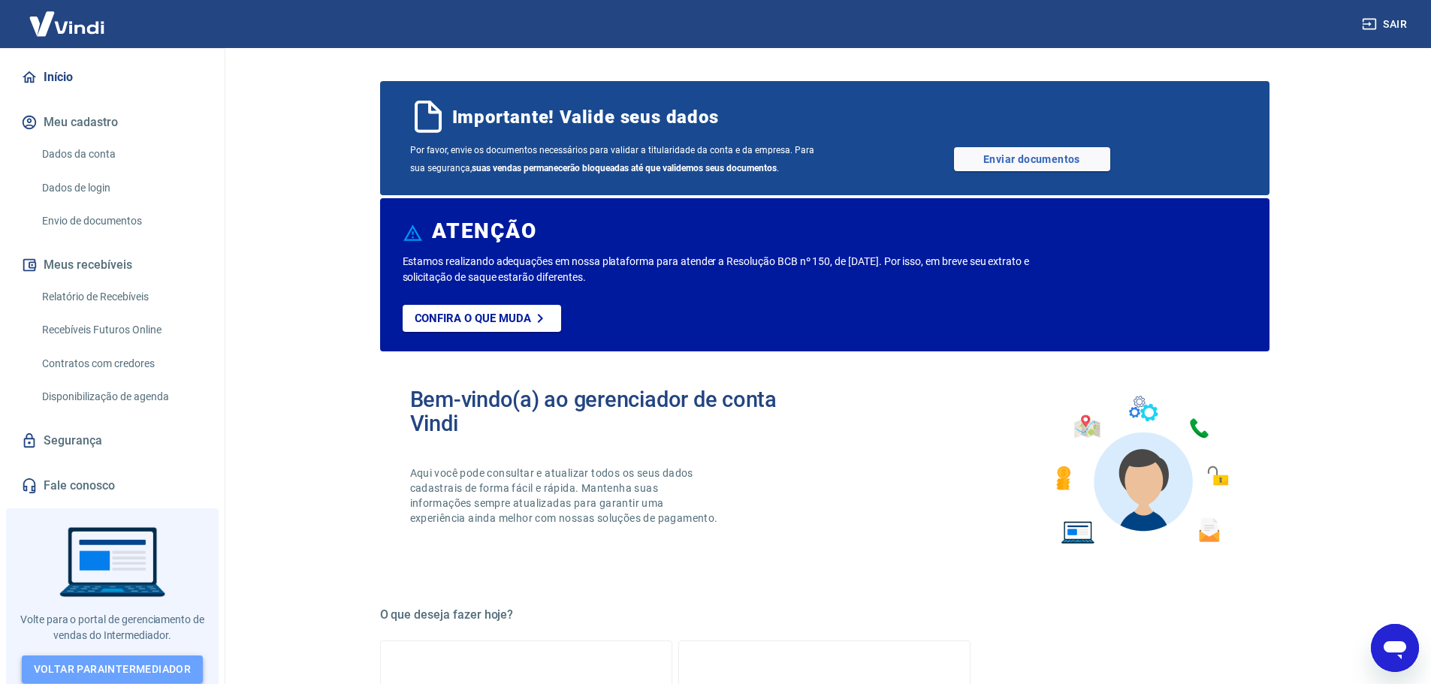
click at [87, 670] on link "Voltar para Intermediador" at bounding box center [113, 670] width 182 height 28
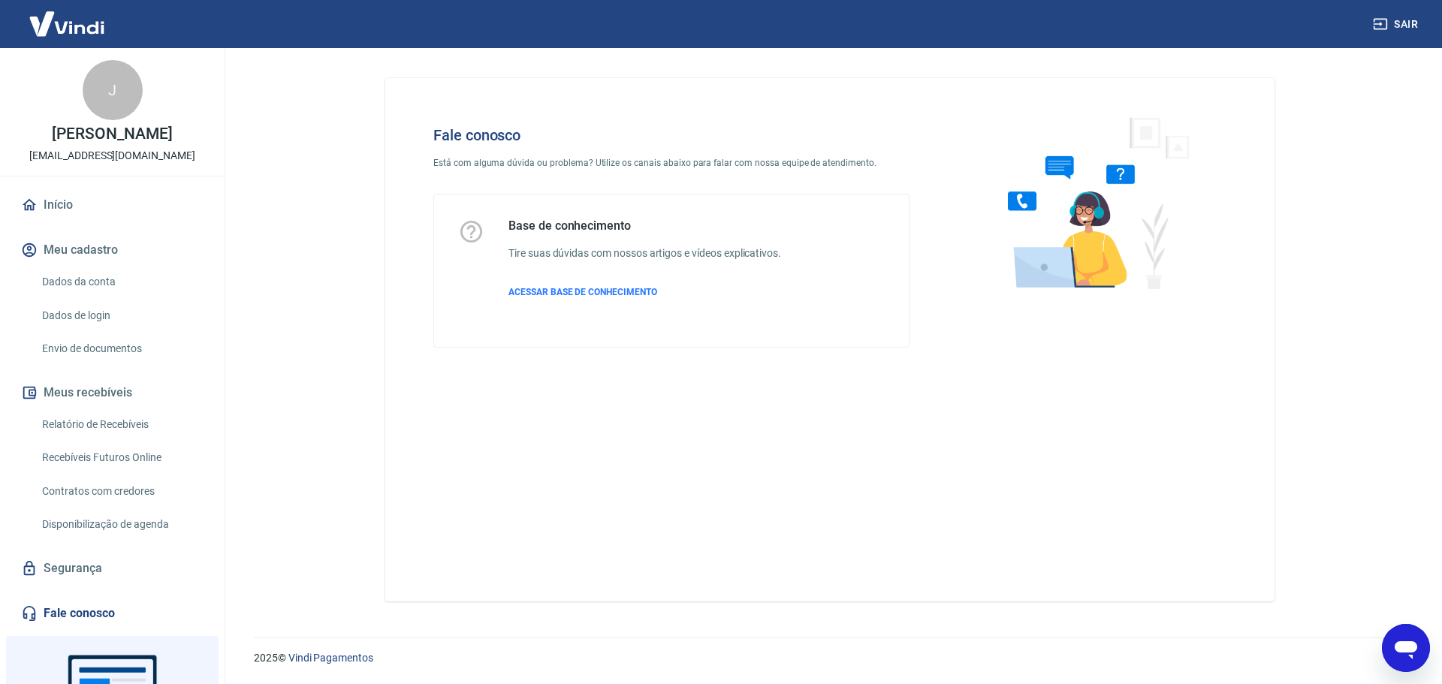
drag, startPoint x: 1121, startPoint y: 201, endPoint x: 1060, endPoint y: 152, distance: 78.0
click at [1120, 199] on img at bounding box center [1092, 202] width 228 height 201
drag, startPoint x: 675, startPoint y: 168, endPoint x: 663, endPoint y: 169, distance: 12.0
click at [666, 170] on div "Fale conosco Está com alguma dúvida ou problema? Utilize os canais abaixo para …" at bounding box center [671, 237] width 524 height 270
click at [276, 174] on main "Fale conosco Está com alguma dúvida ou problema? Utilize os canais abaixo para …" at bounding box center [830, 366] width 1225 height 636
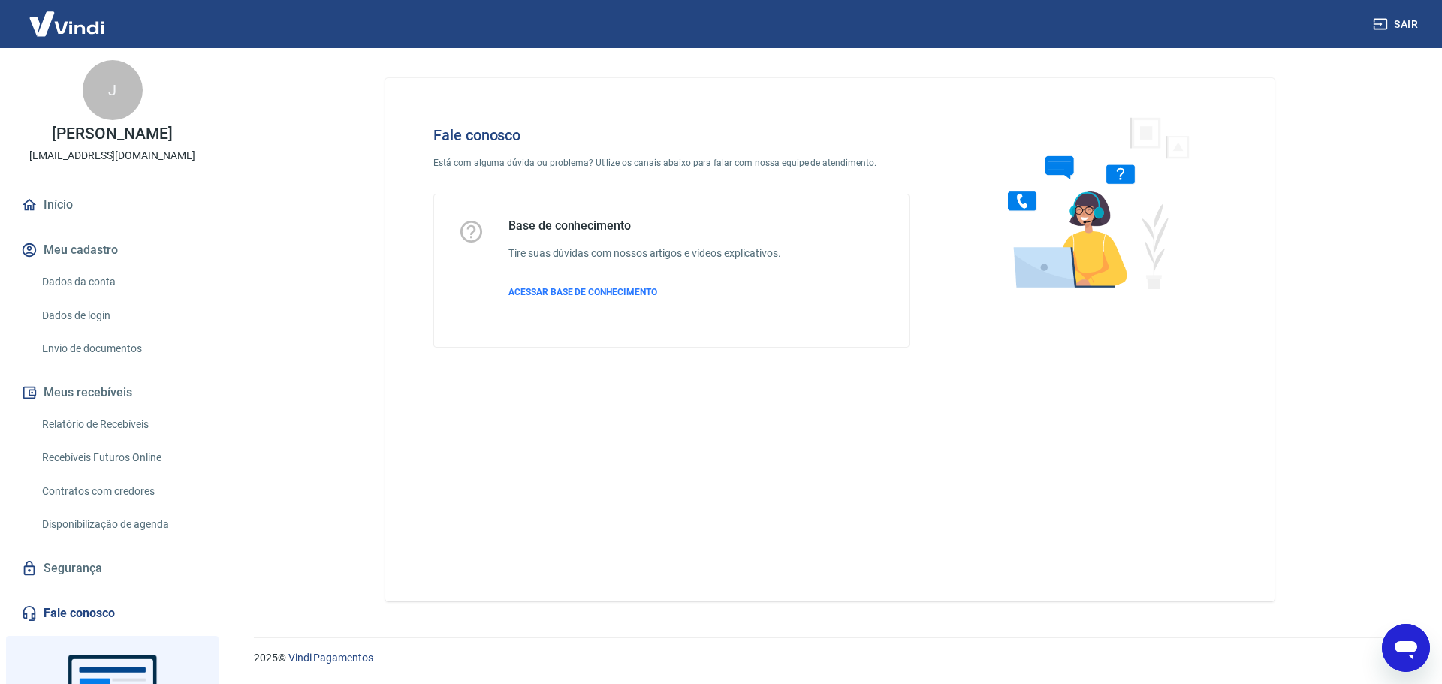
scroll to position [128, 0]
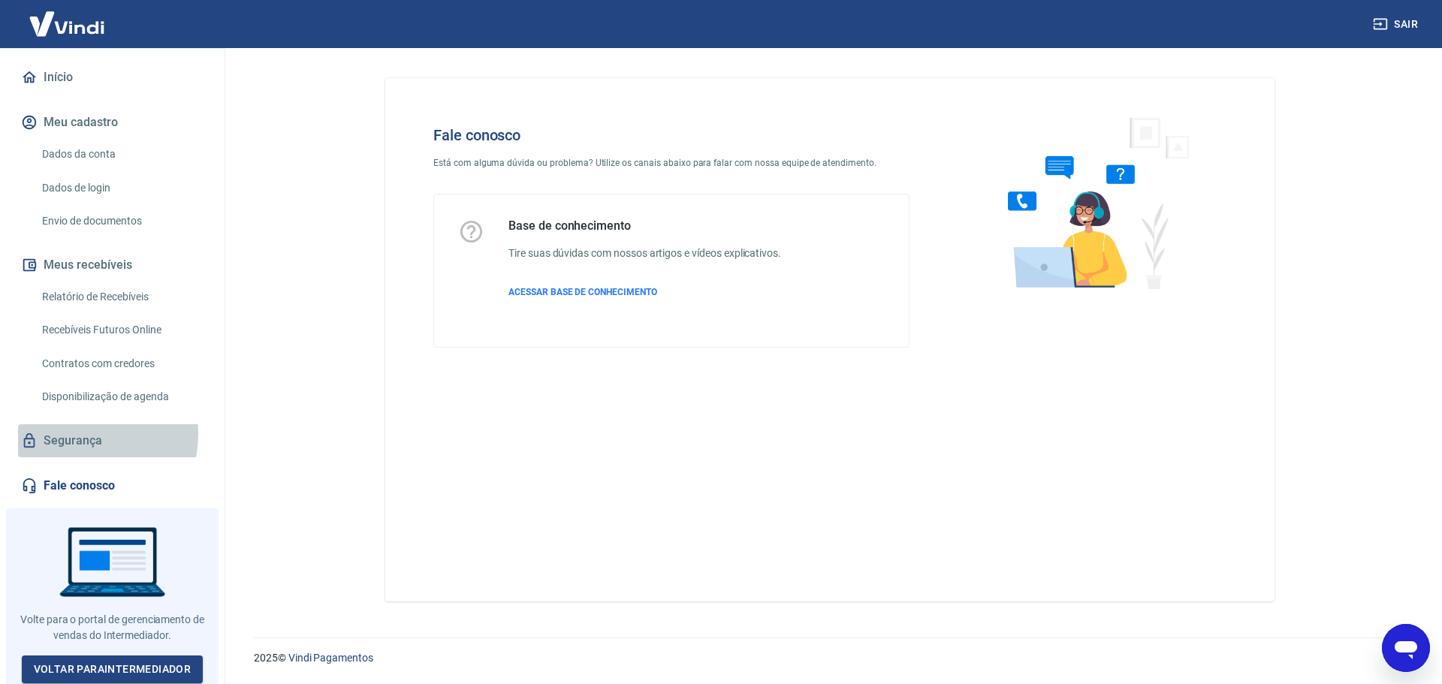
click at [73, 434] on link "Segurança" at bounding box center [112, 440] width 189 height 33
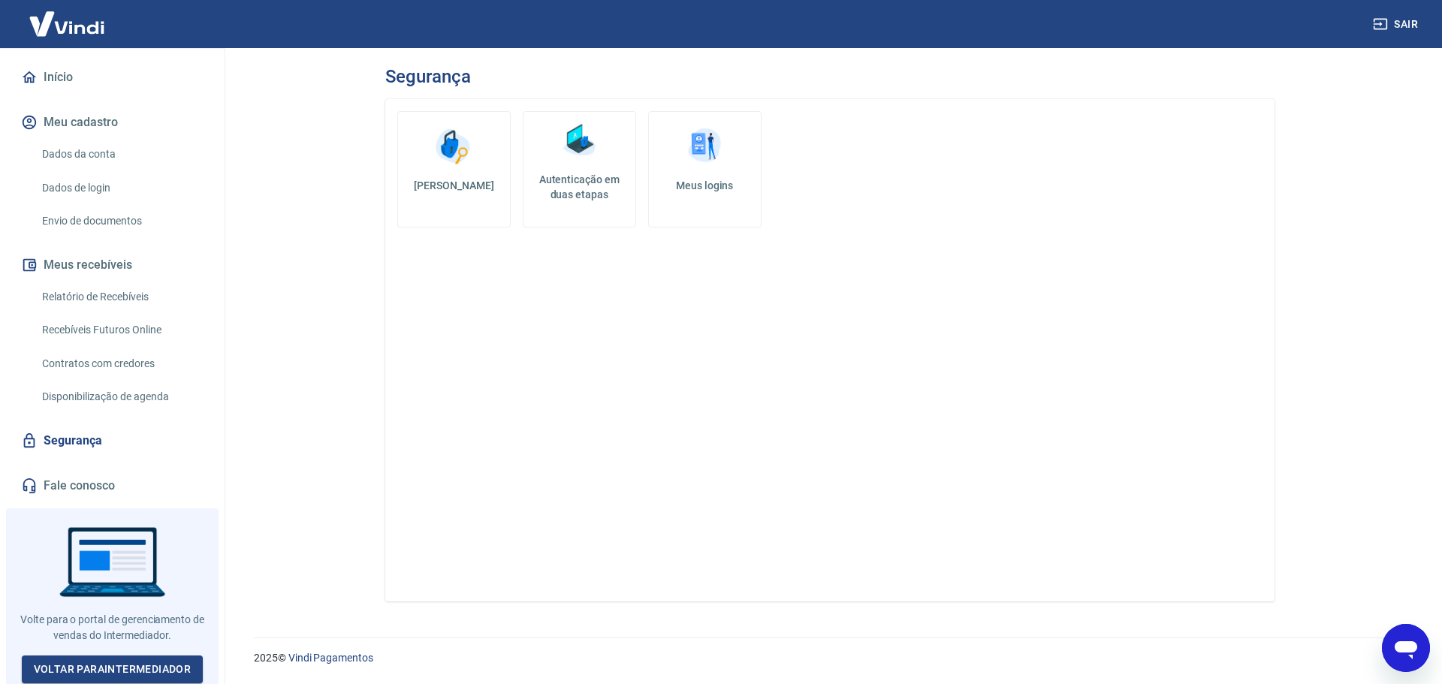
click at [68, 467] on div "Início Meu cadastro Dados da conta Dados de login Envio de documentos Meus rece…" at bounding box center [112, 282] width 225 height 442
click at [57, 486] on link "Fale conosco" at bounding box center [112, 486] width 189 height 33
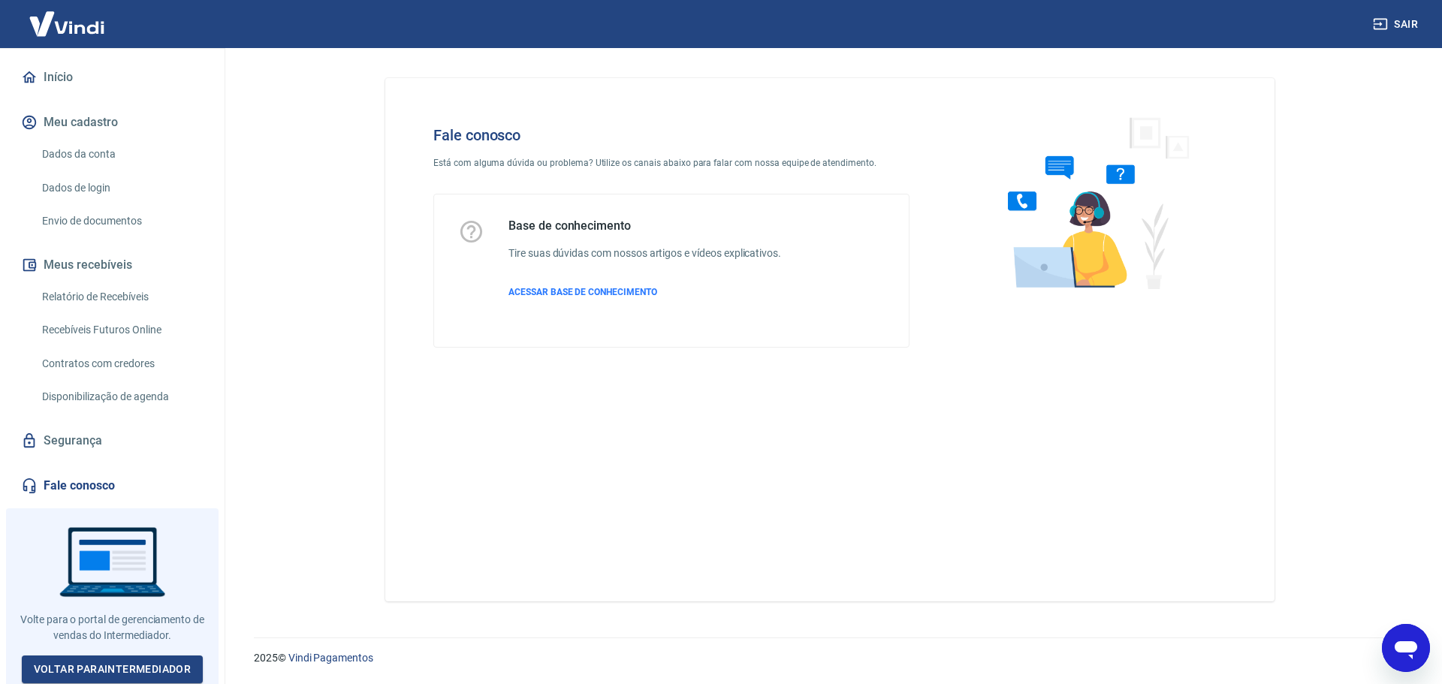
click at [470, 228] on icon at bounding box center [471, 232] width 26 height 26
click at [571, 222] on h5 "Base de conhecimento" at bounding box center [645, 226] width 273 height 15
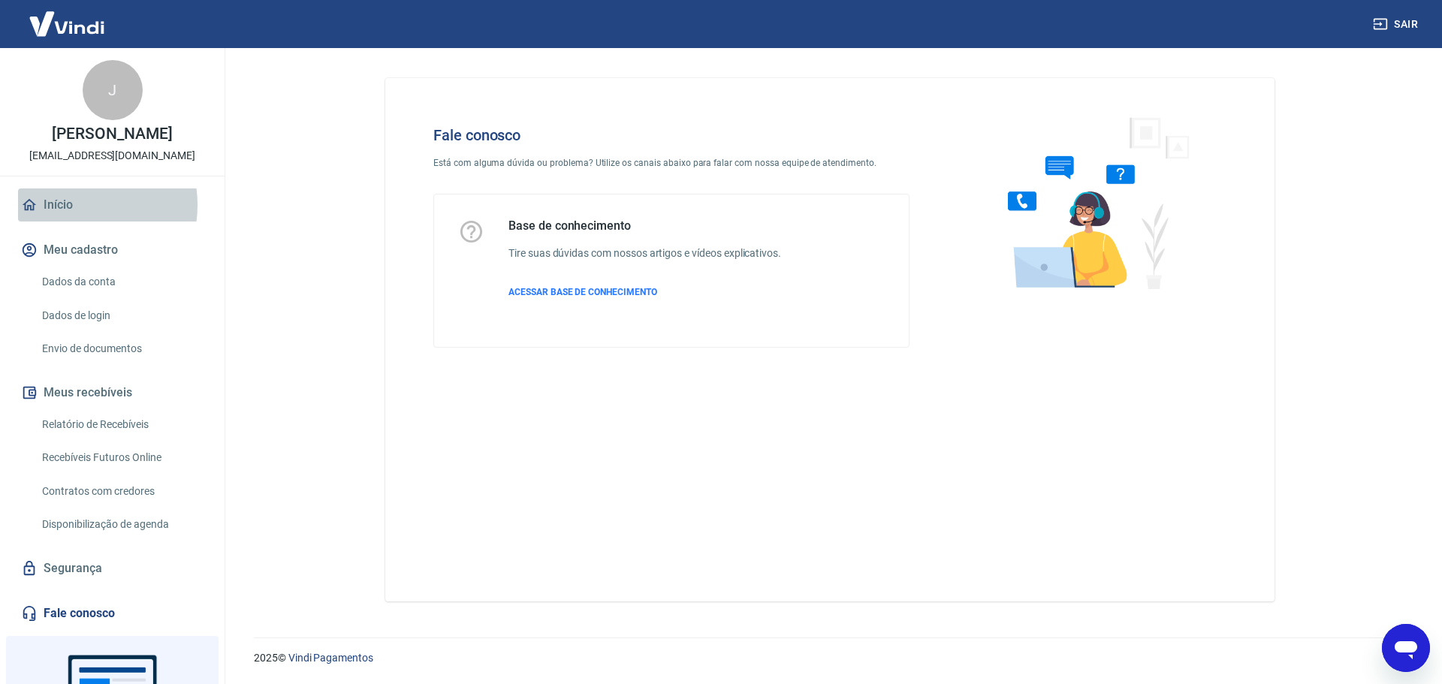
click at [71, 204] on link "Início" at bounding box center [112, 205] width 189 height 33
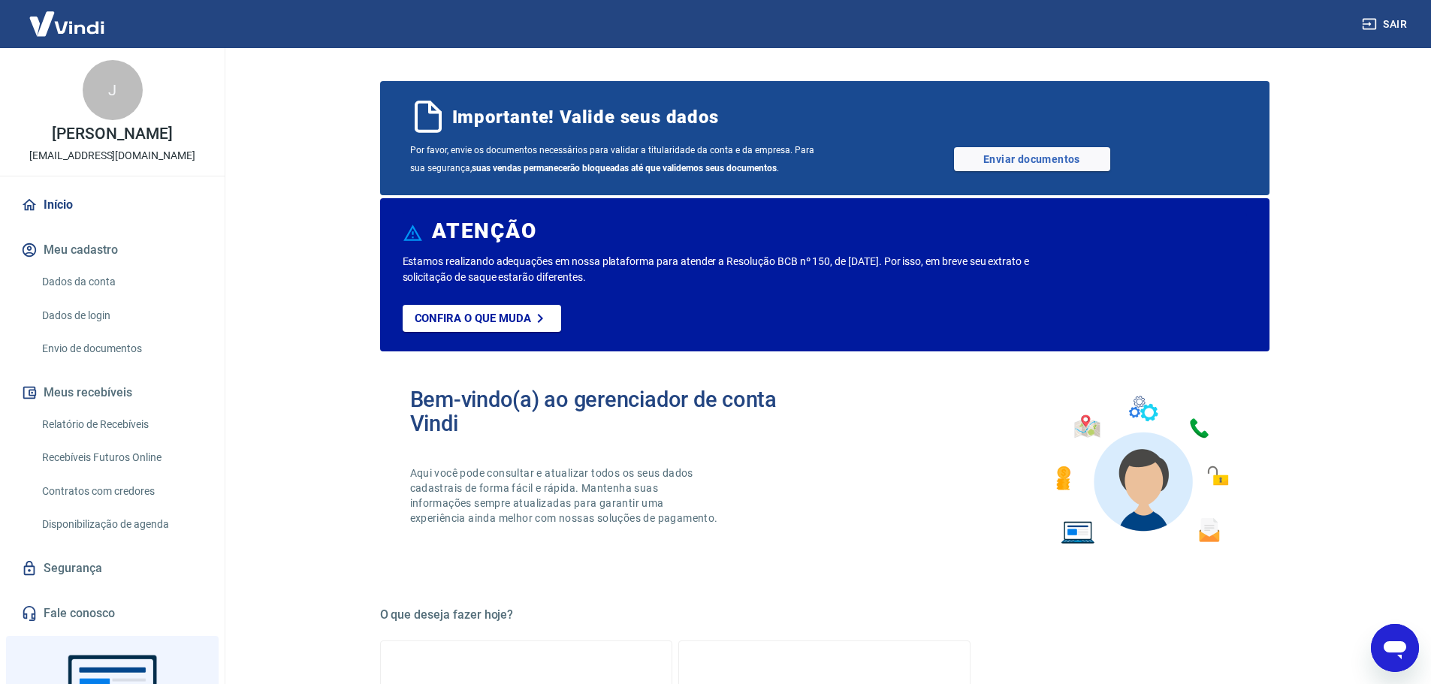
click at [92, 92] on div "J" at bounding box center [113, 90] width 60 height 60
click at [56, 208] on link "Início" at bounding box center [112, 205] width 189 height 33
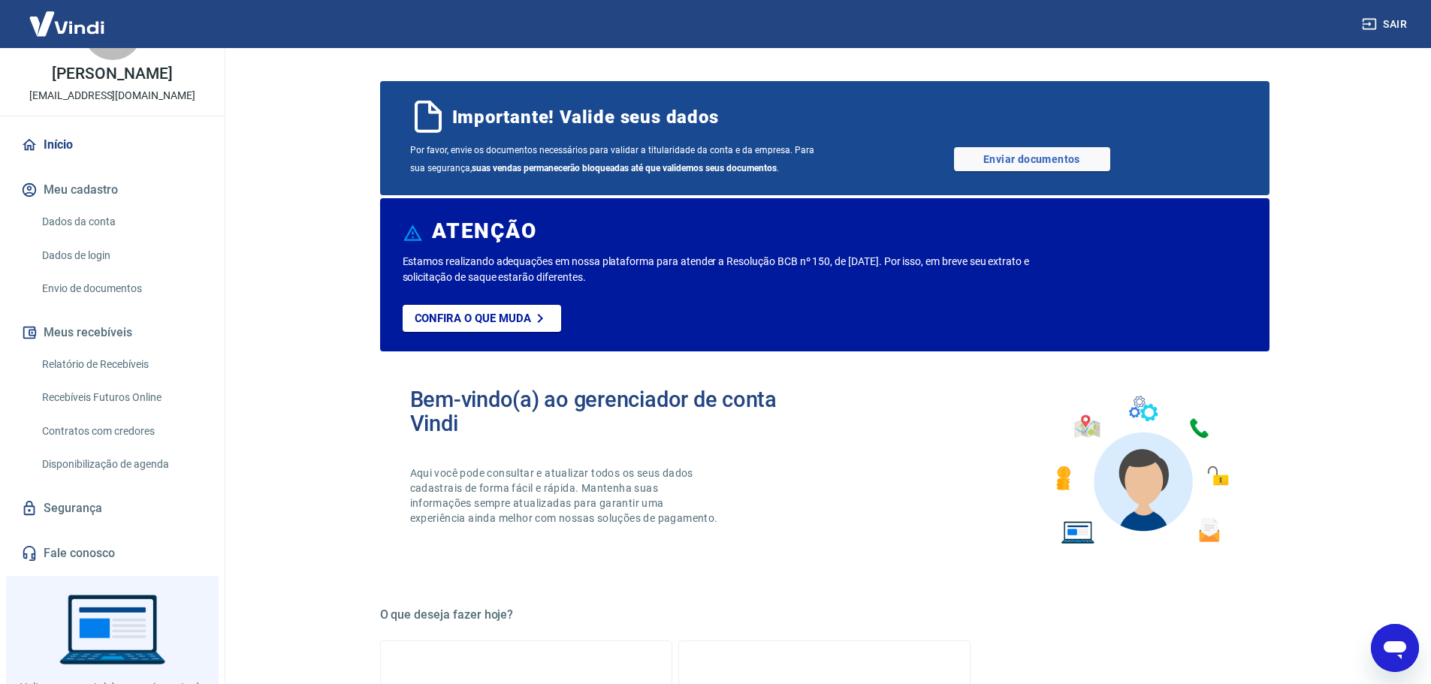
scroll to position [128, 0]
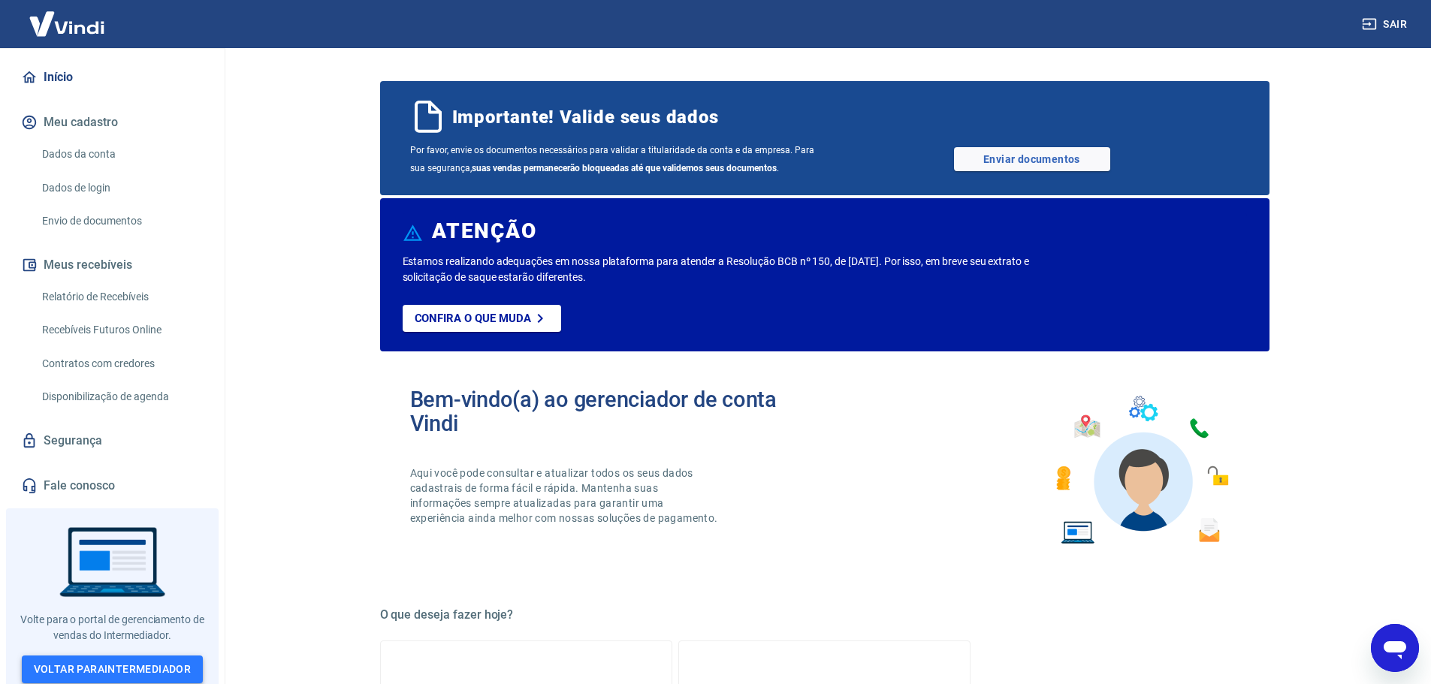
click at [74, 656] on link "Voltar para Intermediador" at bounding box center [113, 670] width 182 height 28
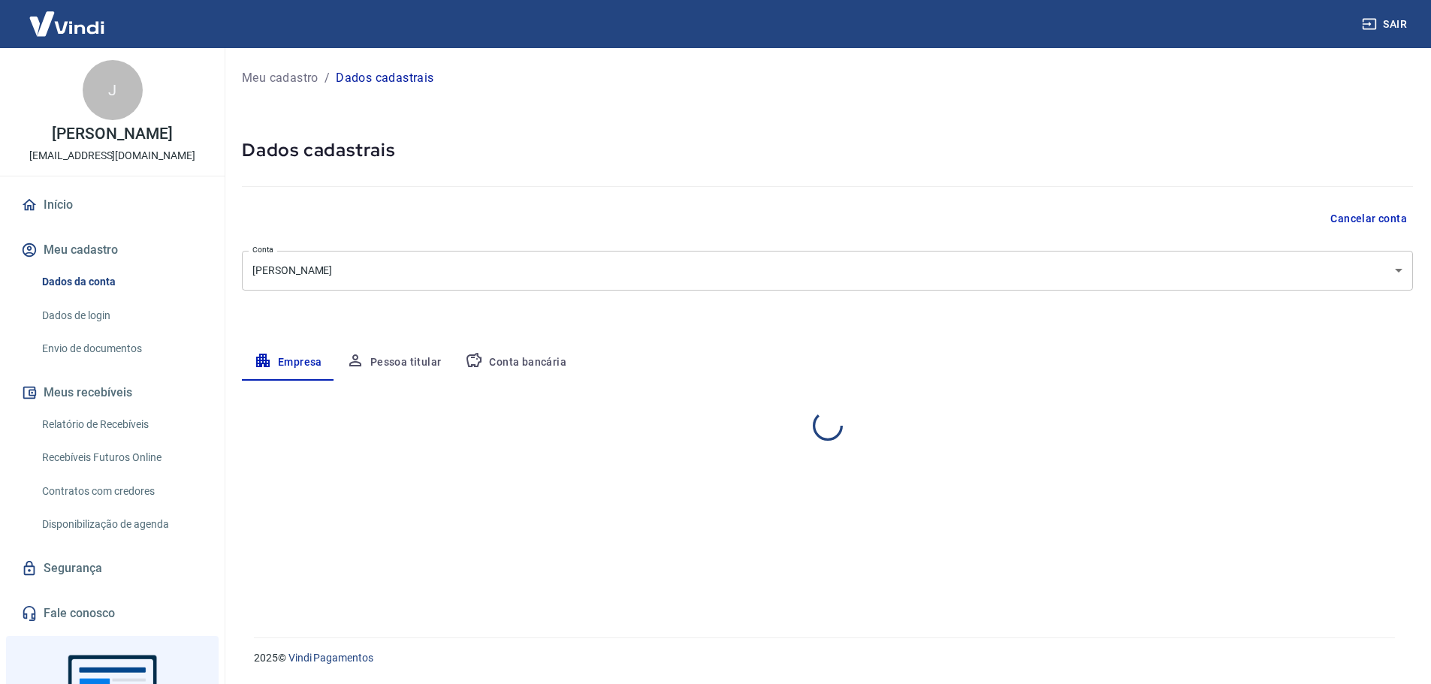
select select "RS"
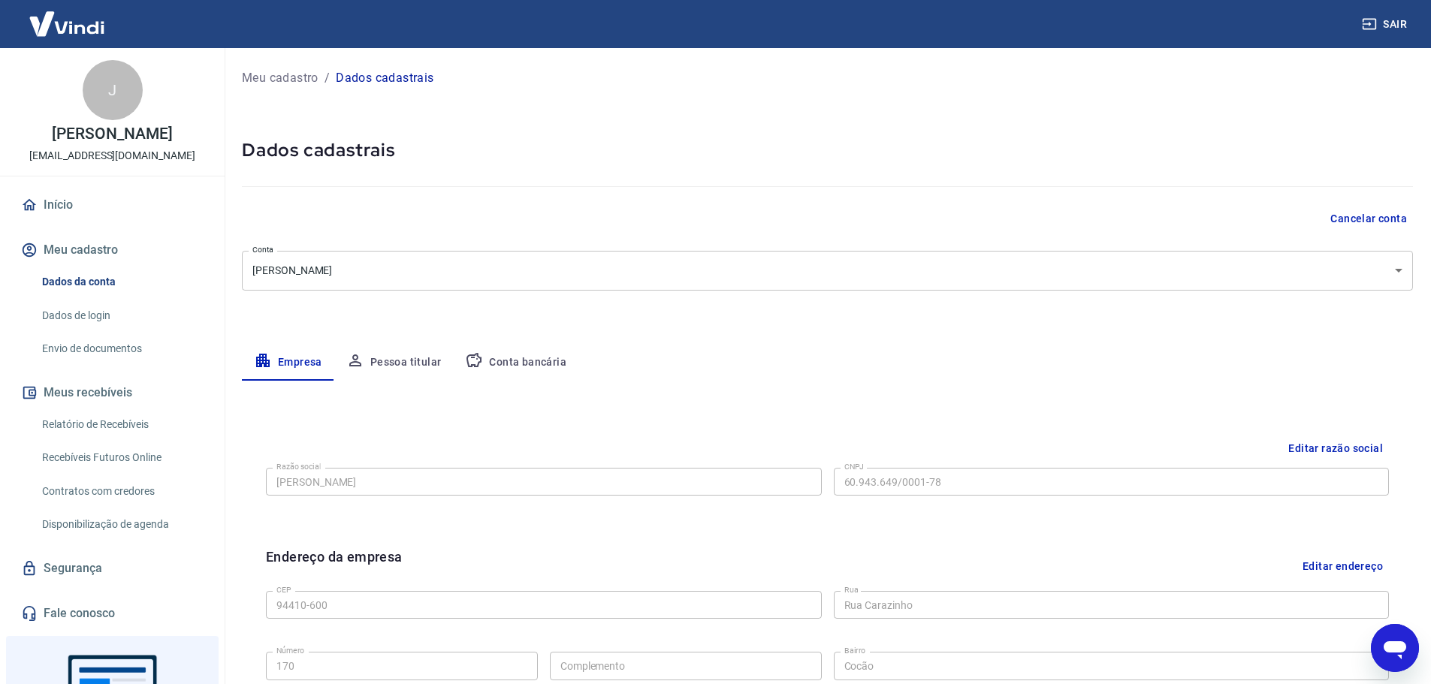
click at [574, 380] on div "Meu cadastro / Dados cadastrais Dados cadastrais Cancelar conta Conta Jeferson …" at bounding box center [827, 533] width 1207 height 971
click at [532, 370] on button "Conta bancária" at bounding box center [515, 363] width 125 height 36
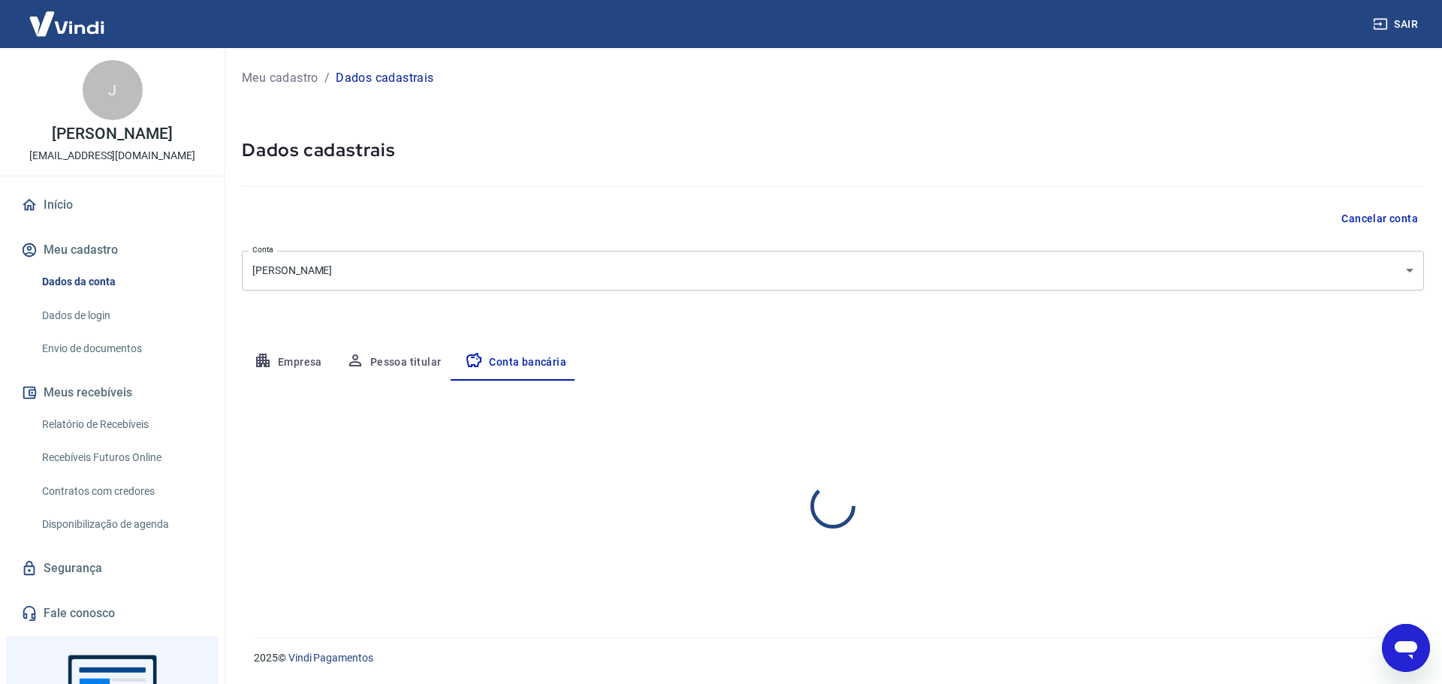
select select "1"
drag, startPoint x: 683, startPoint y: 557, endPoint x: 778, endPoint y: 558, distance: 94.7
click at [778, 558] on div "Agência (sem dígito) 0001 Agência (sem dígito) Conta (sem dígito) 171016530 Con…" at bounding box center [534, 543] width 585 height 50
click at [664, 560] on div "Conta (sem dígito) 171016530 Conta (sem dígito)" at bounding box center [558, 544] width 234 height 41
drag, startPoint x: 712, startPoint y: 560, endPoint x: 864, endPoint y: 559, distance: 151.7
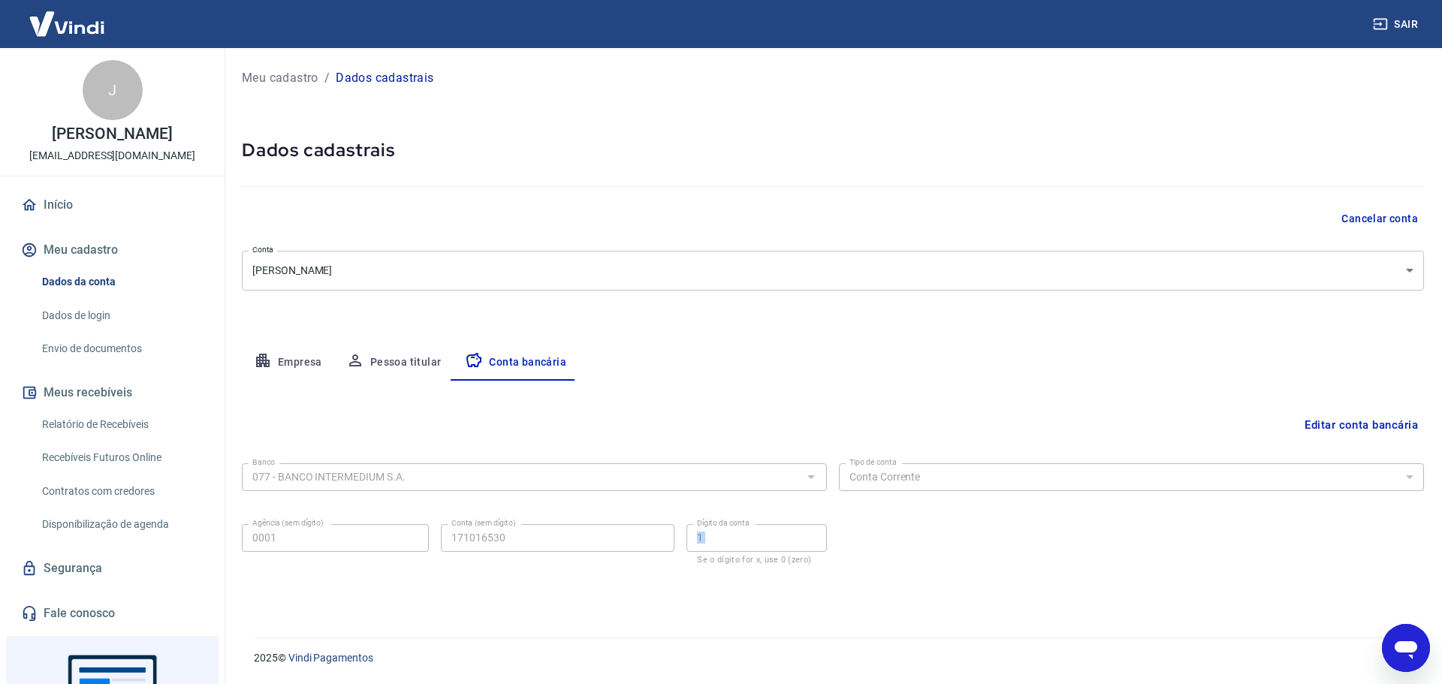
click at [864, 559] on div "Banco 077 - BANCO INTERMEDIUM S.A. Banco Tipo de conta Conta Corrente Conta Pou…" at bounding box center [833, 512] width 1182 height 110
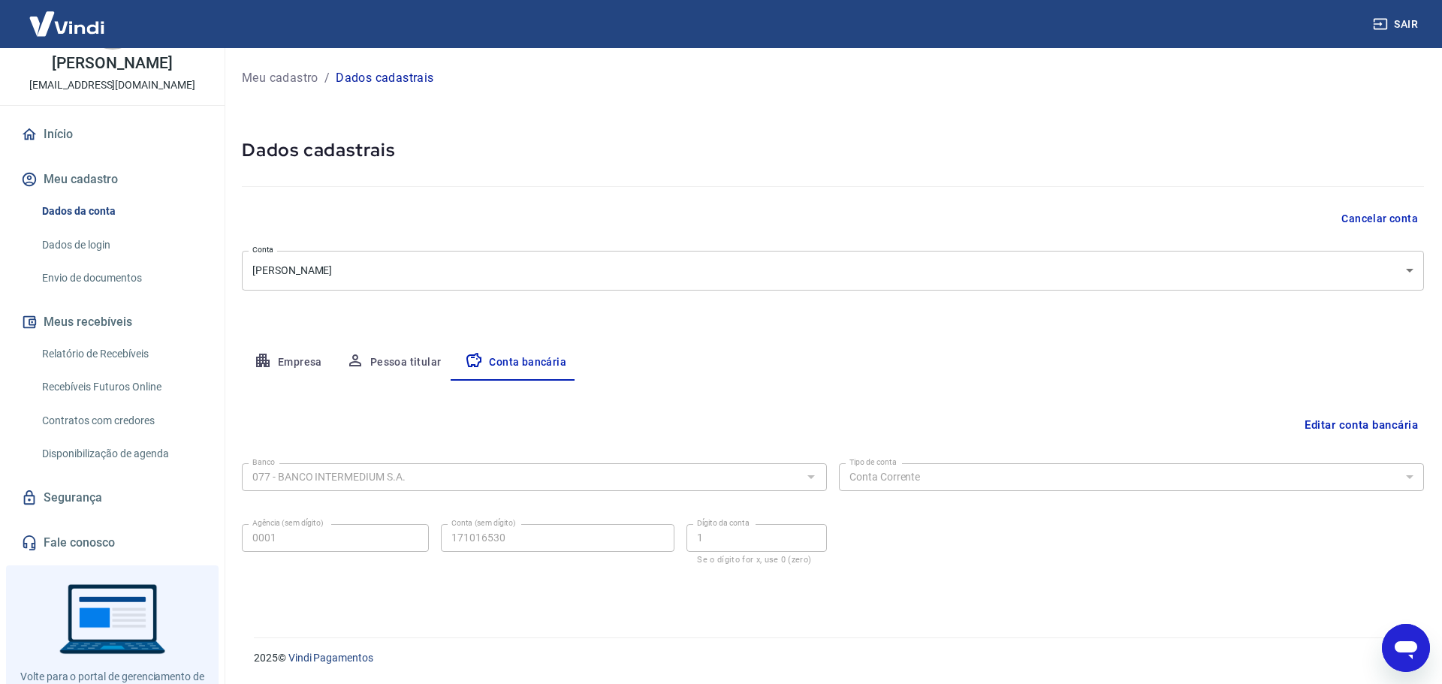
scroll to position [128, 0]
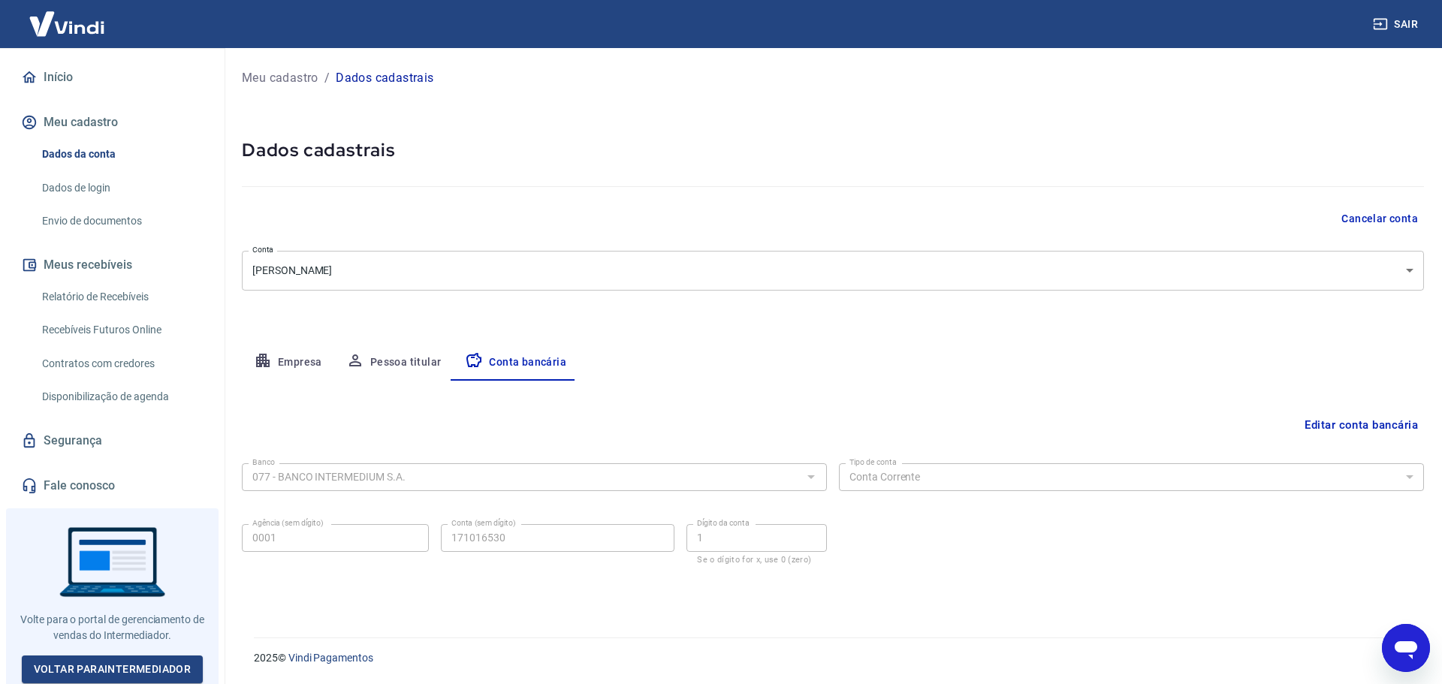
click at [89, 466] on div "Início Meu cadastro Dados da conta Dados de login Envio de documentos Meus rece…" at bounding box center [112, 282] width 225 height 442
click at [75, 473] on link "Fale conosco" at bounding box center [112, 486] width 189 height 33
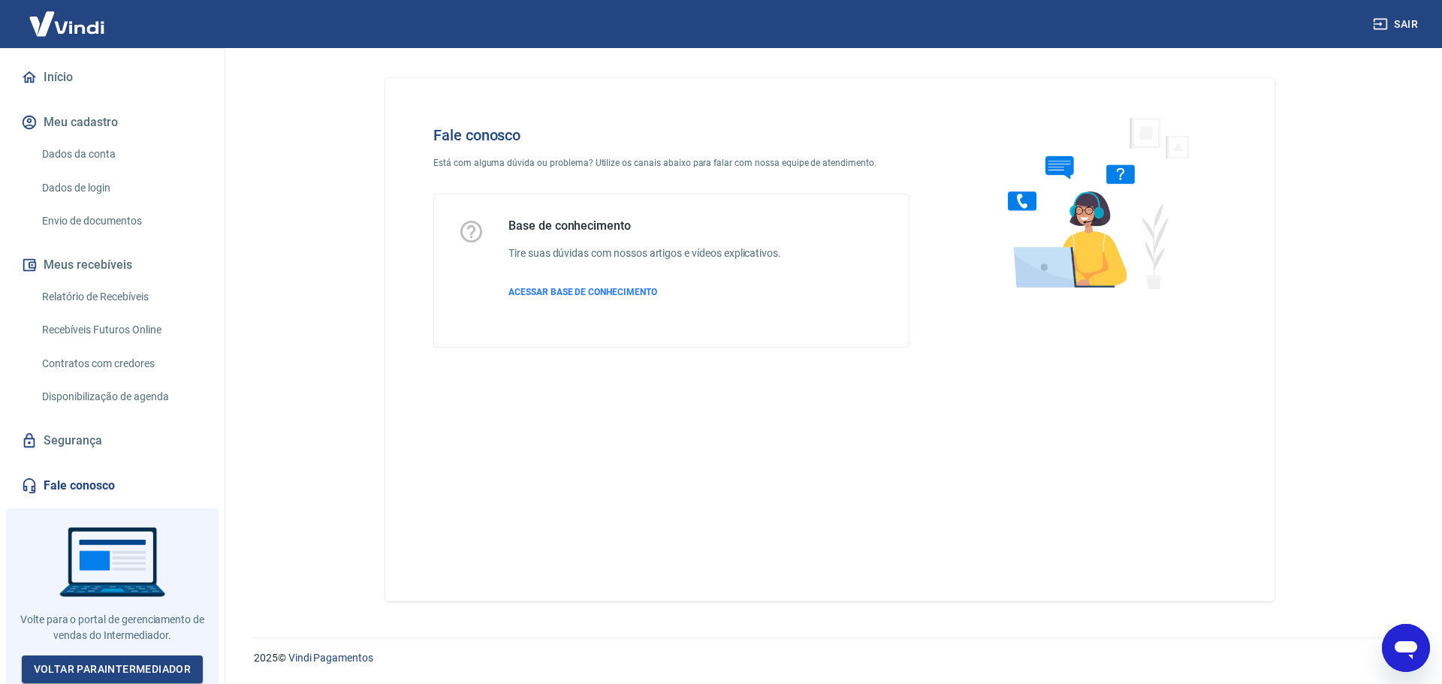
click at [983, 200] on img at bounding box center [1092, 202] width 228 height 201
click at [527, 304] on div "Base de conhecimento Tire suas dúvidas com nossos artigos e vídeos explicativos…" at bounding box center [645, 271] width 273 height 104
click at [542, 287] on span "ACESSAR BASE DE CONHECIMENTO" at bounding box center [583, 292] width 149 height 11
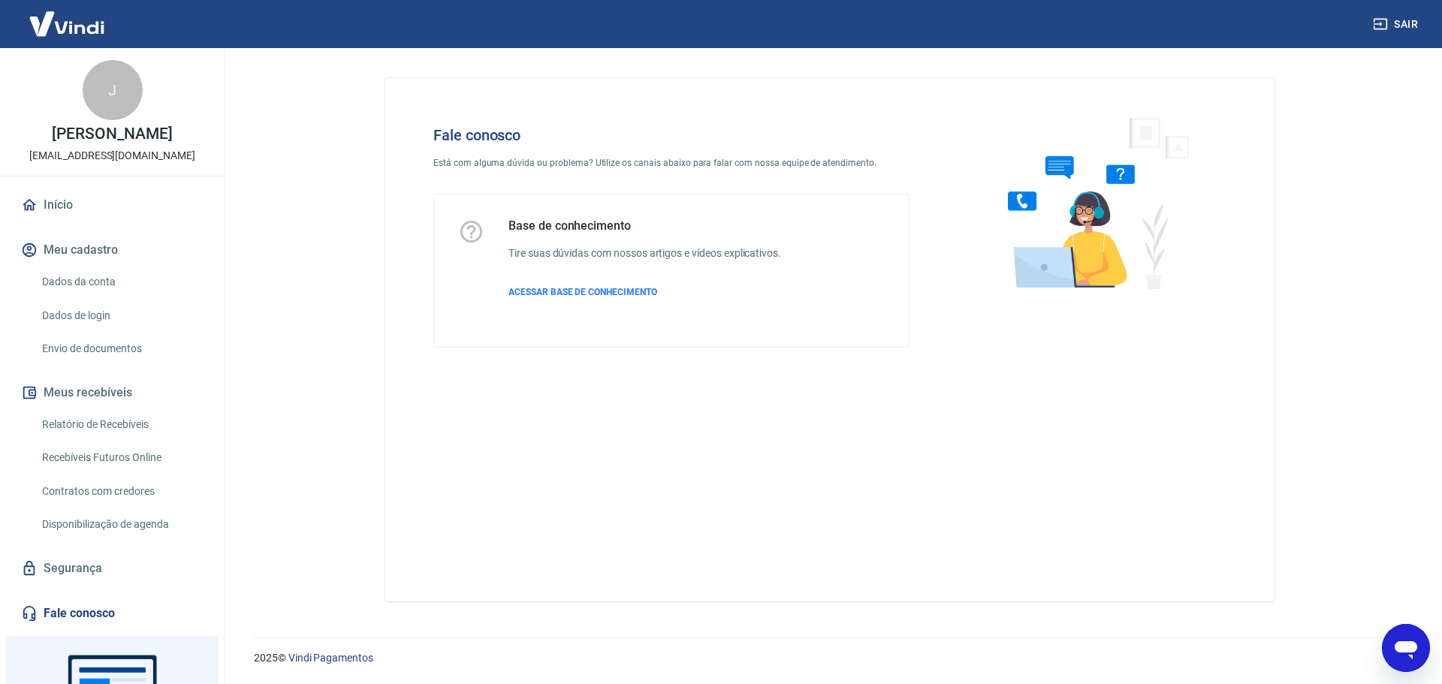
click at [50, 187] on div "J Jeferson Martins Cruz jefersonmcruz@icloud.com Início Meu cadastro Dados da c…" at bounding box center [112, 339] width 225 height 582
click at [51, 201] on link "Início" at bounding box center [112, 205] width 189 height 33
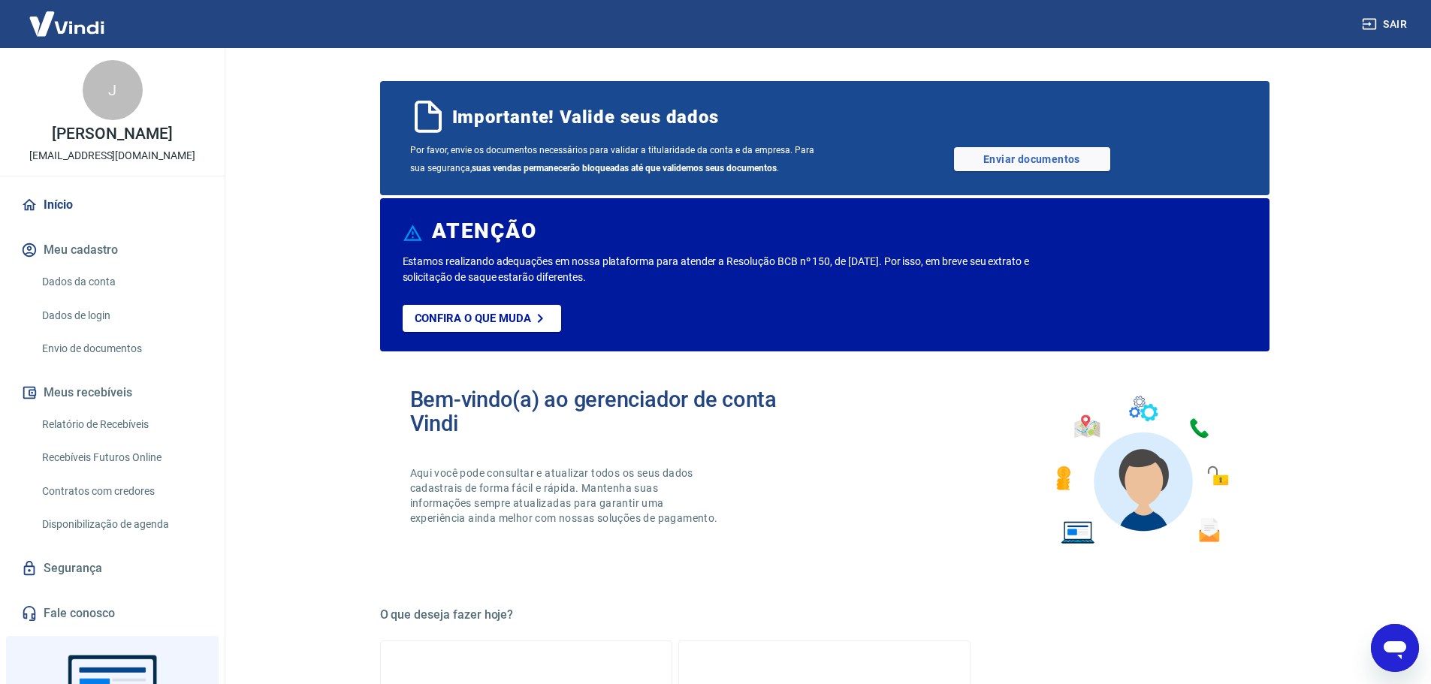
click at [110, 273] on link "Dados da conta" at bounding box center [121, 282] width 171 height 31
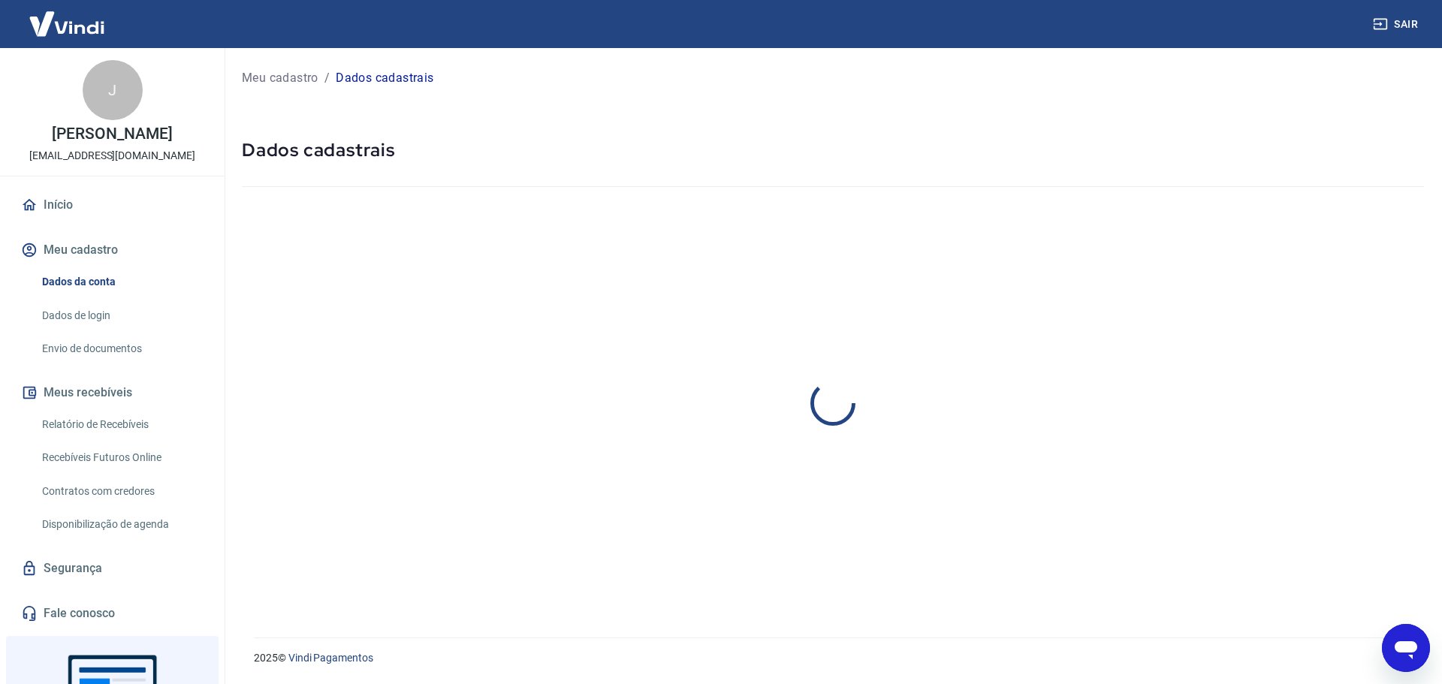
select select "RS"
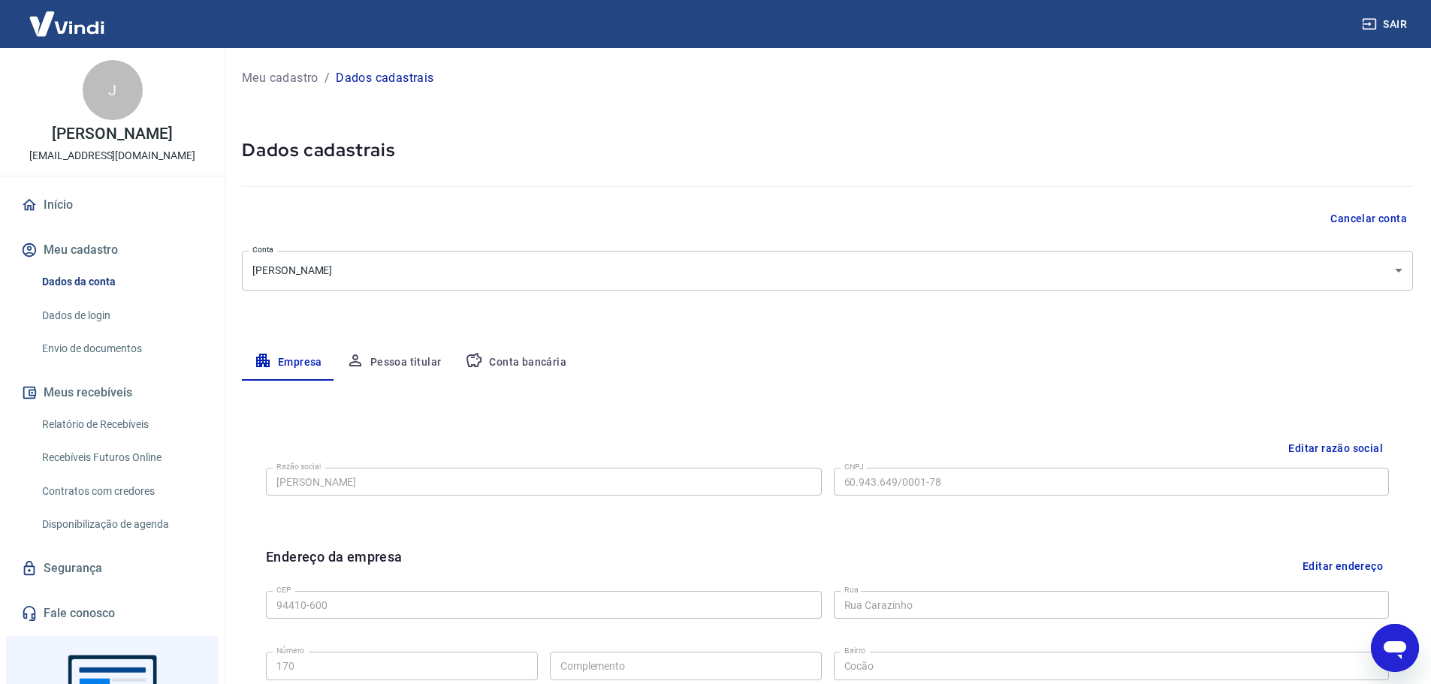
drag, startPoint x: 726, startPoint y: 341, endPoint x: 518, endPoint y: 343, distance: 208.9
click at [602, 346] on div "Meu cadastro / Dados cadastrais Dados cadastrais Cancelar conta Conta Jeferson …" at bounding box center [827, 533] width 1207 height 971
click at [515, 343] on div "Meu cadastro / Dados cadastrais Dados cadastrais Cancelar conta Conta Jeferson …" at bounding box center [827, 533] width 1207 height 971
click at [497, 373] on button "Conta bancária" at bounding box center [515, 363] width 125 height 36
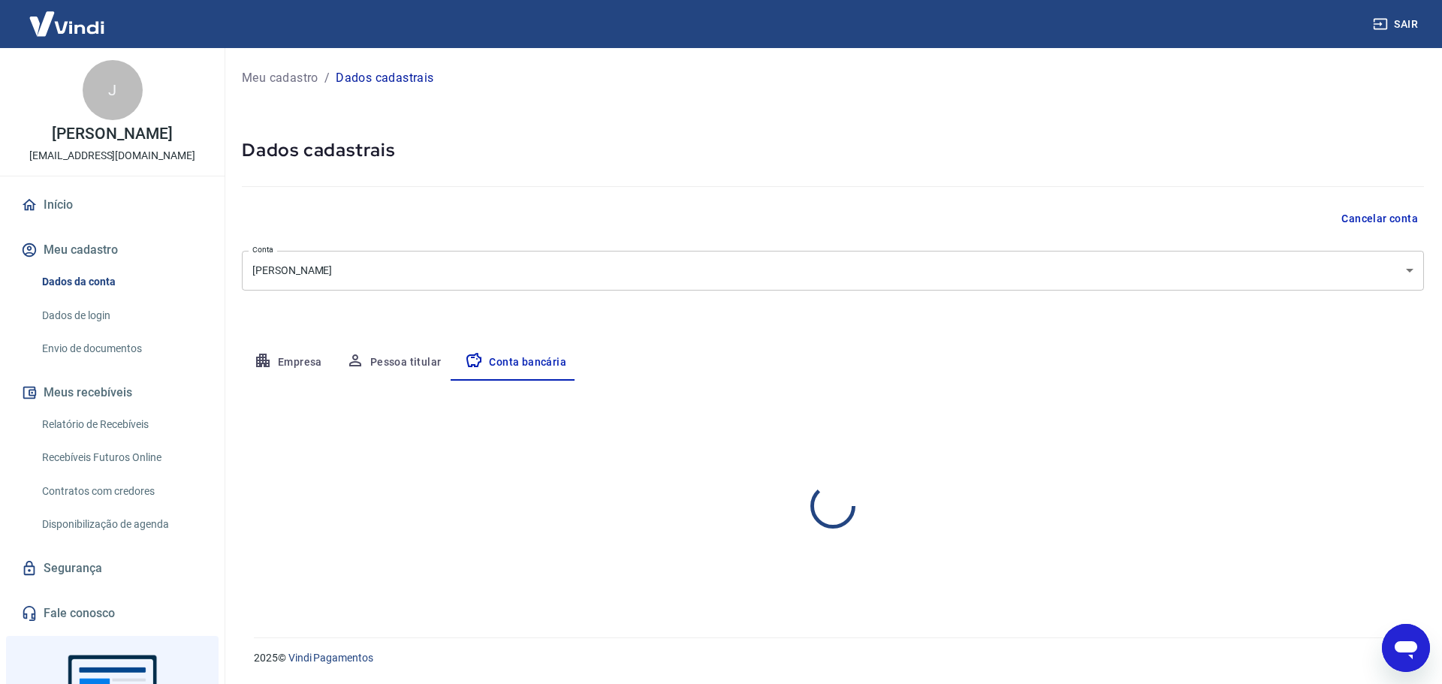
select select "1"
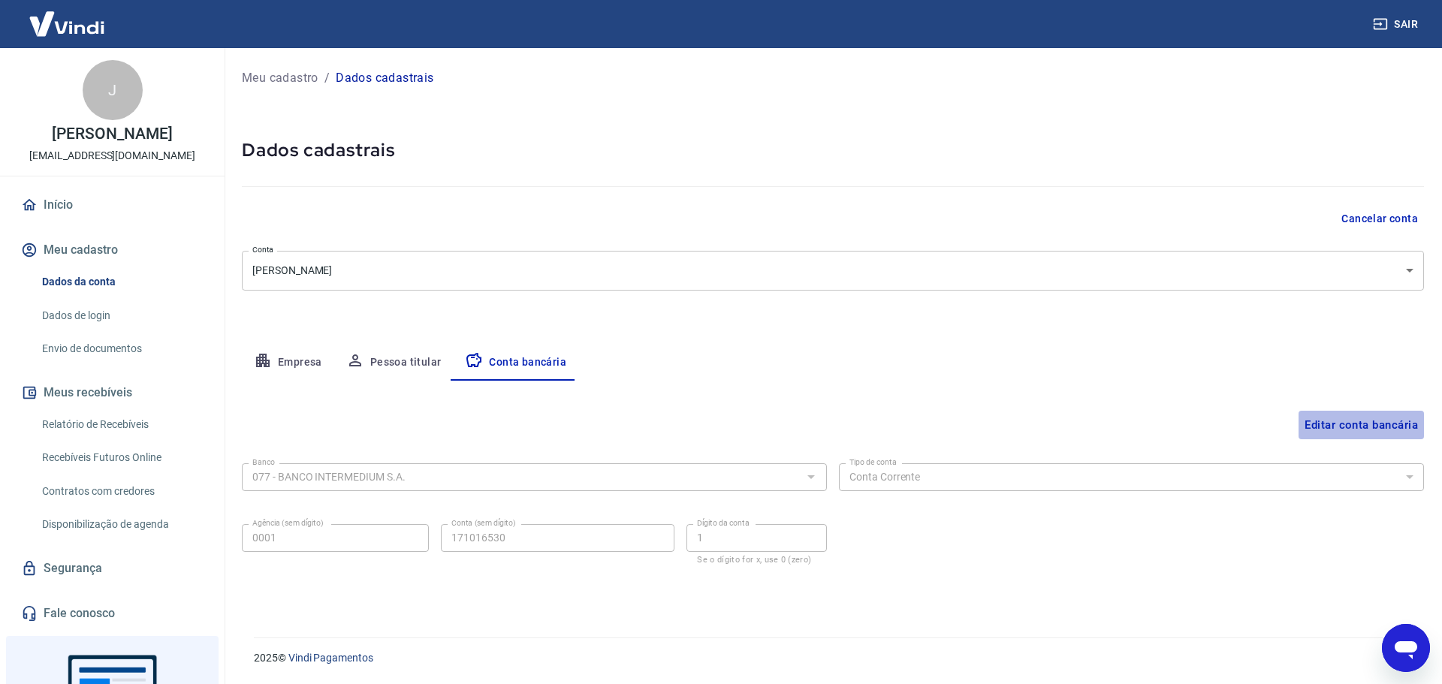
drag, startPoint x: 1354, startPoint y: 433, endPoint x: 1356, endPoint y: 424, distance: 9.3
click at [1354, 427] on button "Editar conta bancária" at bounding box center [1361, 425] width 125 height 29
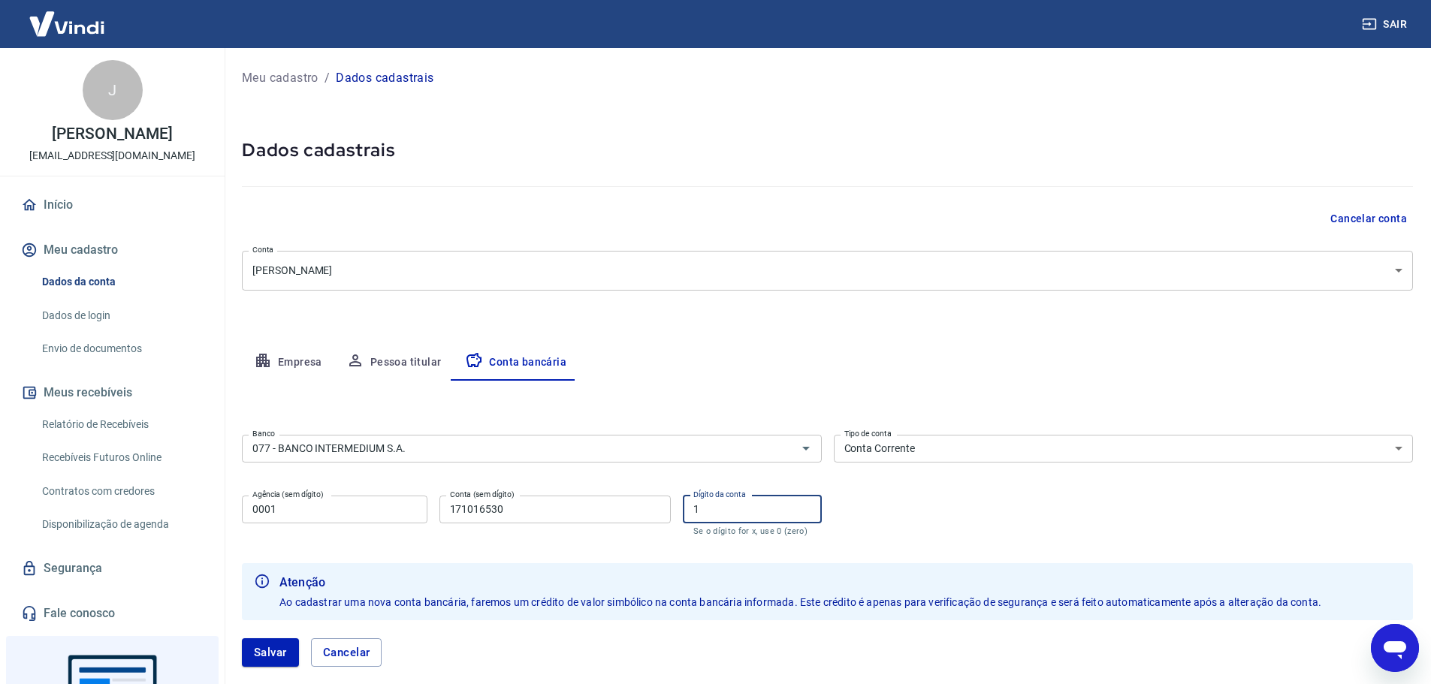
drag, startPoint x: 712, startPoint y: 506, endPoint x: 639, endPoint y: 507, distance: 72.9
click at [639, 507] on div "Agência (sem dígito) 0001 Agência (sem dígito) Conta (sem dígito) 171016530 Con…" at bounding box center [532, 515] width 580 height 50
type input "0"
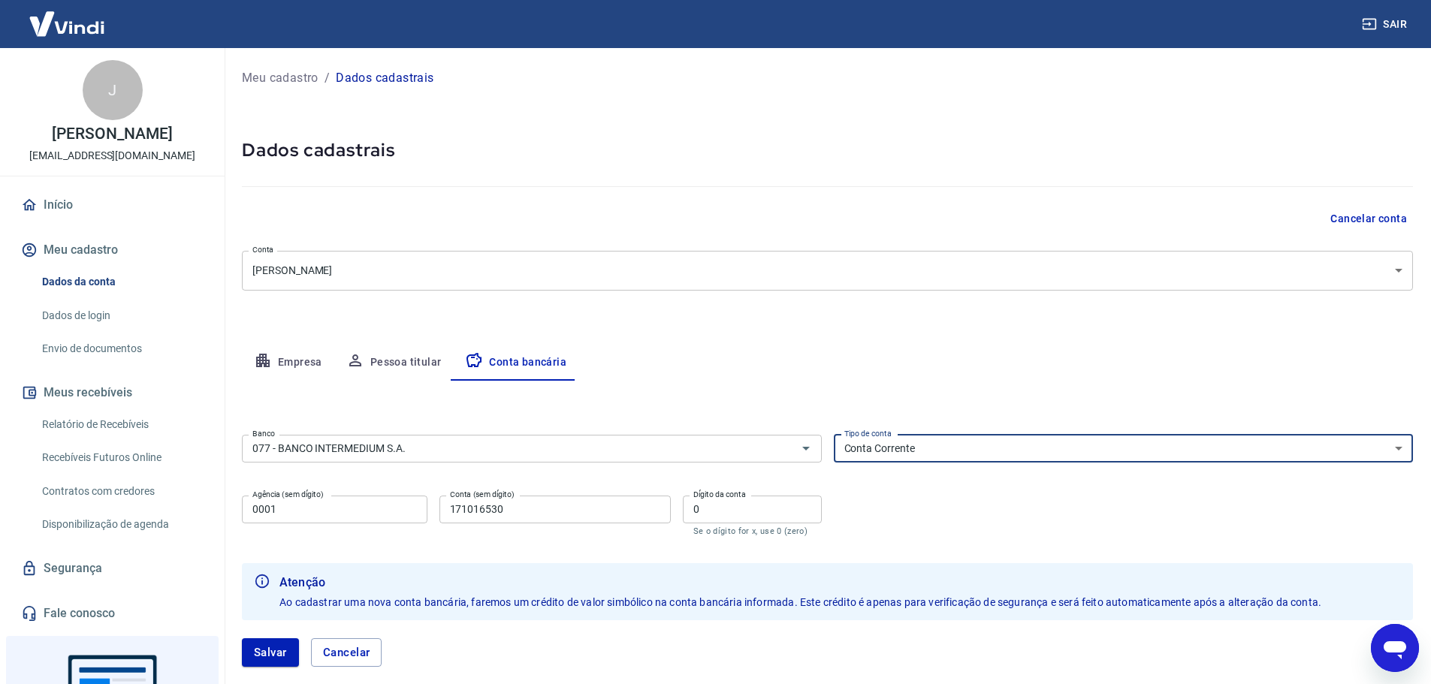
click at [1104, 443] on select "Conta Corrente Conta Poupança" at bounding box center [1124, 449] width 580 height 28
click at [1114, 442] on select "Conta Corrente Conta Poupança" at bounding box center [1124, 449] width 580 height 28
click at [273, 649] on button "Salvar" at bounding box center [270, 653] width 57 height 29
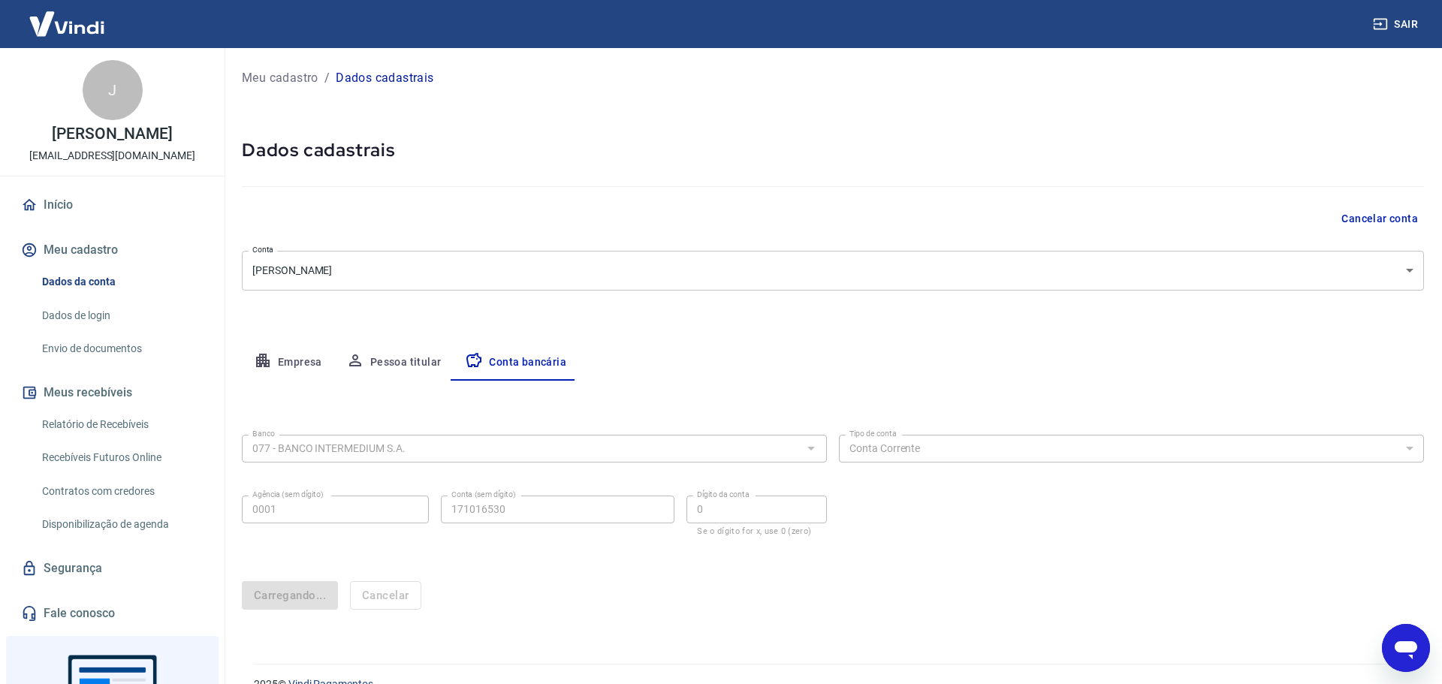
select select "1"
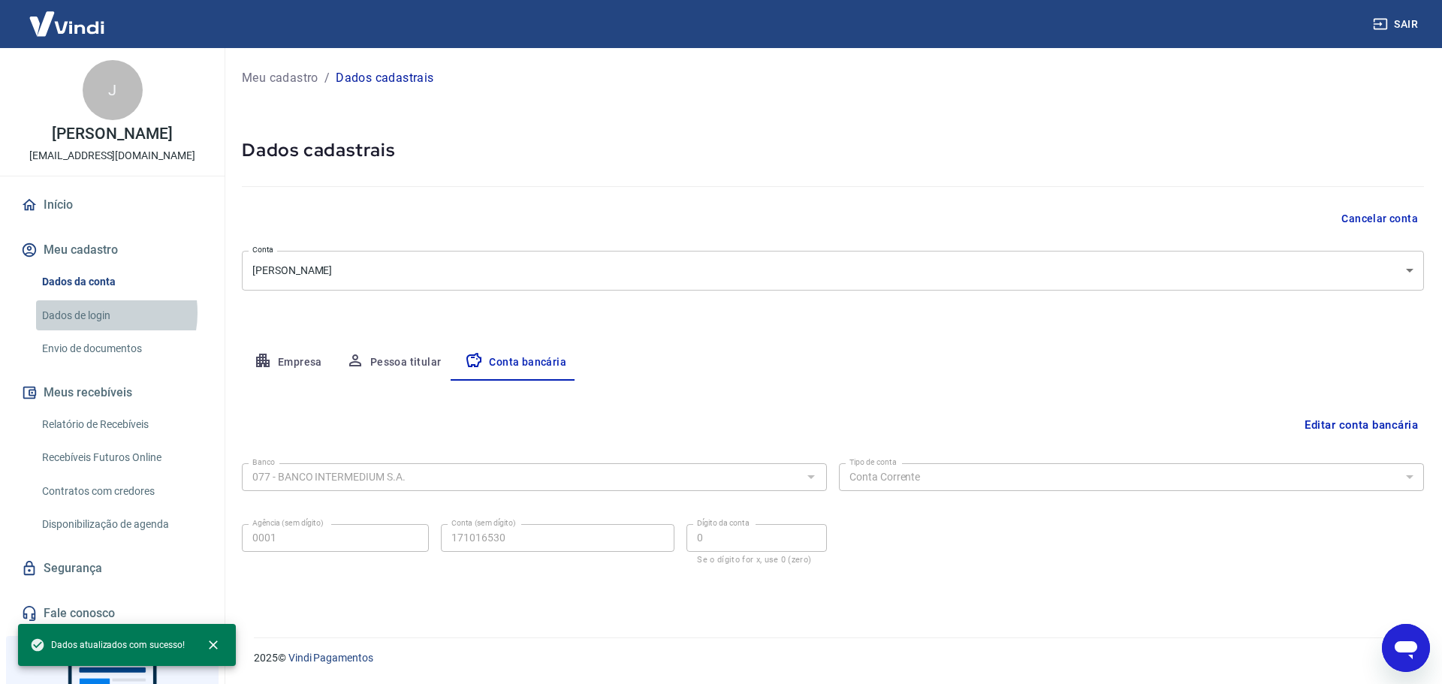
click at [94, 313] on link "Dados de login" at bounding box center [121, 315] width 171 height 31
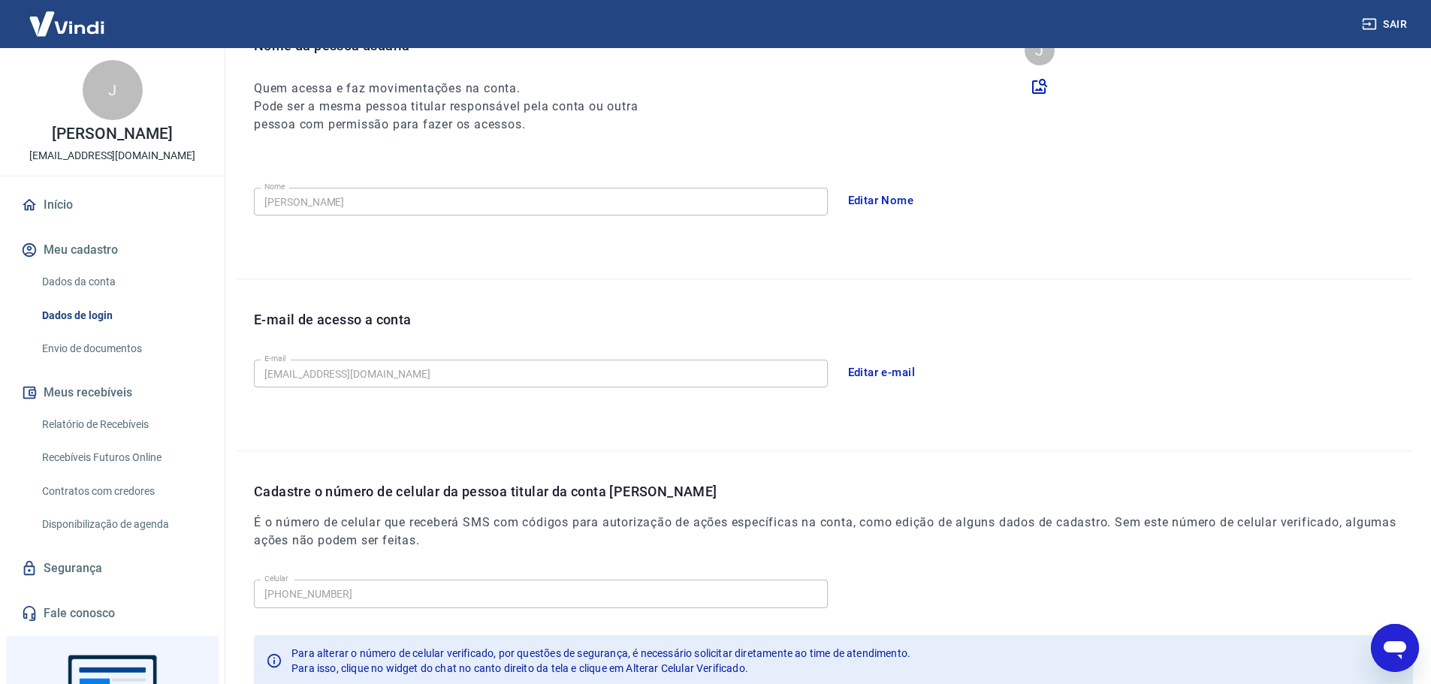
scroll to position [278, 0]
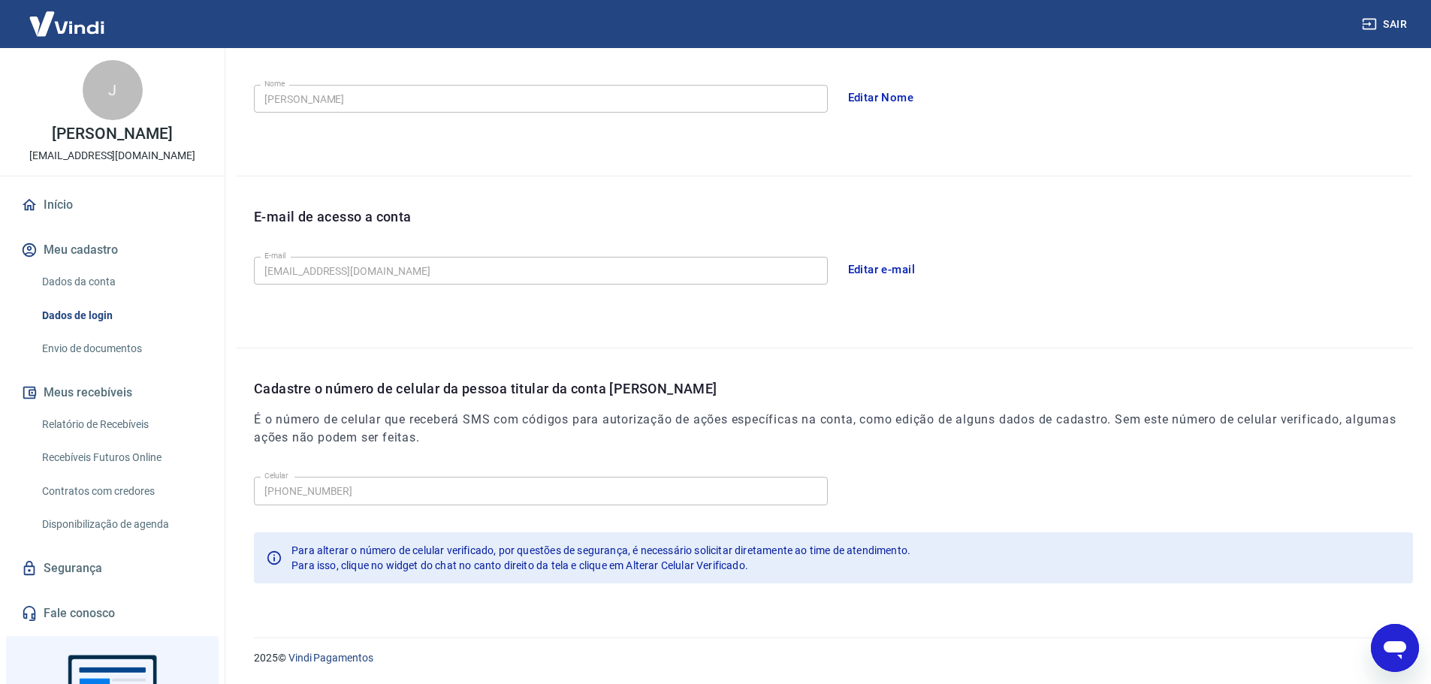
click at [85, 351] on link "Envio de documentos" at bounding box center [121, 349] width 171 height 31
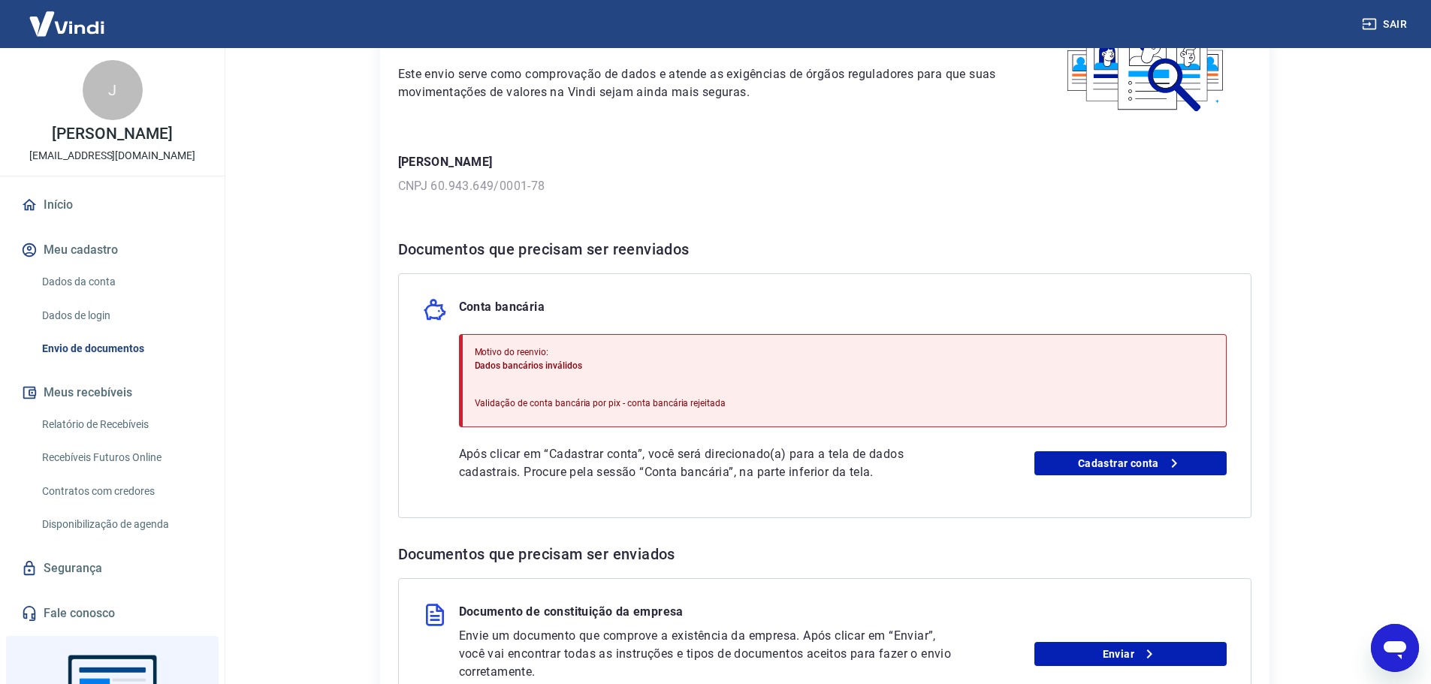
scroll to position [150, 0]
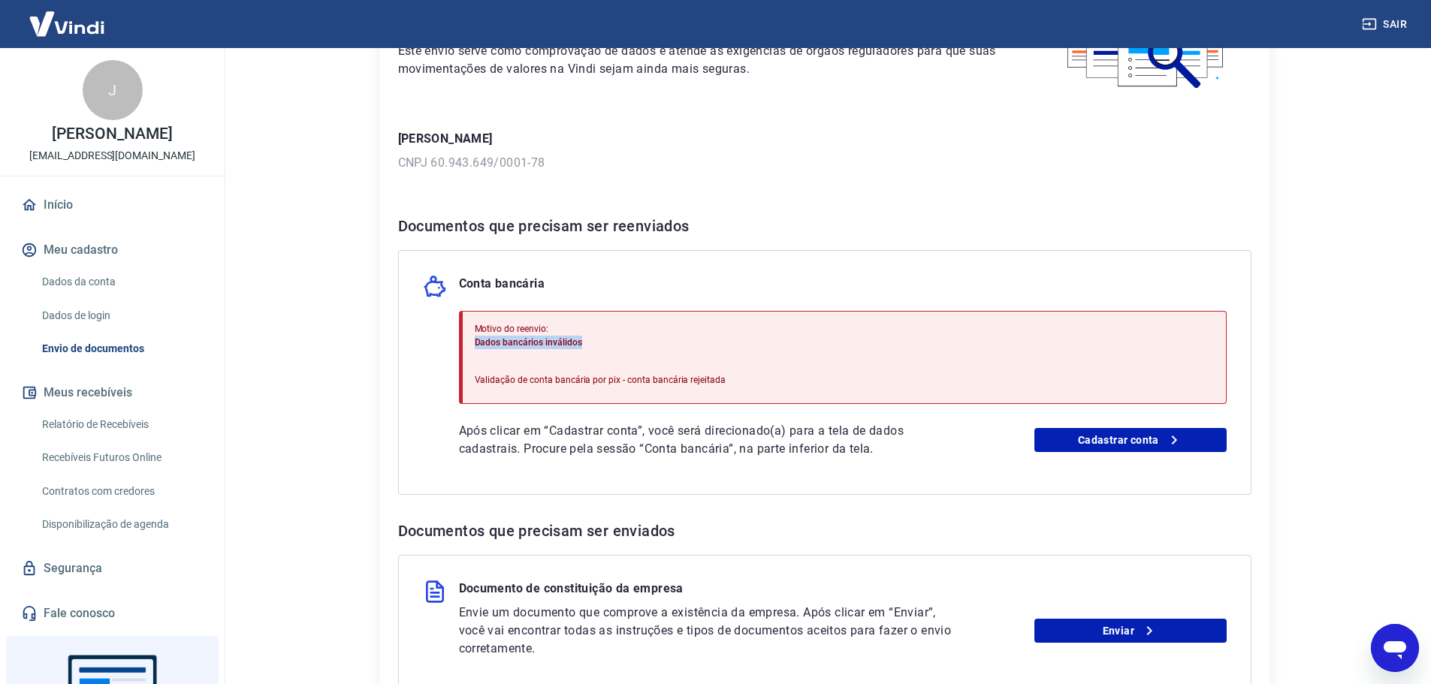
drag, startPoint x: 465, startPoint y: 341, endPoint x: 456, endPoint y: 352, distance: 13.9
click at [627, 344] on div "Motivo do reenvio: Dados bancários inválidos Validação de conta bancária por pi…" at bounding box center [843, 357] width 768 height 93
drag, startPoint x: 495, startPoint y: 378, endPoint x: 751, endPoint y: 378, distance: 256.2
click at [751, 378] on div "Motivo do reenvio: Dados bancários inválidos Validação de conta bancária por pi…" at bounding box center [843, 357] width 768 height 93
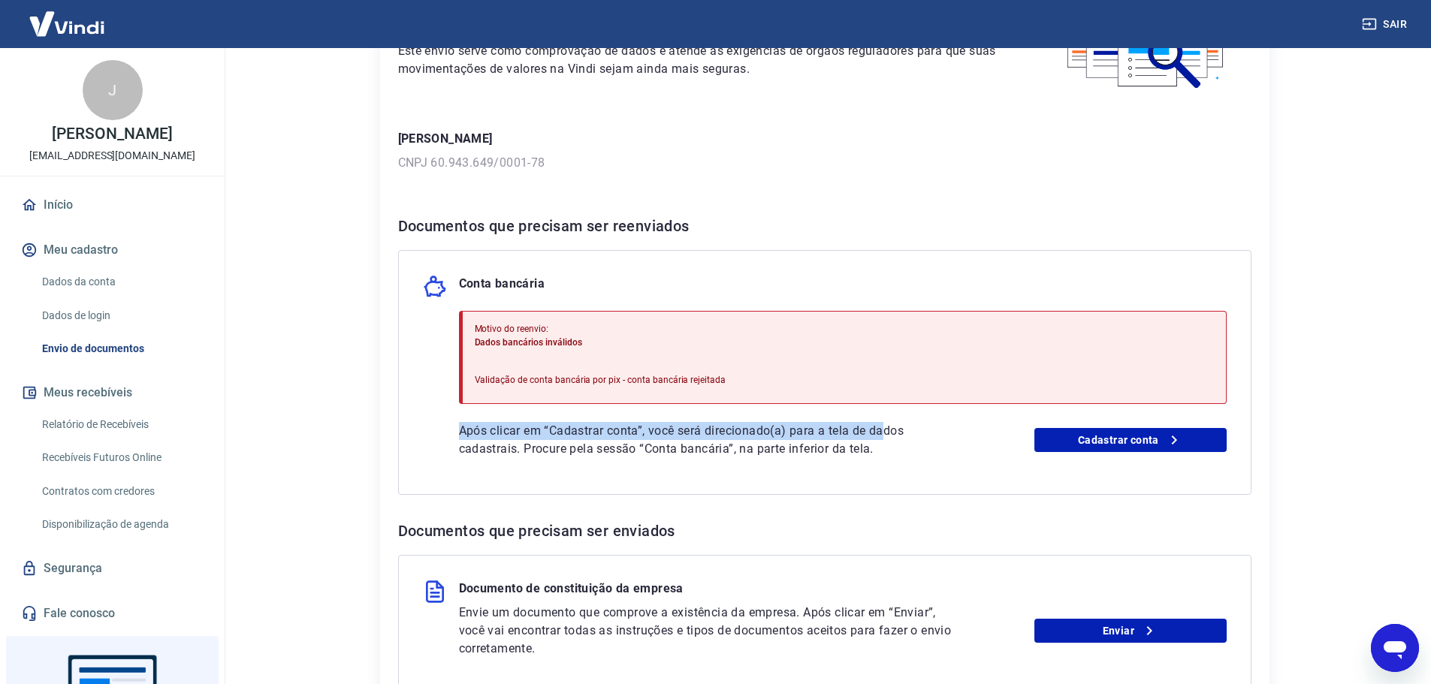
drag, startPoint x: 449, startPoint y: 421, endPoint x: 907, endPoint y: 427, distance: 458.3
click at [890, 427] on div "Conta bancária Motivo do reenvio: Dados bancários inválidos Validação de conta …" at bounding box center [824, 372] width 853 height 245
click at [1134, 444] on link "Cadastrar conta" at bounding box center [1130, 440] width 192 height 24
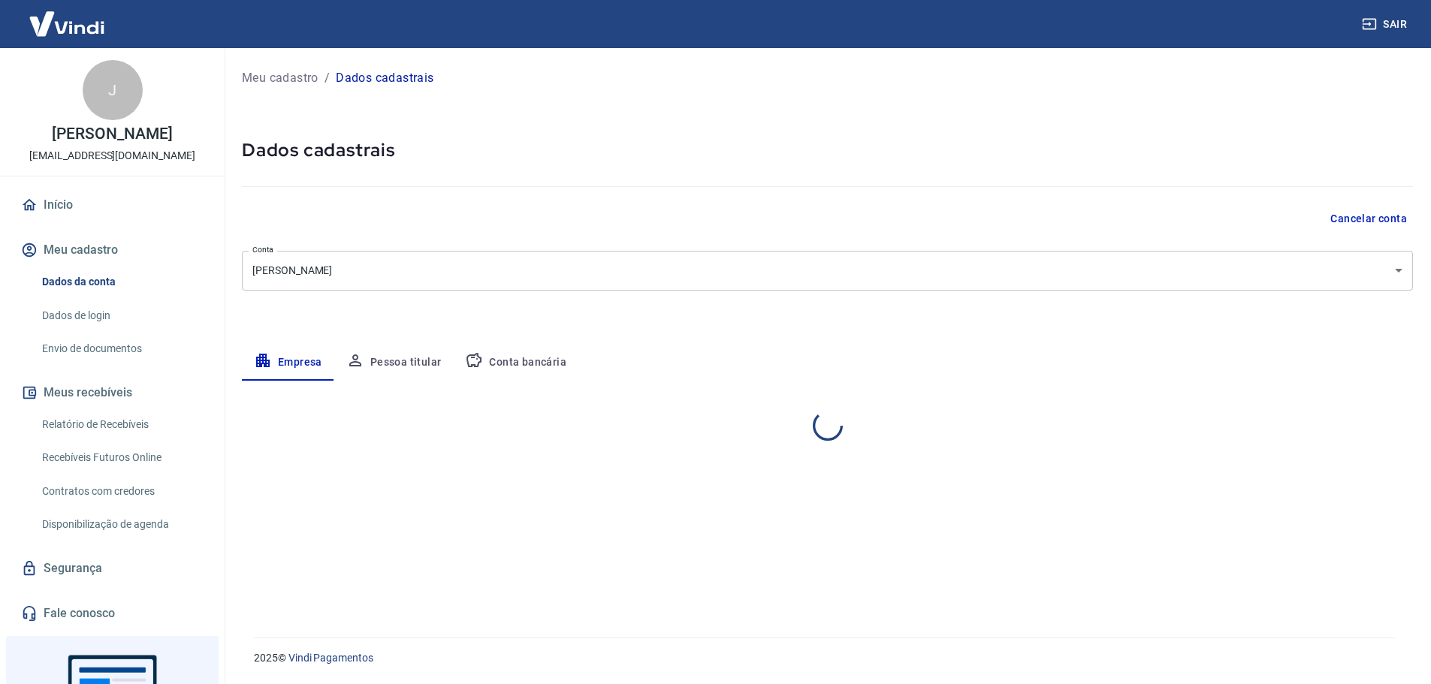
select select "RS"
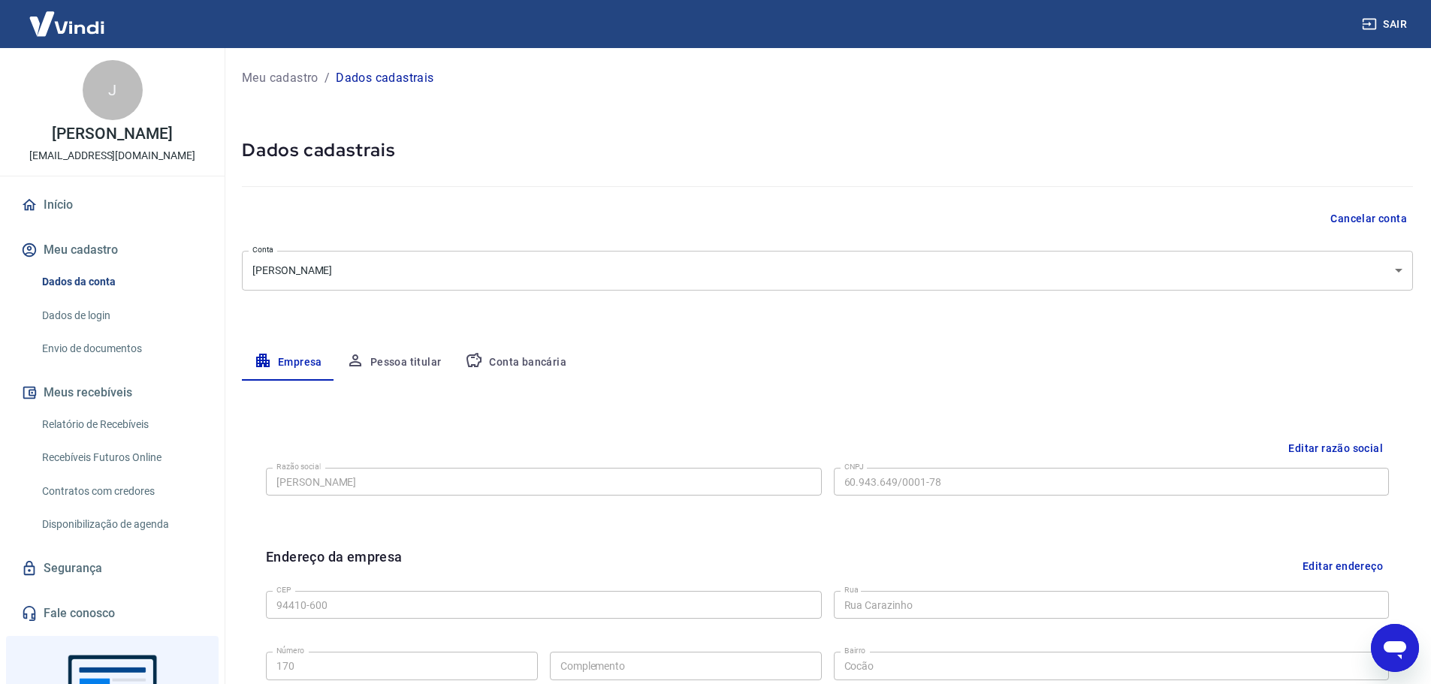
click at [528, 364] on button "Conta bancária" at bounding box center [515, 363] width 125 height 36
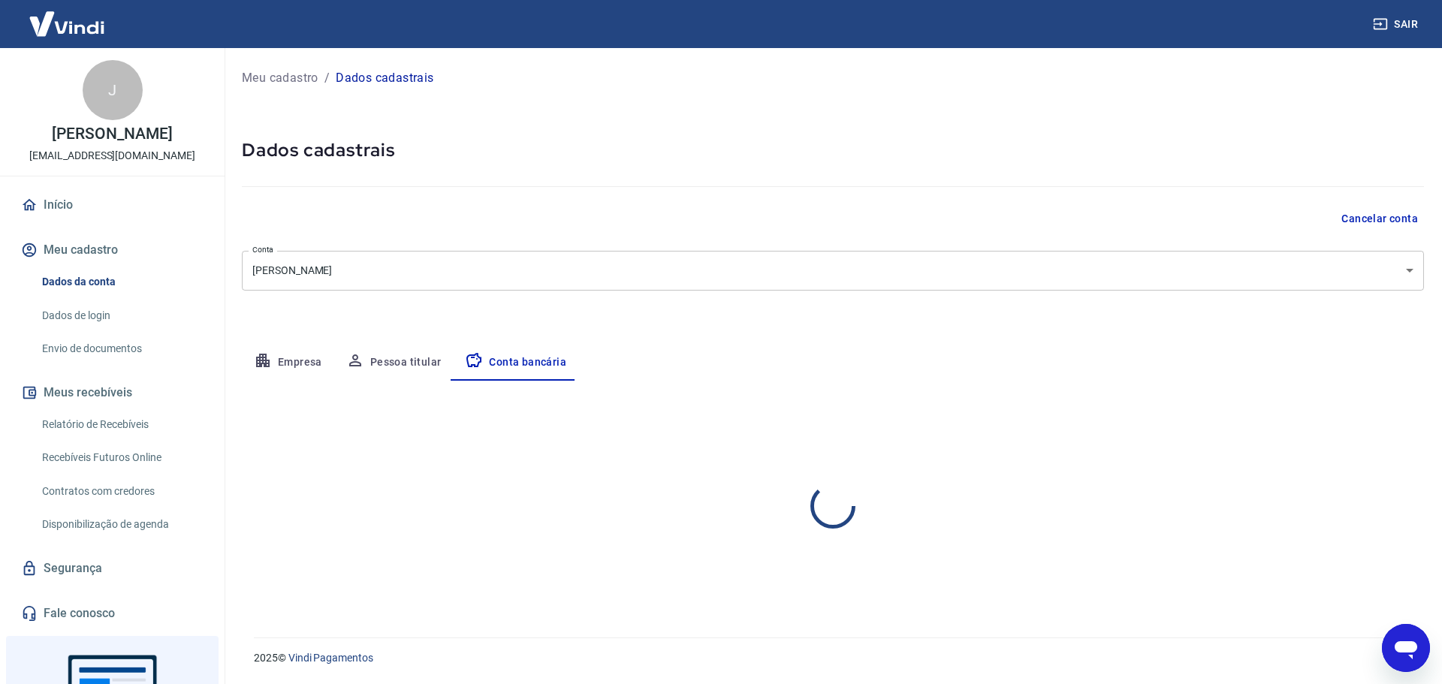
select select "1"
click at [1350, 423] on button "Editar conta bancária" at bounding box center [1361, 425] width 125 height 29
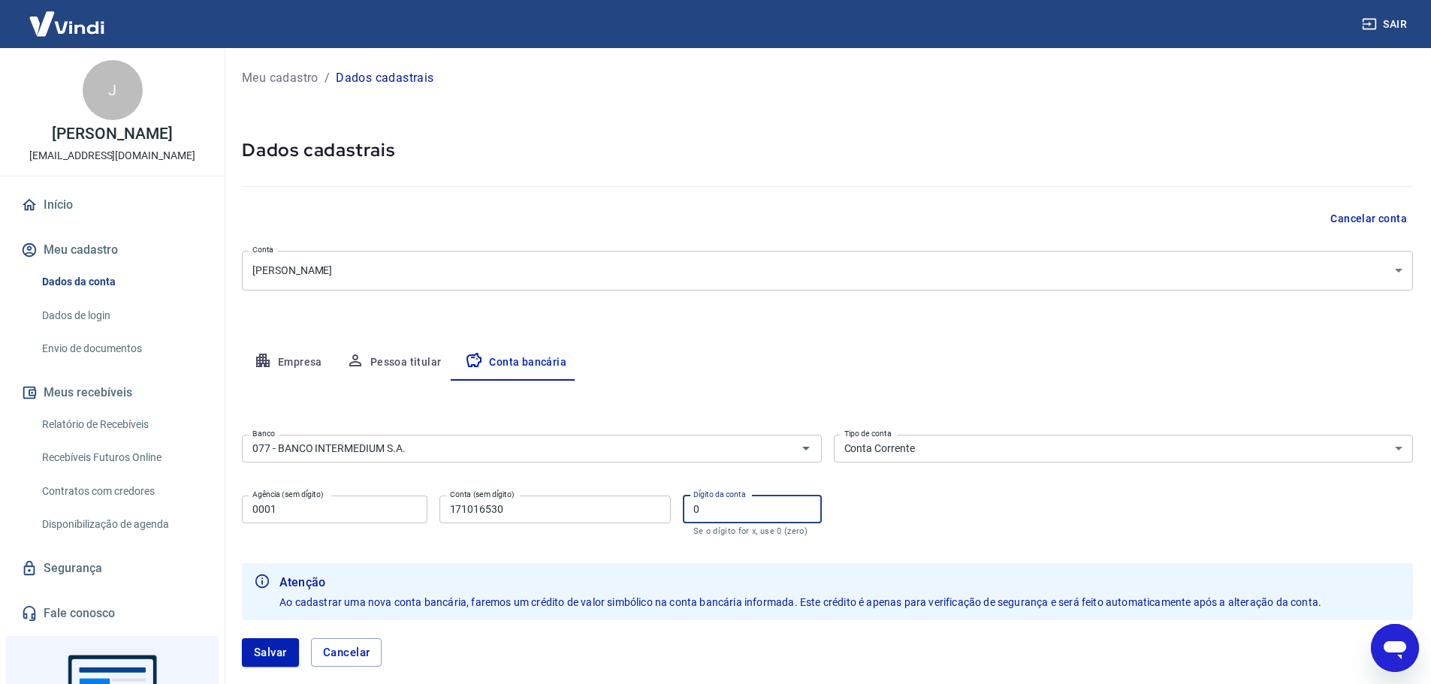
drag, startPoint x: 701, startPoint y: 515, endPoint x: 678, endPoint y: 509, distance: 23.3
click at [678, 510] on div "Agência (sem dígito) 0001 Agência (sem dígito) Conta (sem dígito) 171016530 Con…" at bounding box center [532, 515] width 580 height 50
click at [251, 650] on button "Salvar" at bounding box center [270, 653] width 57 height 29
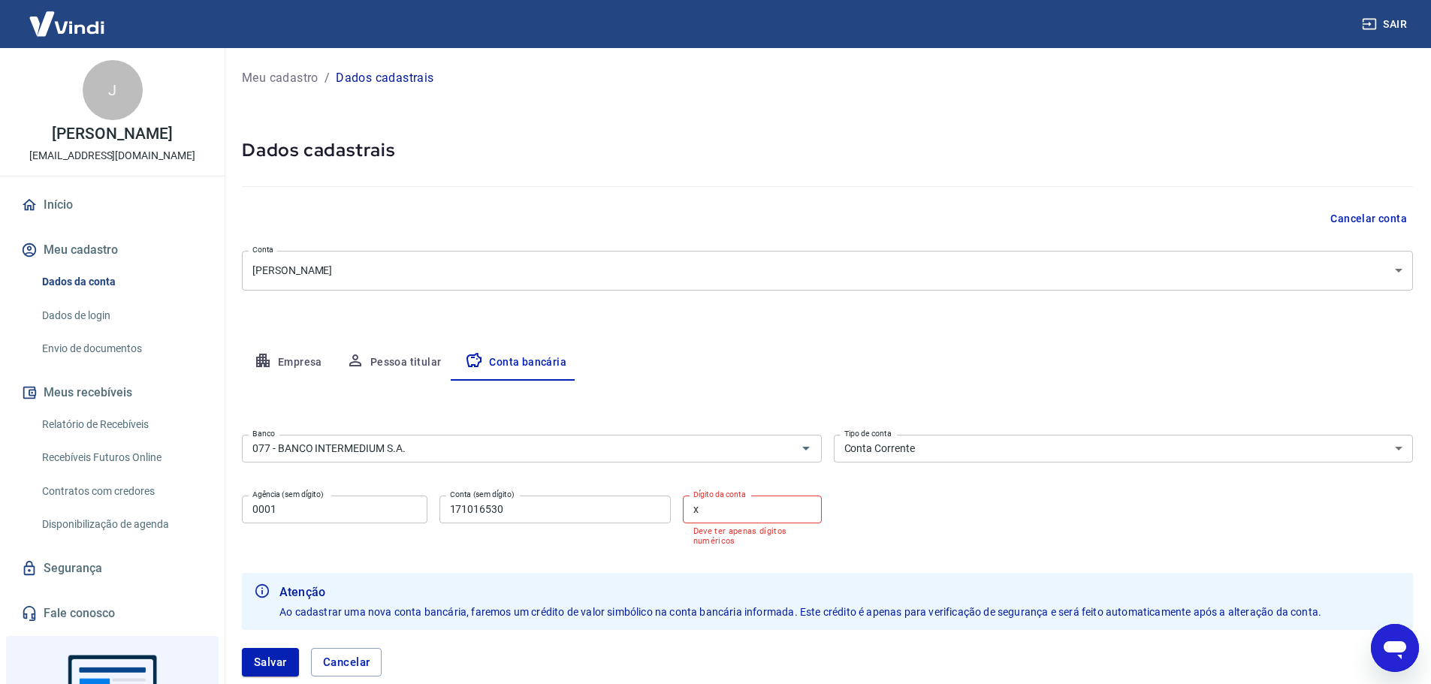
drag, startPoint x: 766, startPoint y: 500, endPoint x: 635, endPoint y: 508, distance: 131.0
click at [634, 508] on div "Agência (sem dígito) 0001 Agência (sem dígito) Conta (sem dígito) 171016530 Con…" at bounding box center [532, 519] width 580 height 59
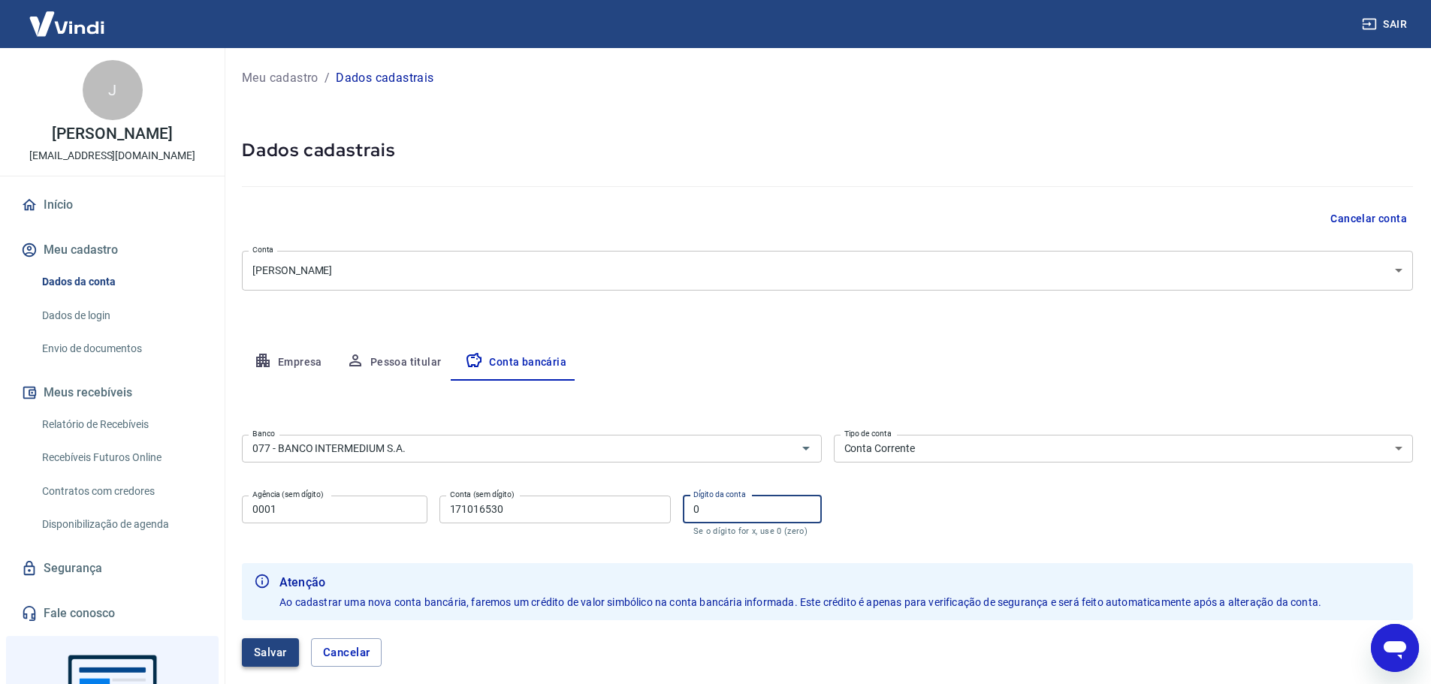
type input "0"
click at [267, 657] on button "Salvar" at bounding box center [270, 653] width 57 height 29
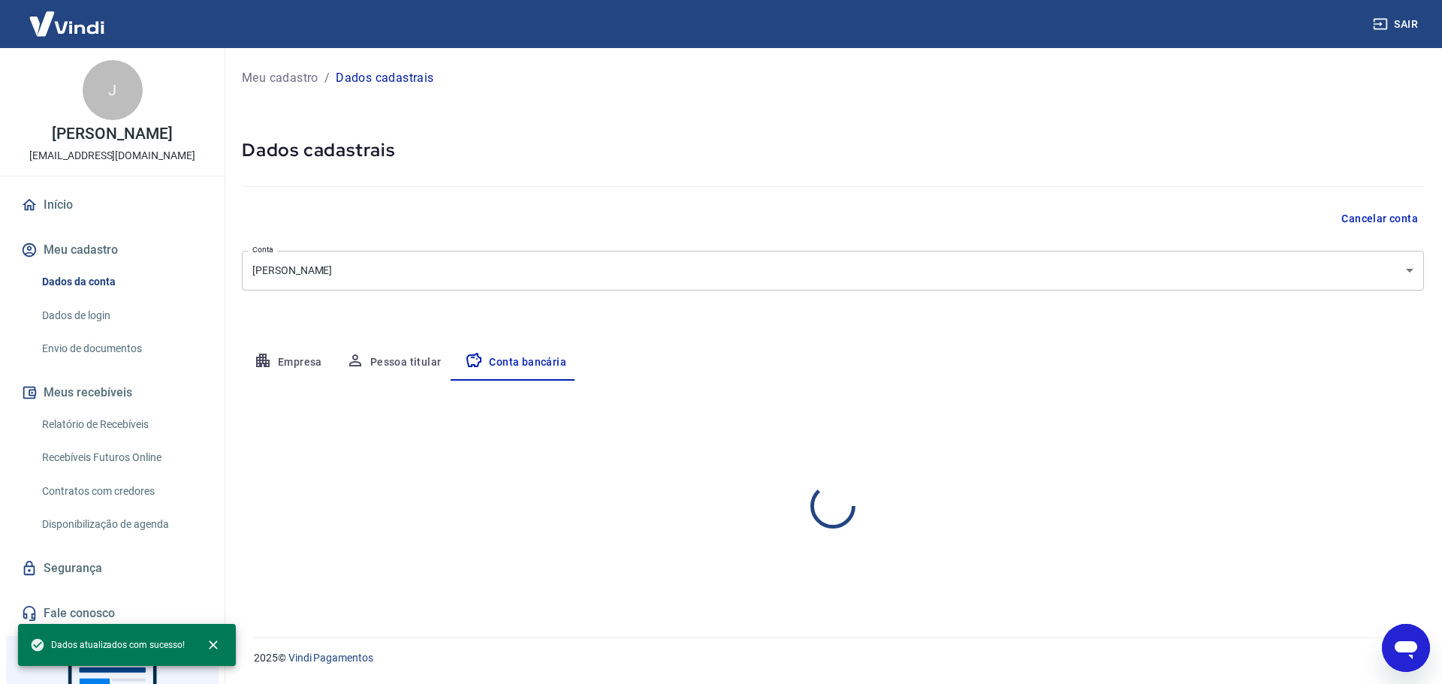
select select "1"
click at [99, 285] on link "Dados da conta" at bounding box center [121, 282] width 171 height 31
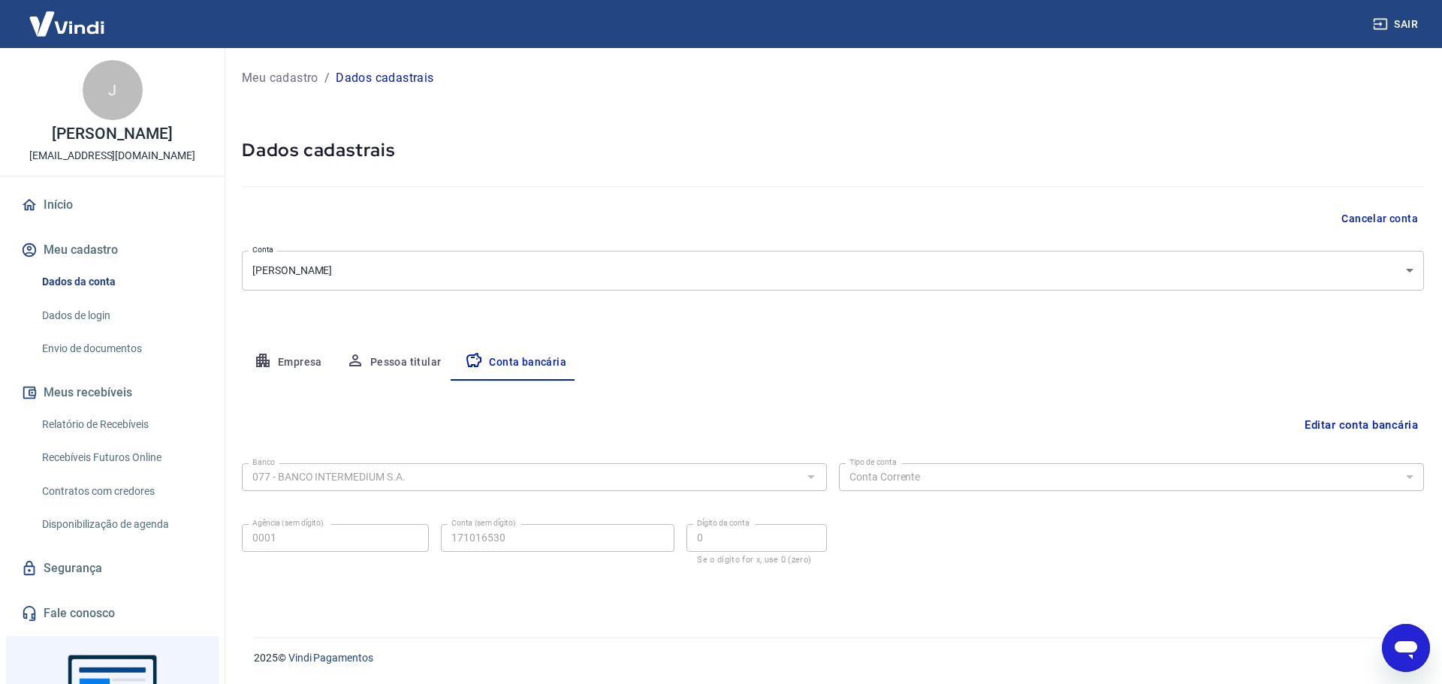
click at [88, 322] on link "Dados de login" at bounding box center [121, 315] width 171 height 31
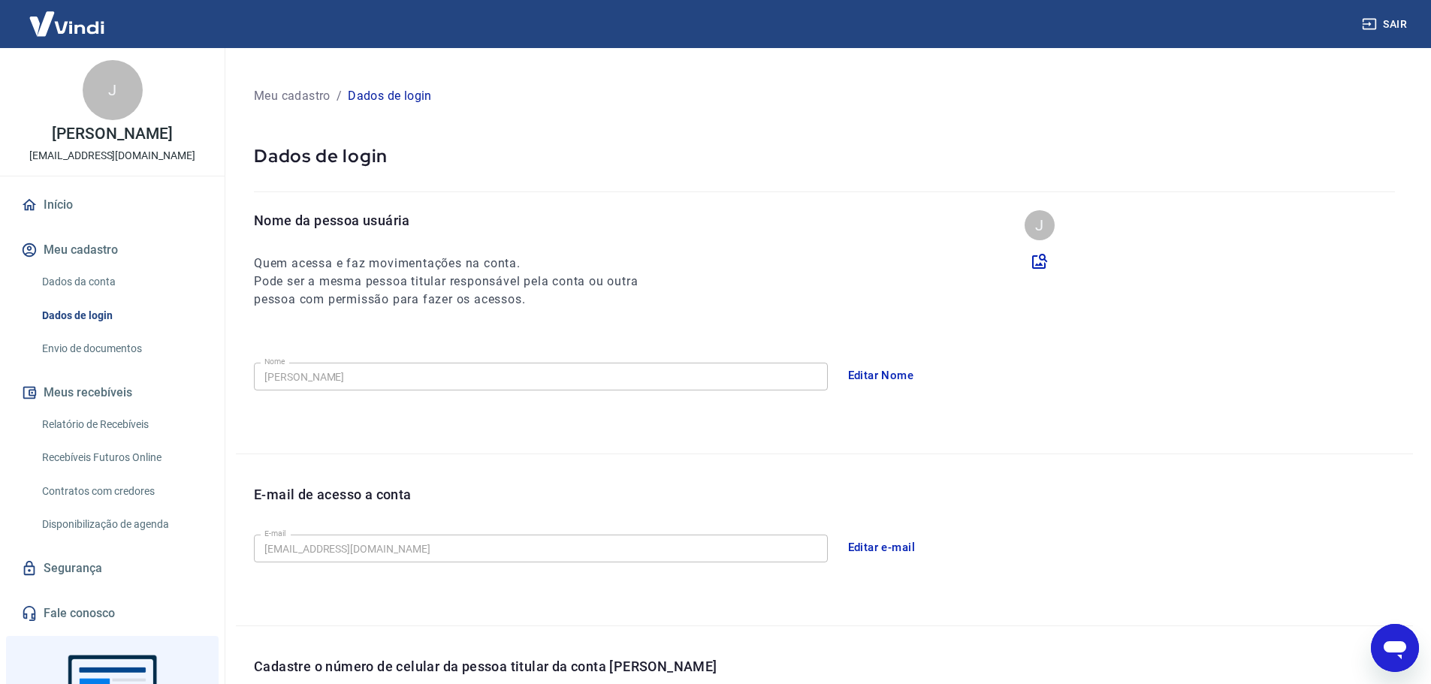
click at [90, 349] on link "Envio de documentos" at bounding box center [121, 349] width 171 height 31
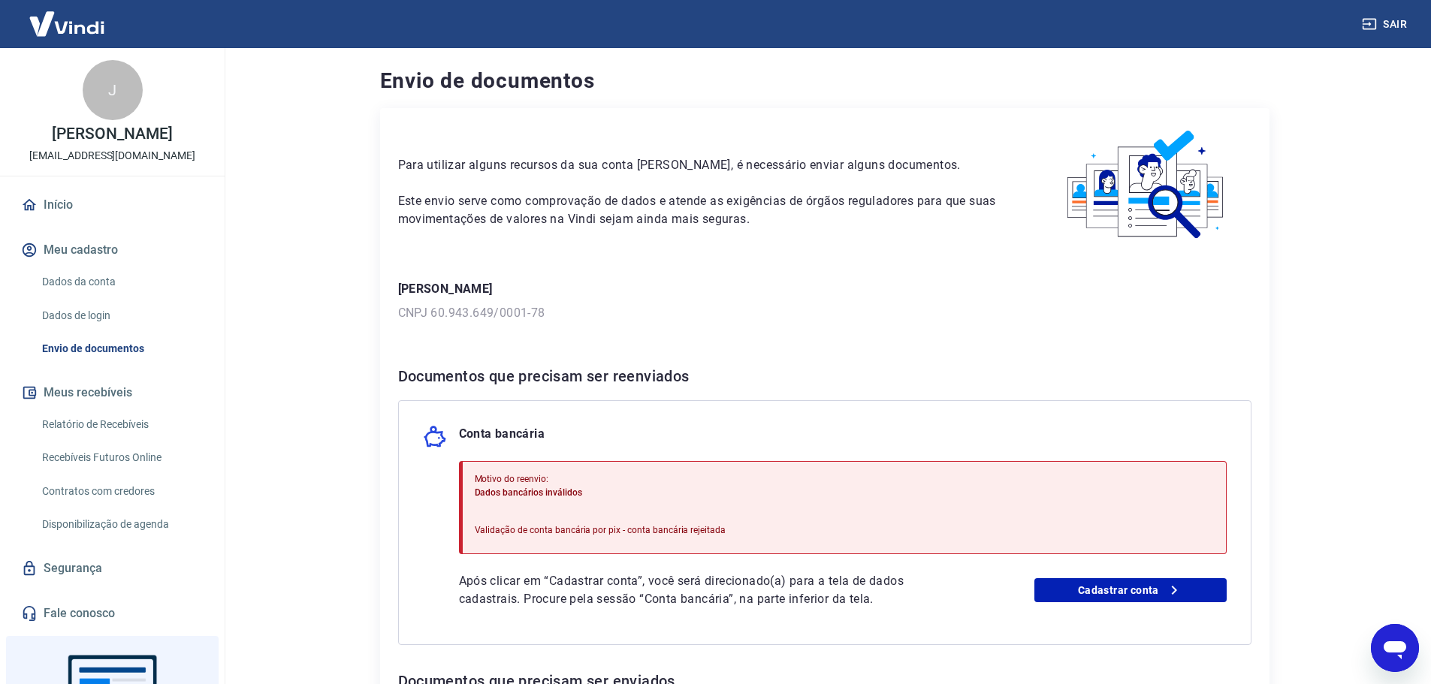
scroll to position [75, 0]
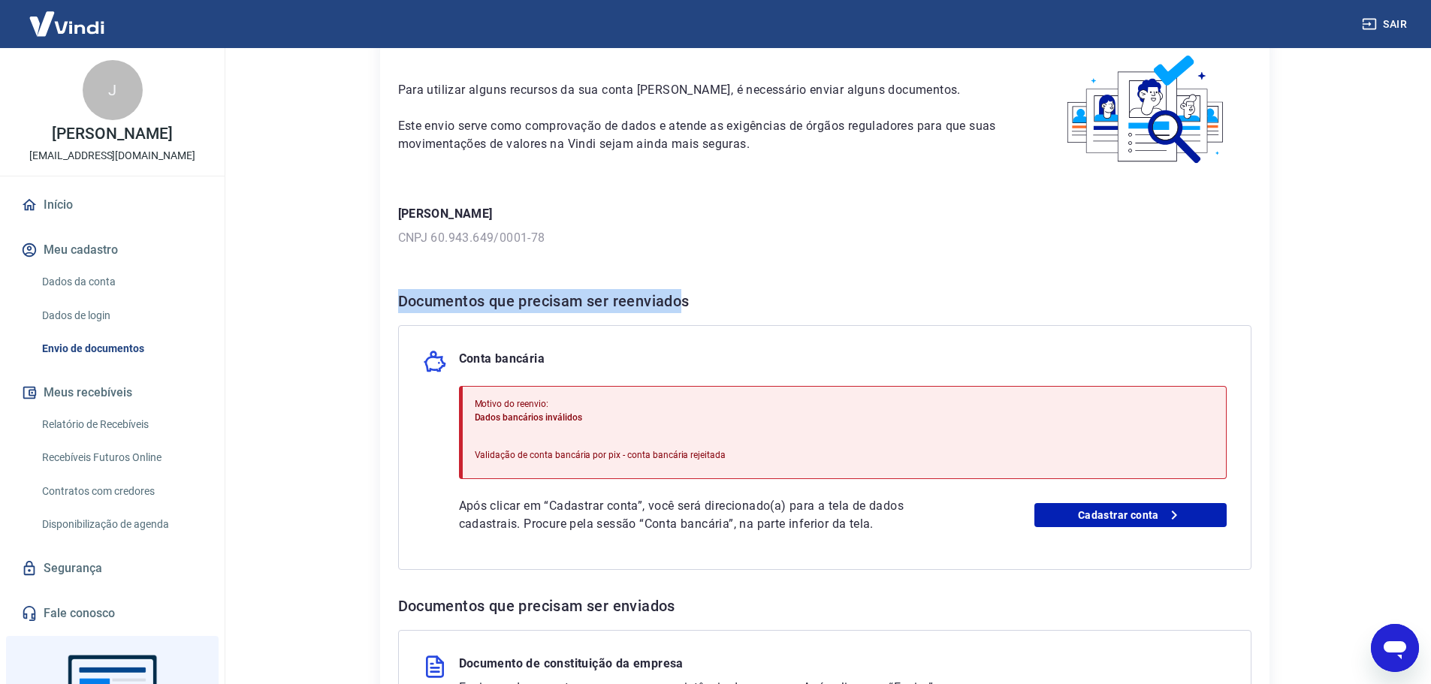
drag, startPoint x: 681, startPoint y: 290, endPoint x: 340, endPoint y: 295, distance: 341.1
click at [341, 295] on main "Envio de documentos Para utilizar alguns recursos da sua conta Vindi, é necessá…" at bounding box center [824, 291] width 1213 height 636
click at [741, 297] on h6 "Documentos que precisam ser reenviados" at bounding box center [824, 301] width 853 height 24
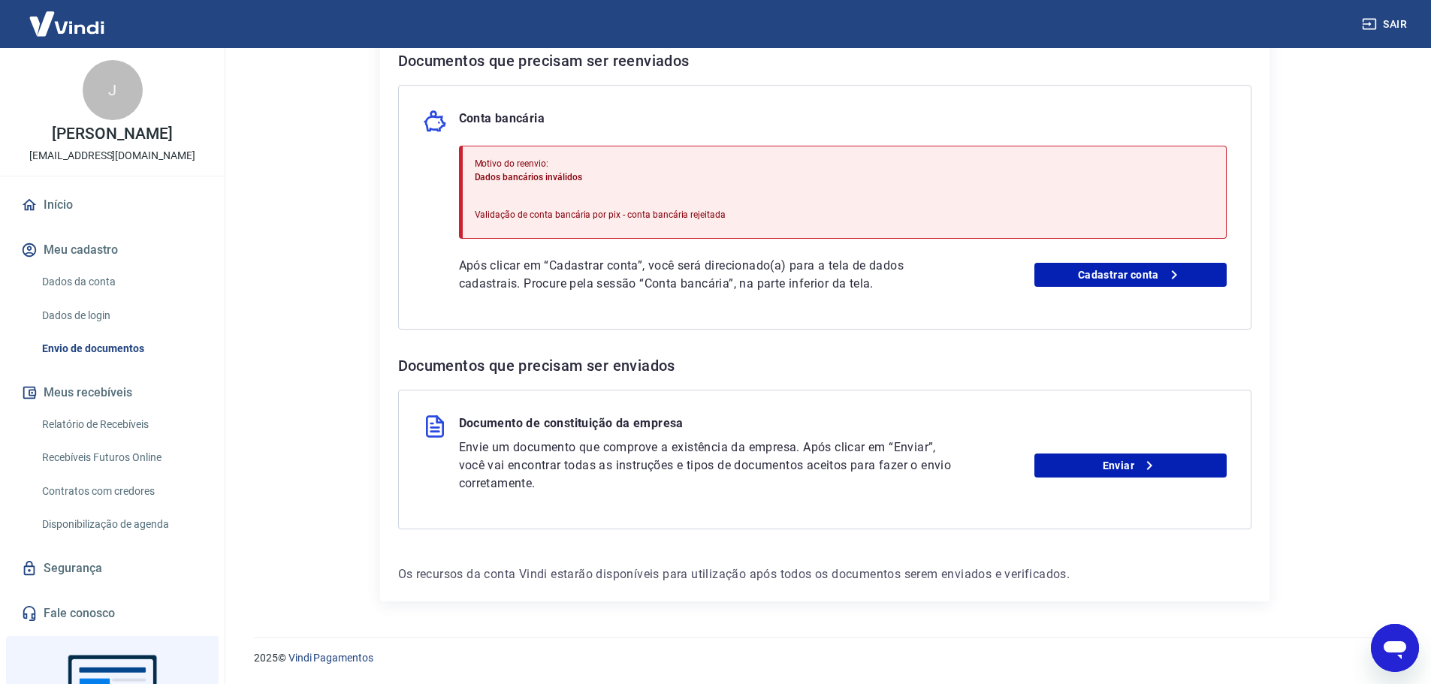
click at [101, 616] on link "Fale conosco" at bounding box center [112, 613] width 189 height 33
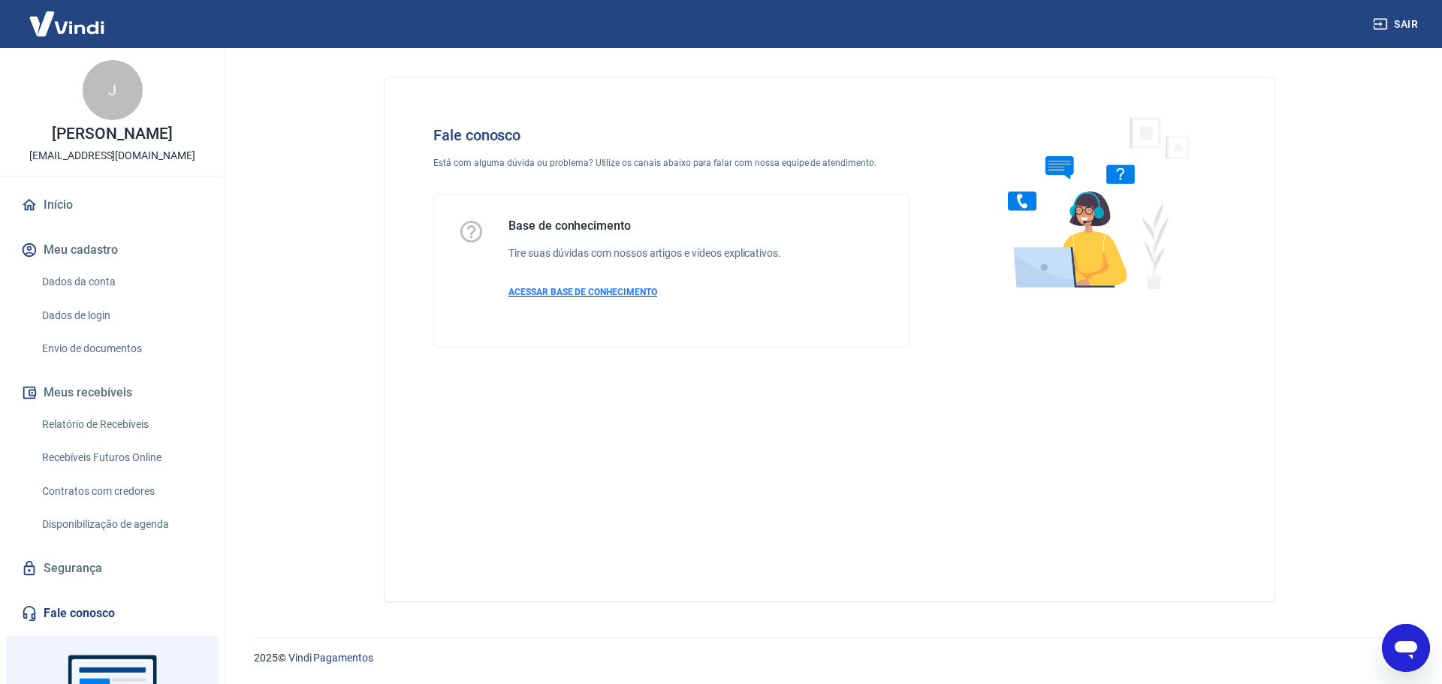
click at [536, 286] on p "ACESSAR BASE DE CONHECIMENTO" at bounding box center [645, 292] width 273 height 14
click at [66, 352] on link "Envio de documentos" at bounding box center [121, 349] width 171 height 31
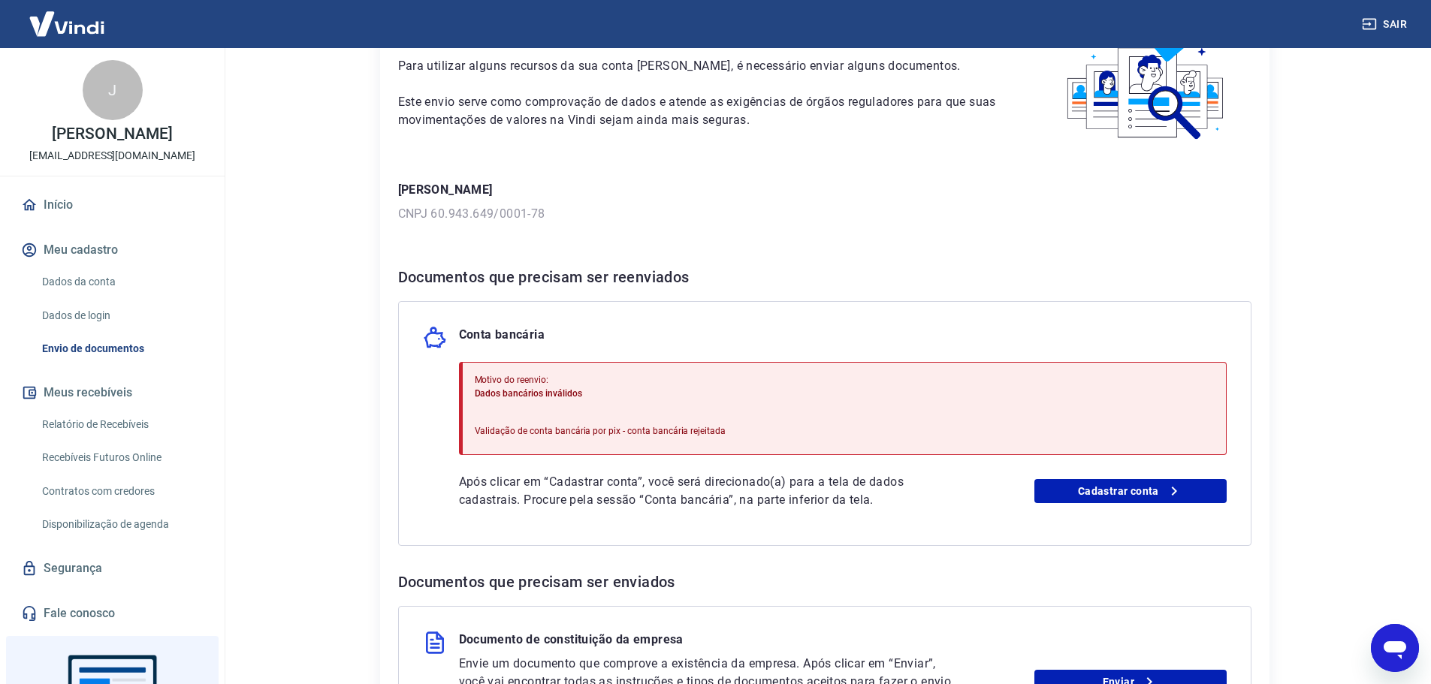
scroll to position [90, 0]
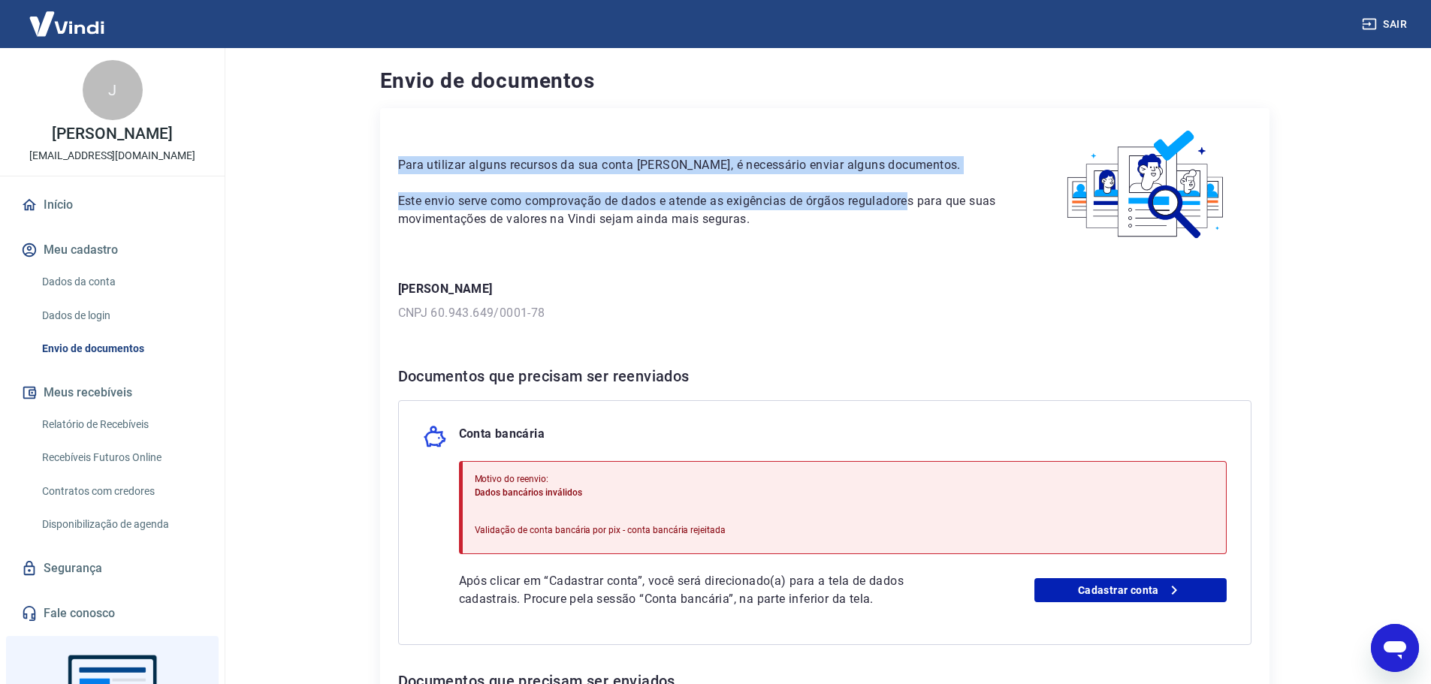
drag, startPoint x: 489, startPoint y: 172, endPoint x: 207, endPoint y: 222, distance: 286.2
click at [899, 182] on div "Para utilizar alguns recursos da sua conta [PERSON_NAME], é necessário enviar a…" at bounding box center [824, 512] width 889 height 809
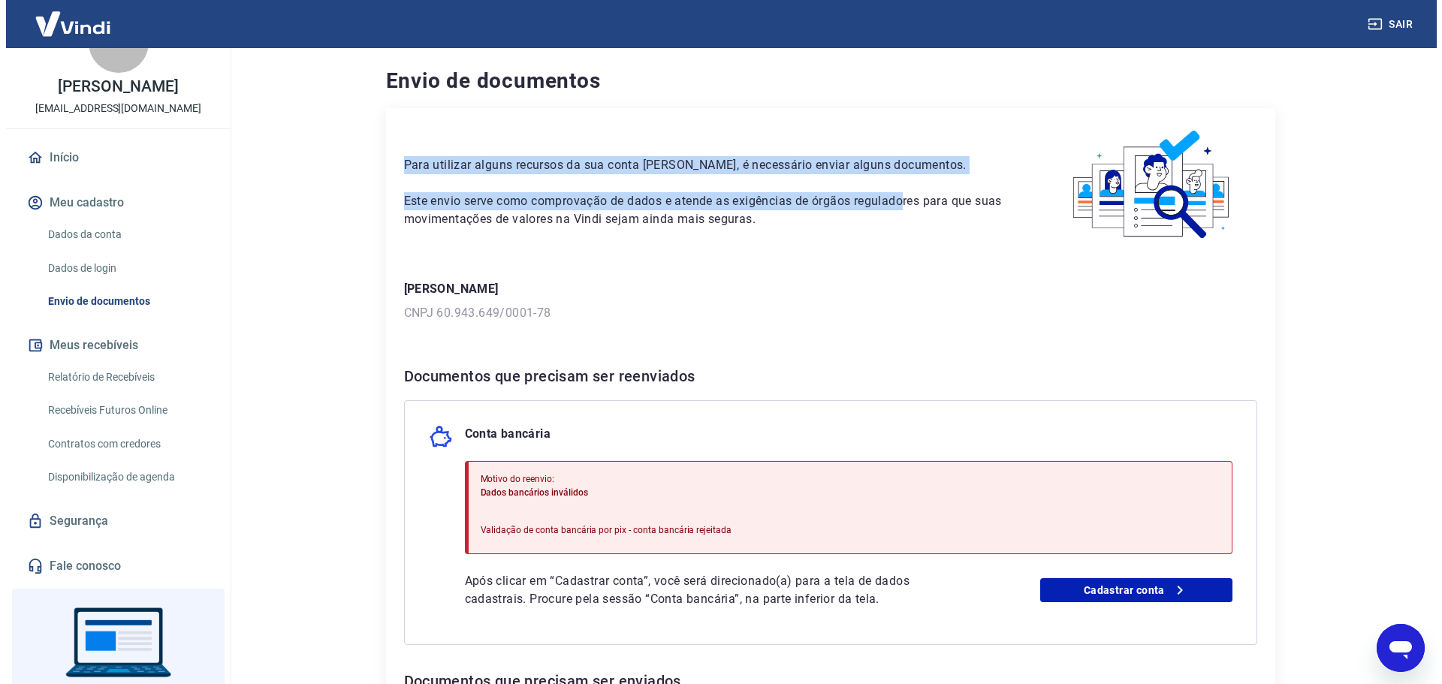
scroll to position [128, 0]
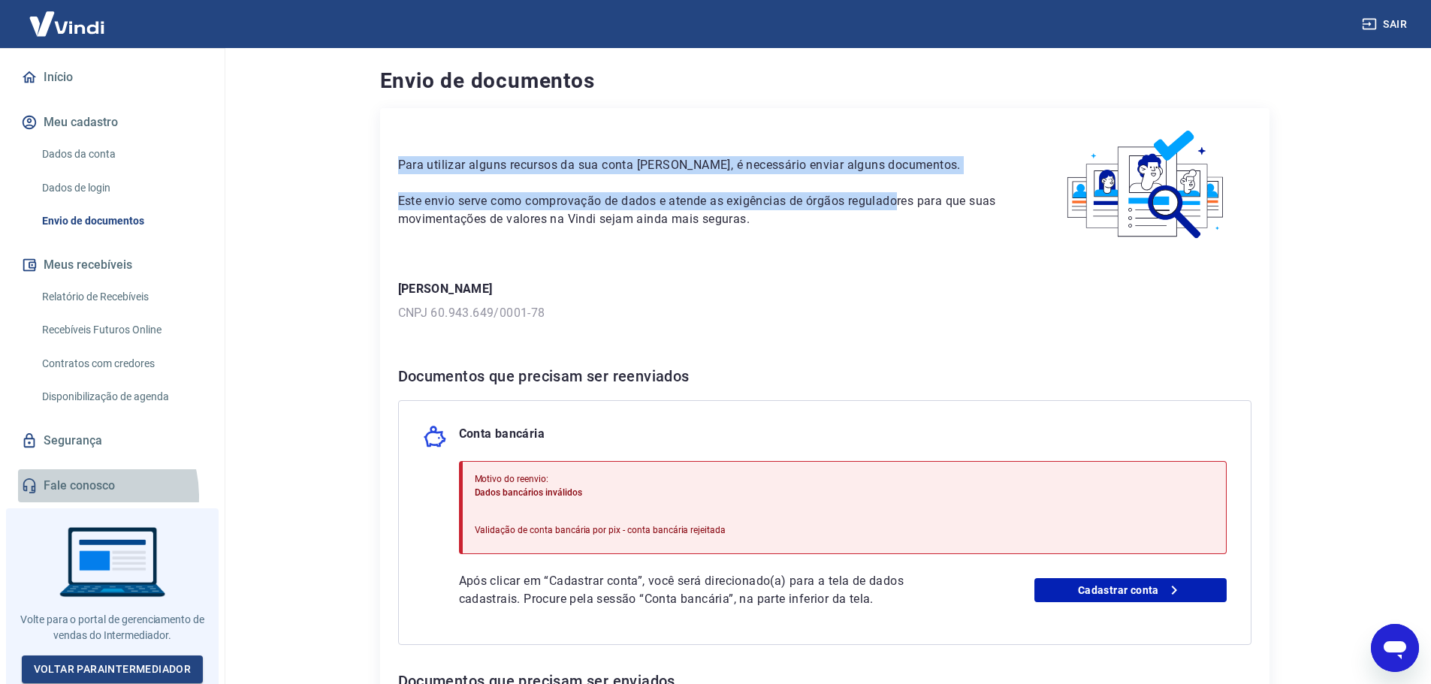
click at [75, 497] on link "Fale conosco" at bounding box center [112, 486] width 189 height 33
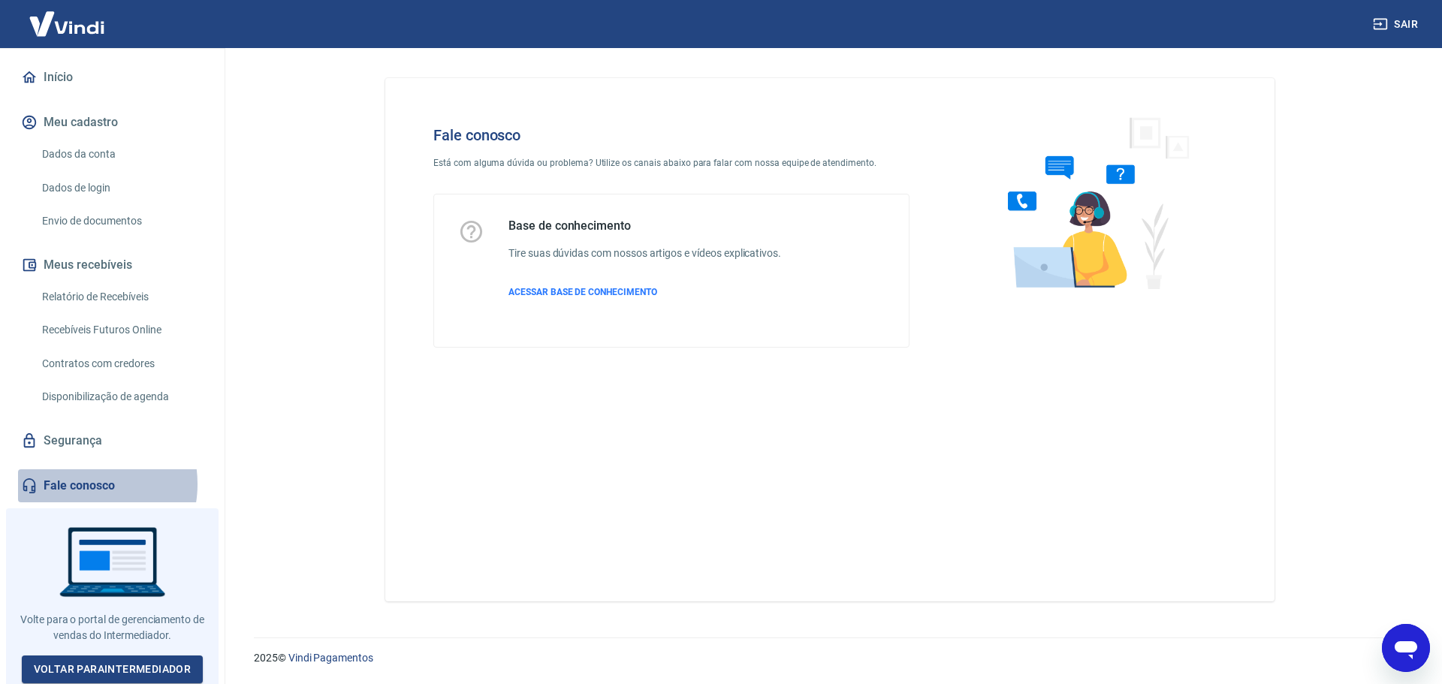
drag, startPoint x: 82, startPoint y: 484, endPoint x: 94, endPoint y: 485, distance: 12.1
click at [82, 485] on link "Fale conosco" at bounding box center [112, 486] width 189 height 33
click at [636, 288] on span "ACESSAR BASE DE CONHECIMENTO" at bounding box center [583, 292] width 149 height 11
